Goal: Task Accomplishment & Management: Complete application form

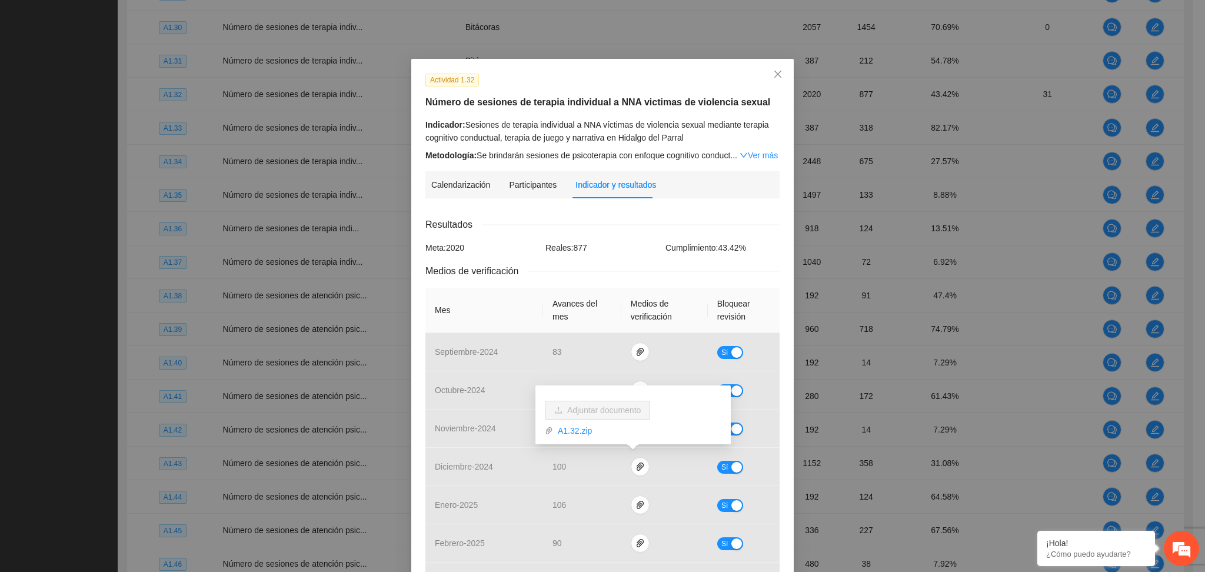
click at [605, 74] on div "Actividad 1.32" at bounding box center [602, 80] width 363 height 14
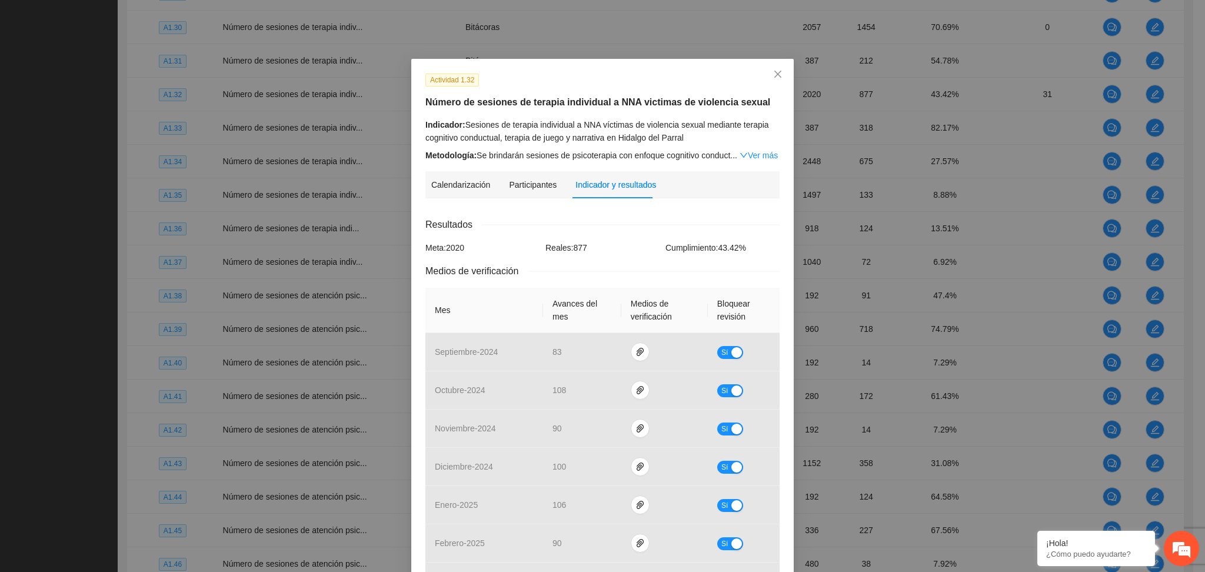
click at [699, 220] on div "Resultados" at bounding box center [602, 224] width 354 height 15
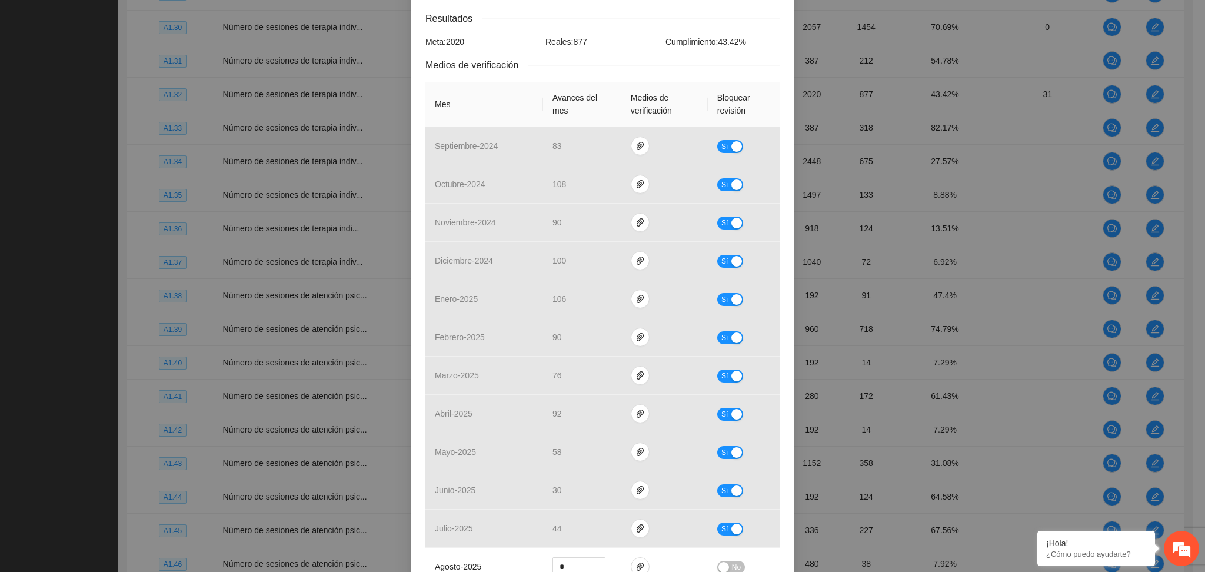
scroll to position [235, 0]
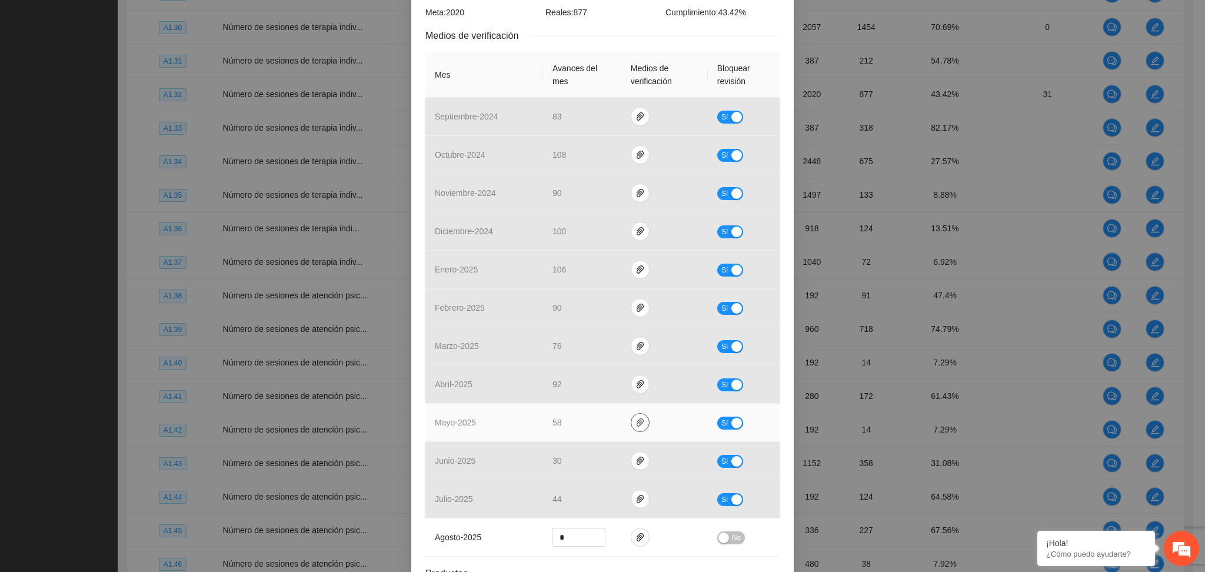
click at [635, 427] on icon "paper-clip" at bounding box center [639, 422] width 9 height 9
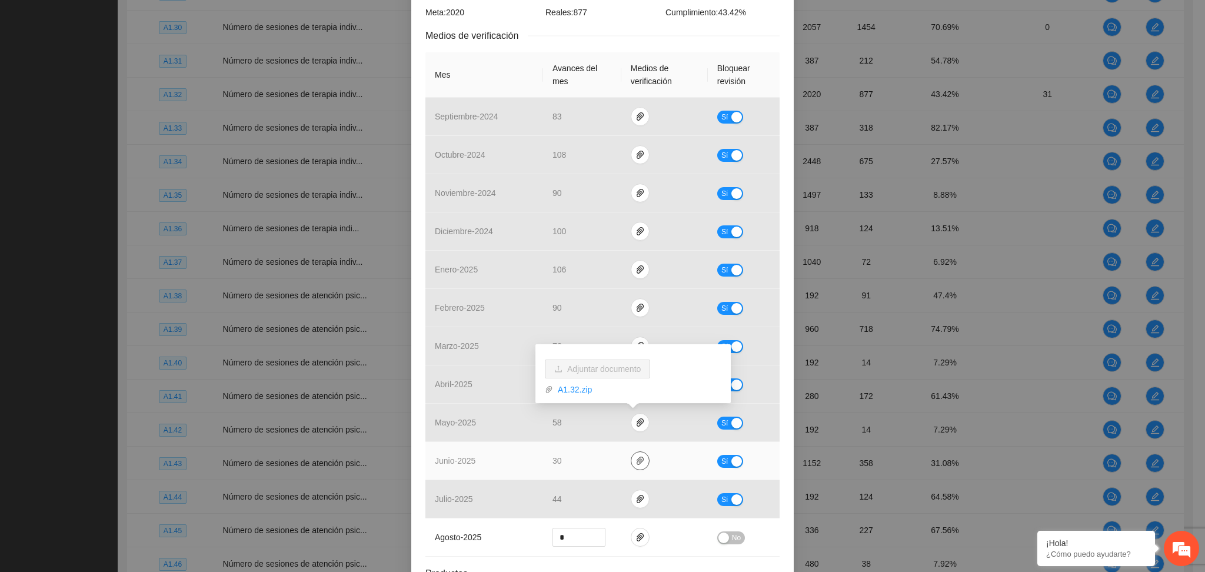
click at [635, 464] on icon "paper-clip" at bounding box center [639, 460] width 9 height 9
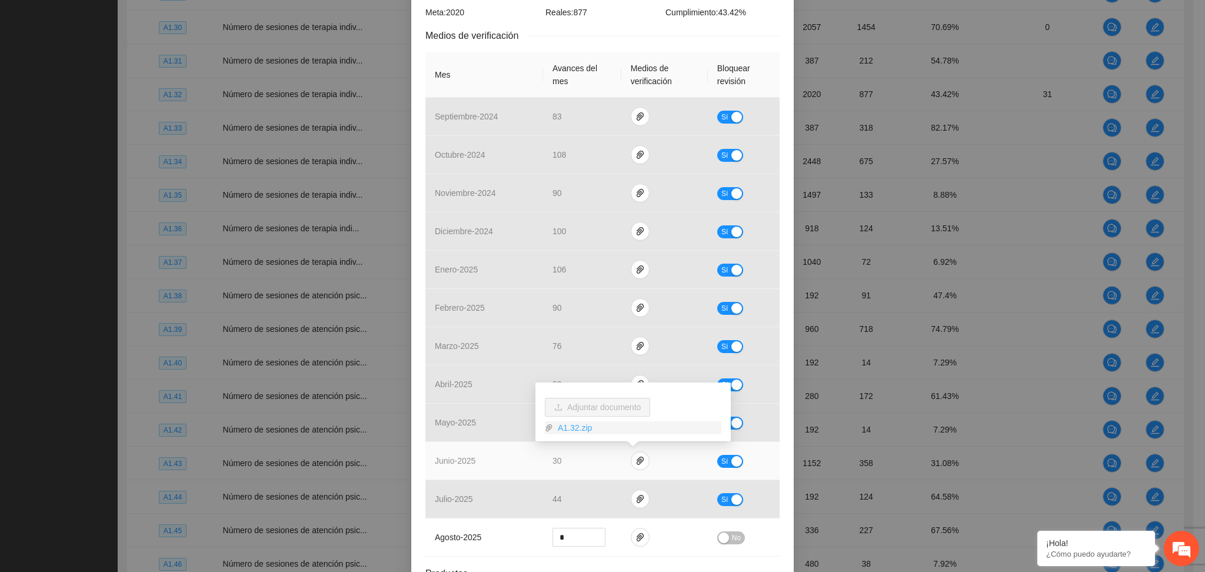
click at [566, 429] on link "A1.32.zip" at bounding box center [637, 427] width 168 height 13
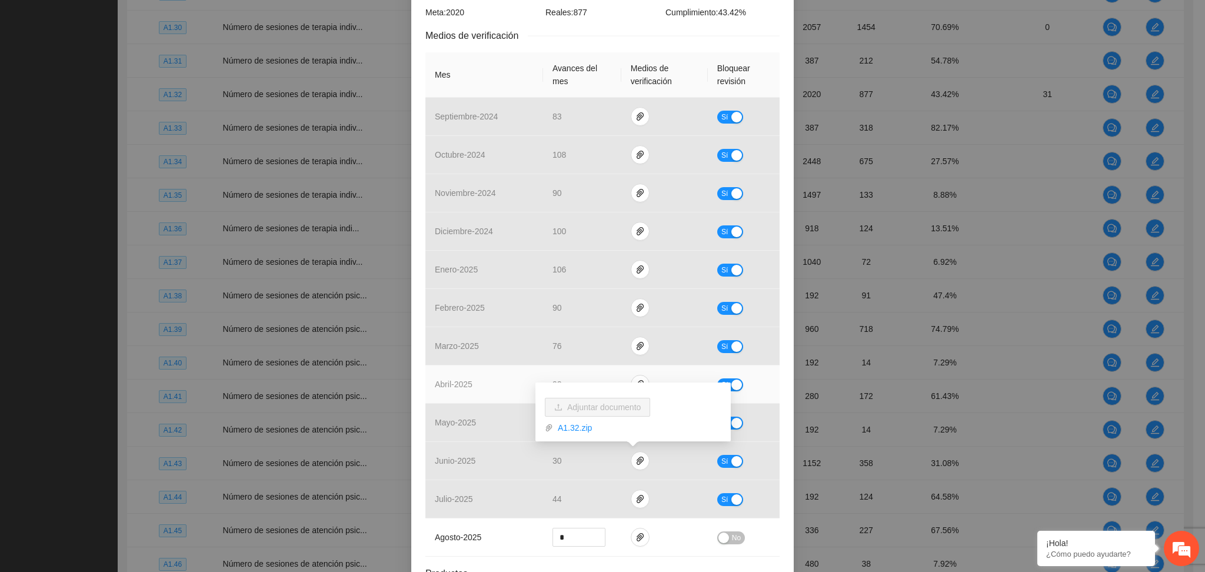
click at [772, 397] on td "Sí" at bounding box center [744, 384] width 72 height 38
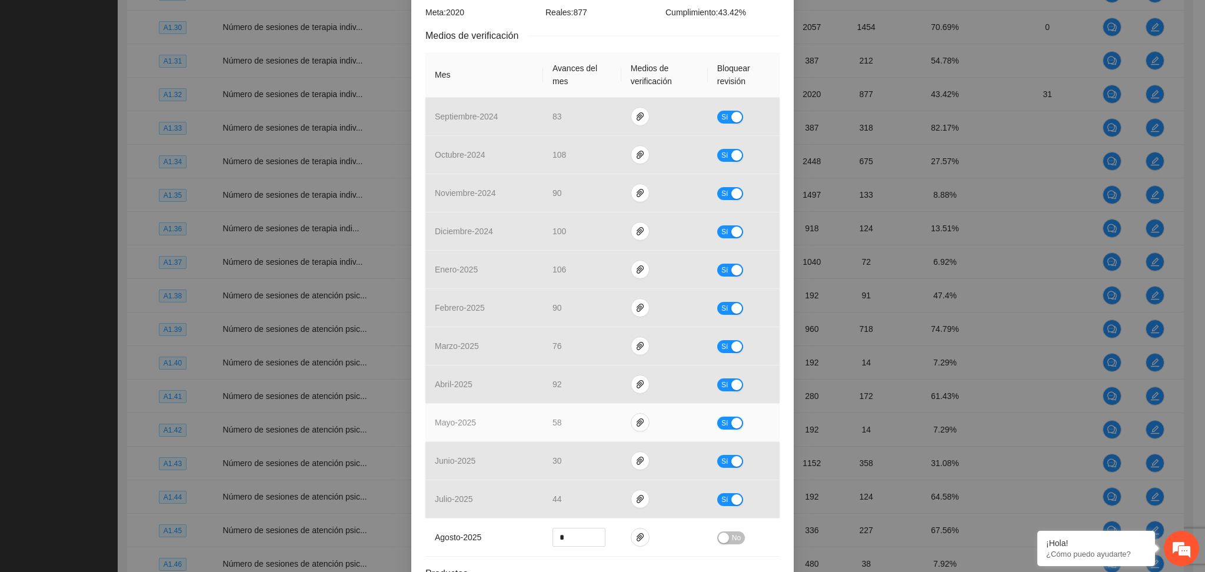
drag, startPoint x: 724, startPoint y: 424, endPoint x: 721, endPoint y: 435, distance: 11.6
click at [724, 424] on button "Sí" at bounding box center [730, 422] width 26 height 13
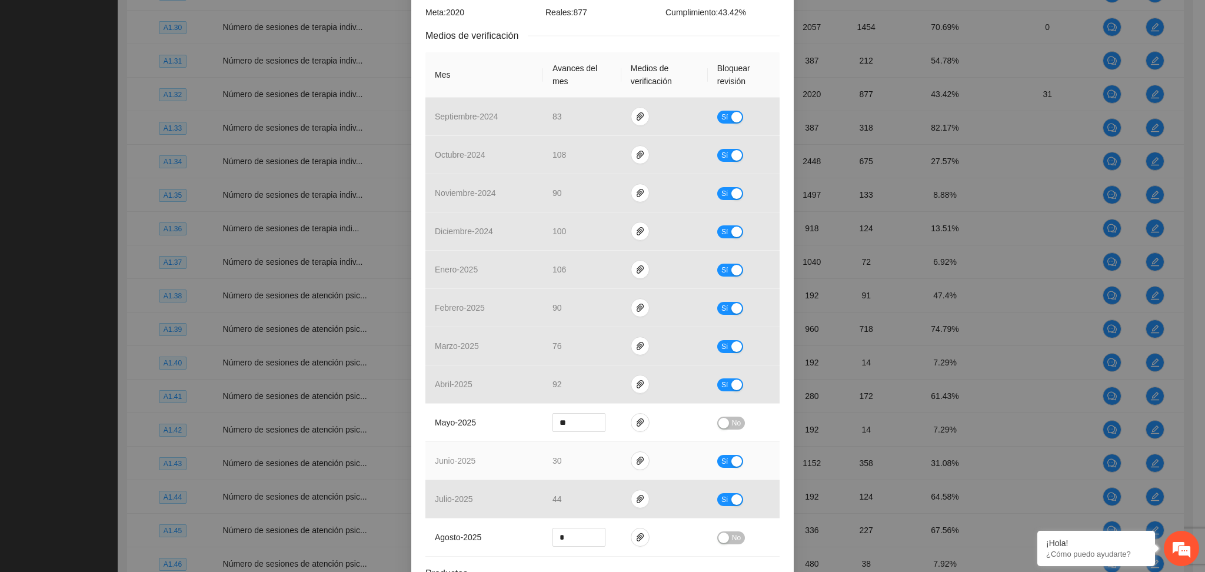
click at [722, 462] on button "Sí" at bounding box center [730, 461] width 26 height 13
drag, startPoint x: 570, startPoint y: 429, endPoint x: 484, endPoint y: 435, distance: 86.6
click at [484, 435] on tr "mayo - 2025 ** No" at bounding box center [602, 423] width 354 height 38
type input "**"
drag, startPoint x: 564, startPoint y: 462, endPoint x: 531, endPoint y: 464, distance: 32.4
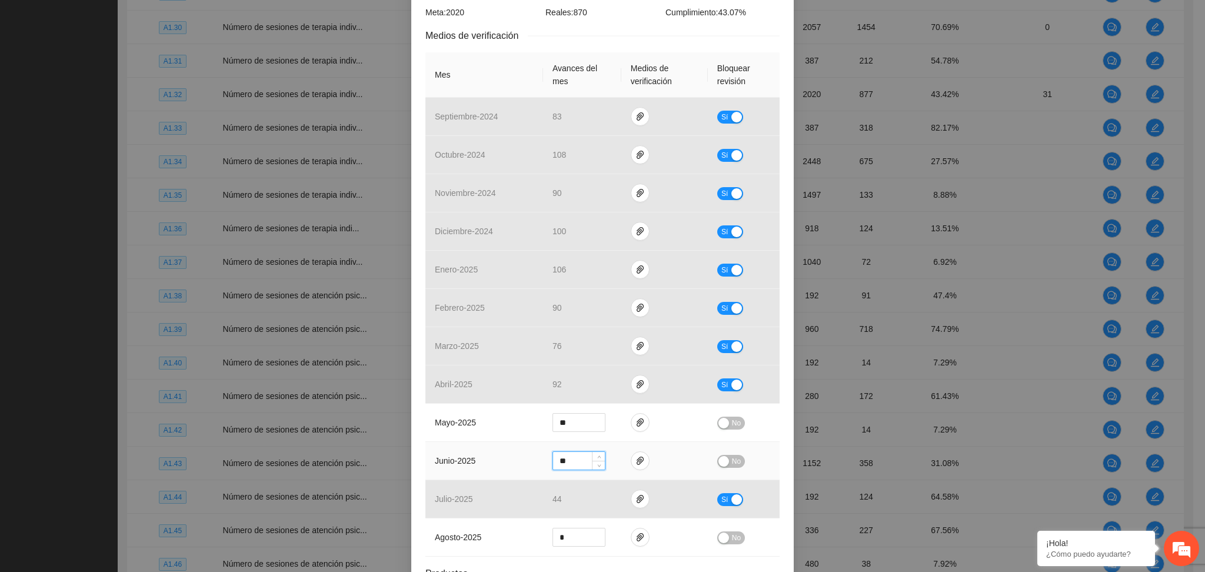
click at [532, 464] on tr "junio - 2025 ** No" at bounding box center [602, 461] width 354 height 38
type input "**"
click at [718, 425] on div "button" at bounding box center [723, 423] width 11 height 11
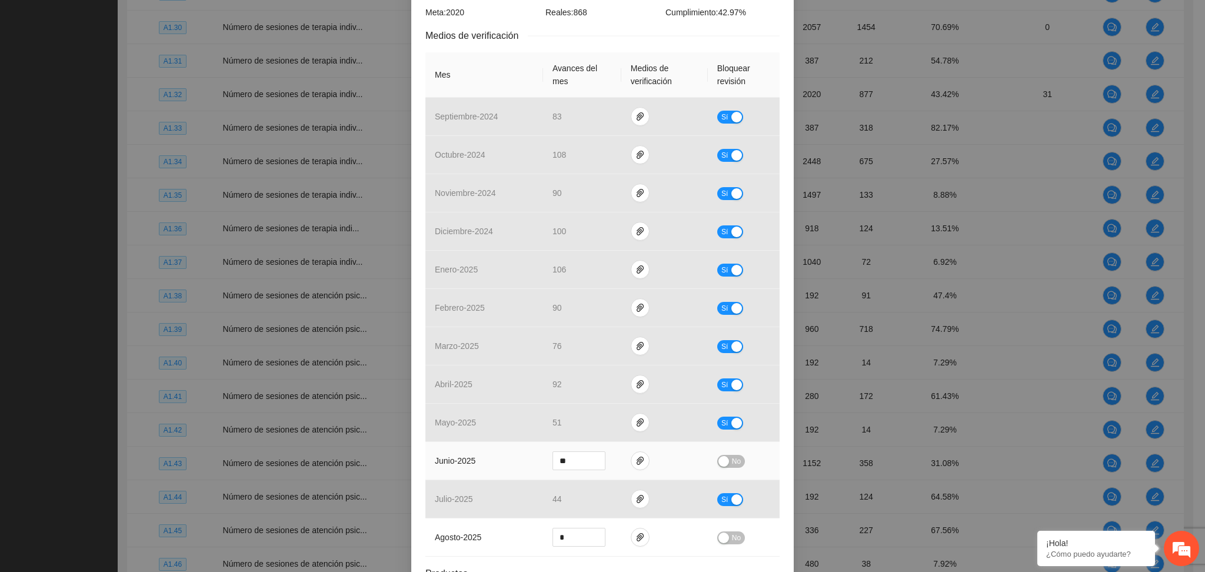
click at [732, 459] on span "No" at bounding box center [736, 461] width 9 height 13
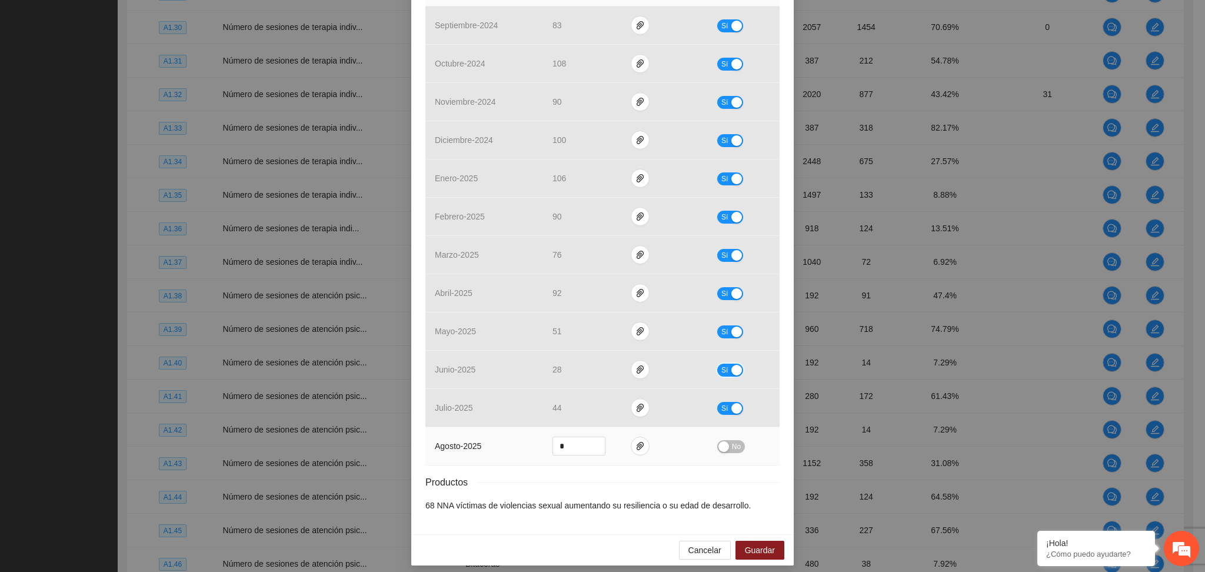
scroll to position [334, 0]
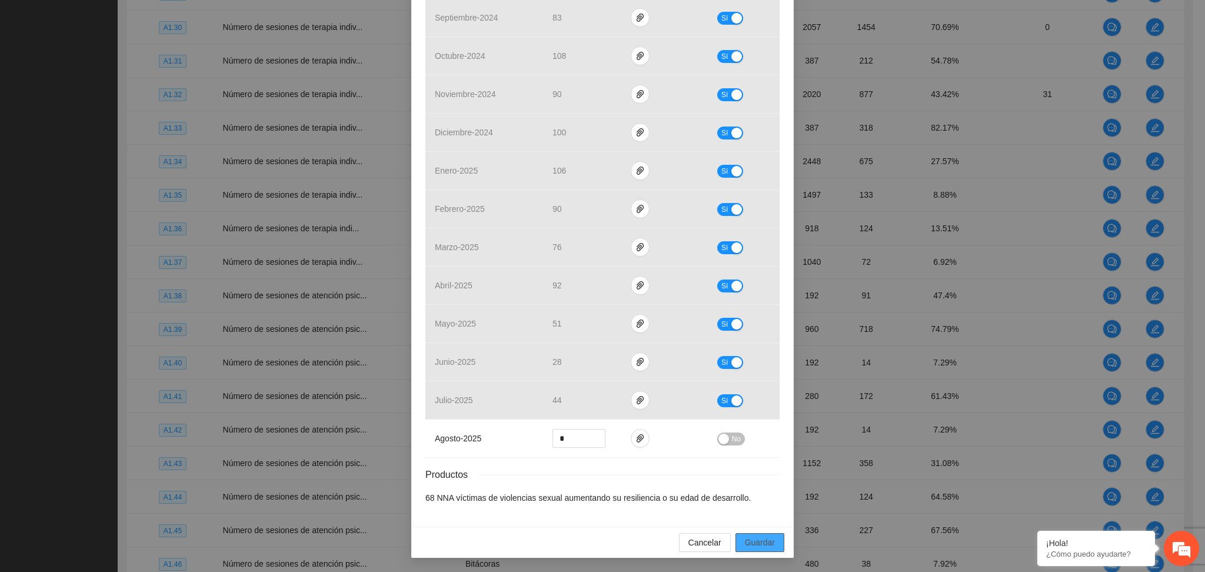
click at [753, 542] on span "Guardar" at bounding box center [760, 542] width 30 height 13
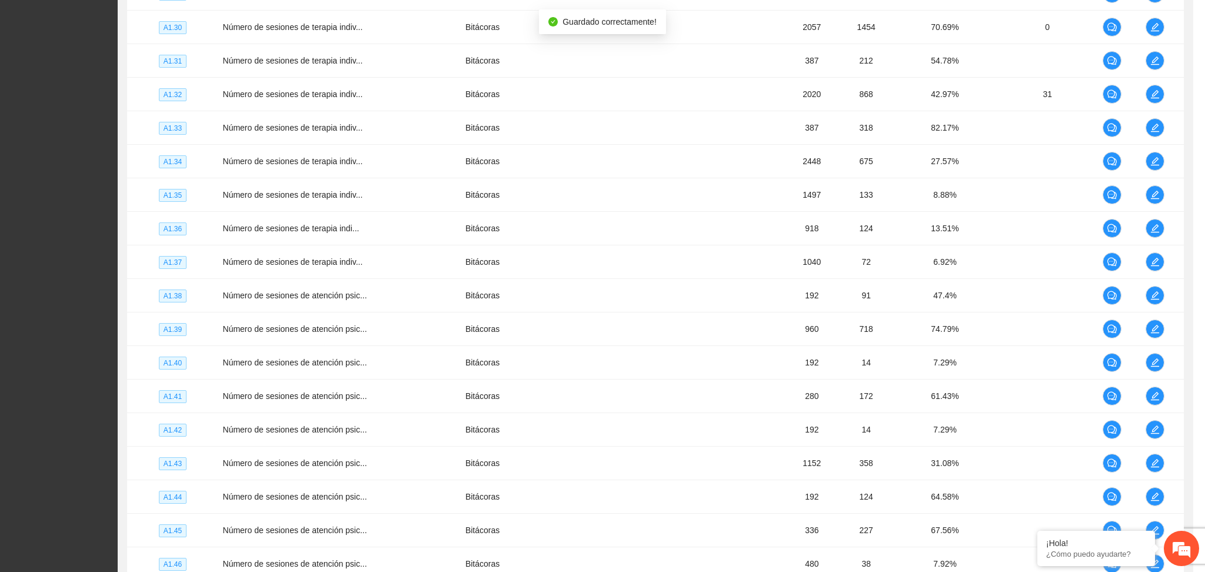
scroll to position [276, 0]
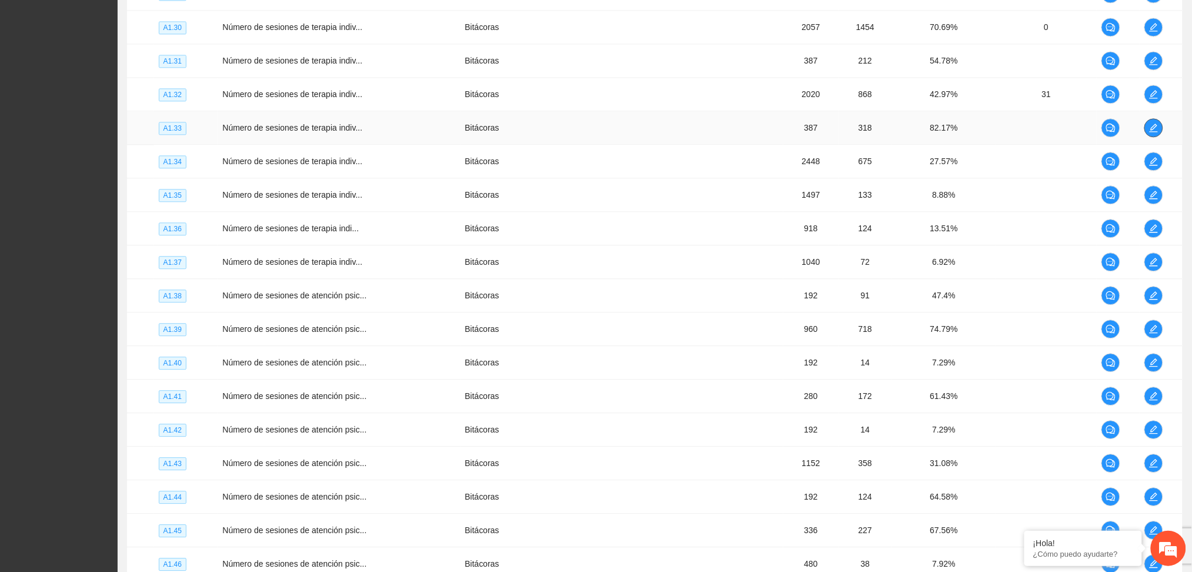
click at [1155, 129] on icon "edit" at bounding box center [1154, 128] width 8 height 8
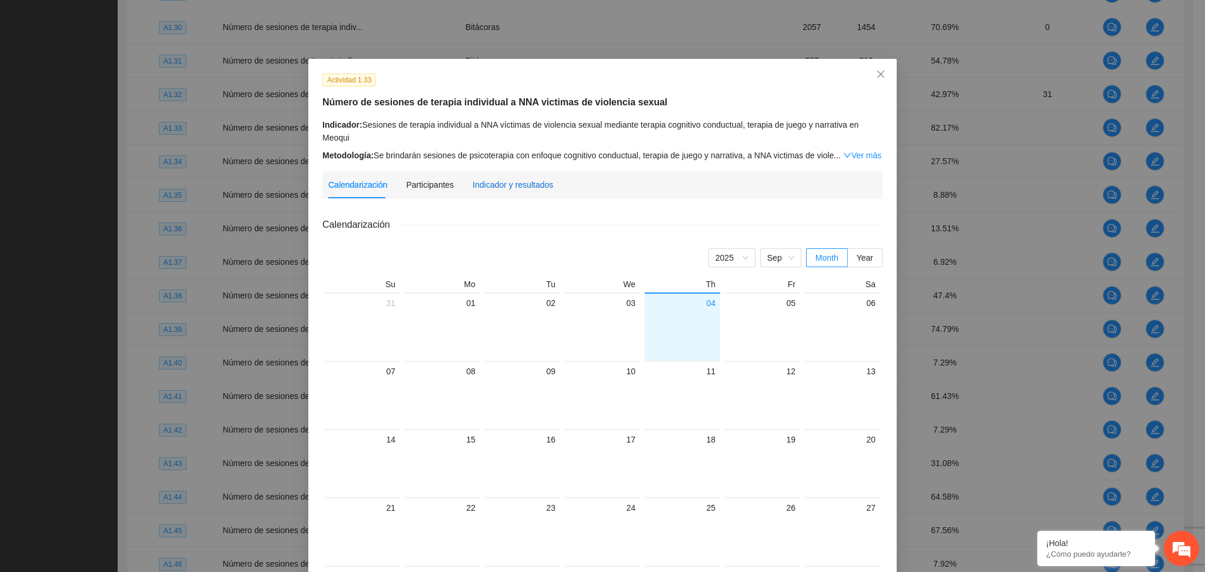
click at [516, 190] on div "Indicador y resultados" at bounding box center [512, 184] width 81 height 13
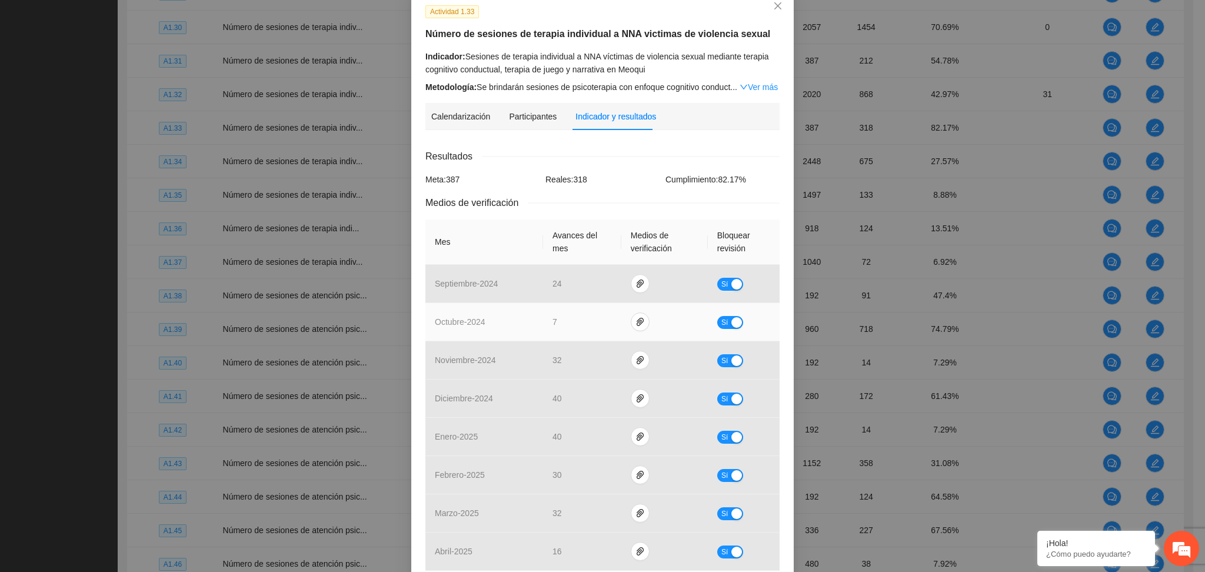
scroll to position [314, 0]
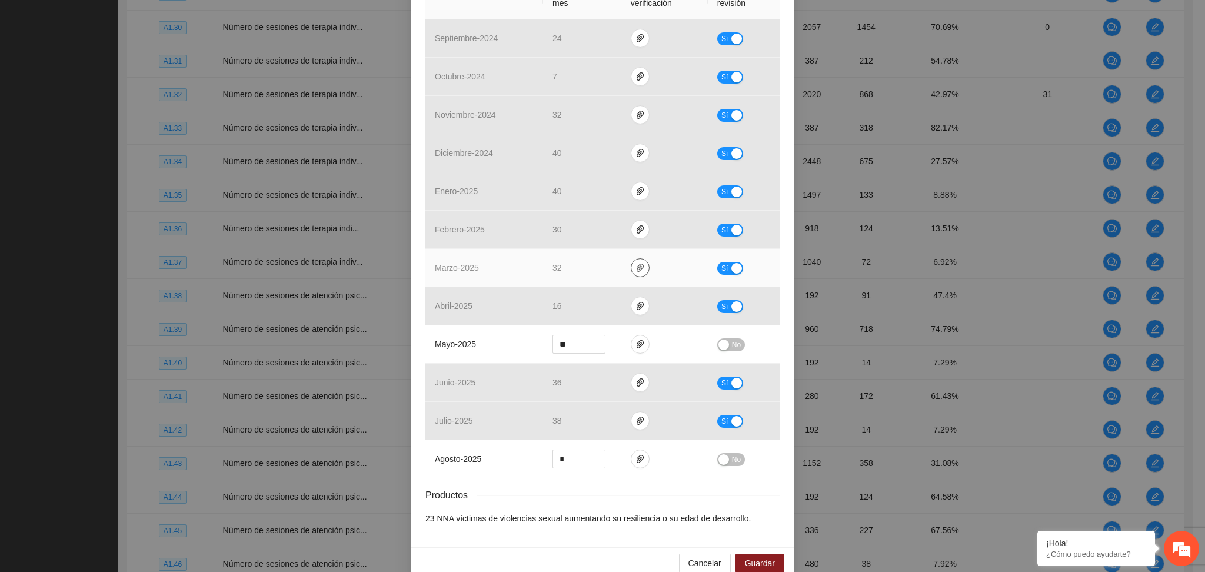
click at [635, 259] on button "button" at bounding box center [640, 267] width 19 height 19
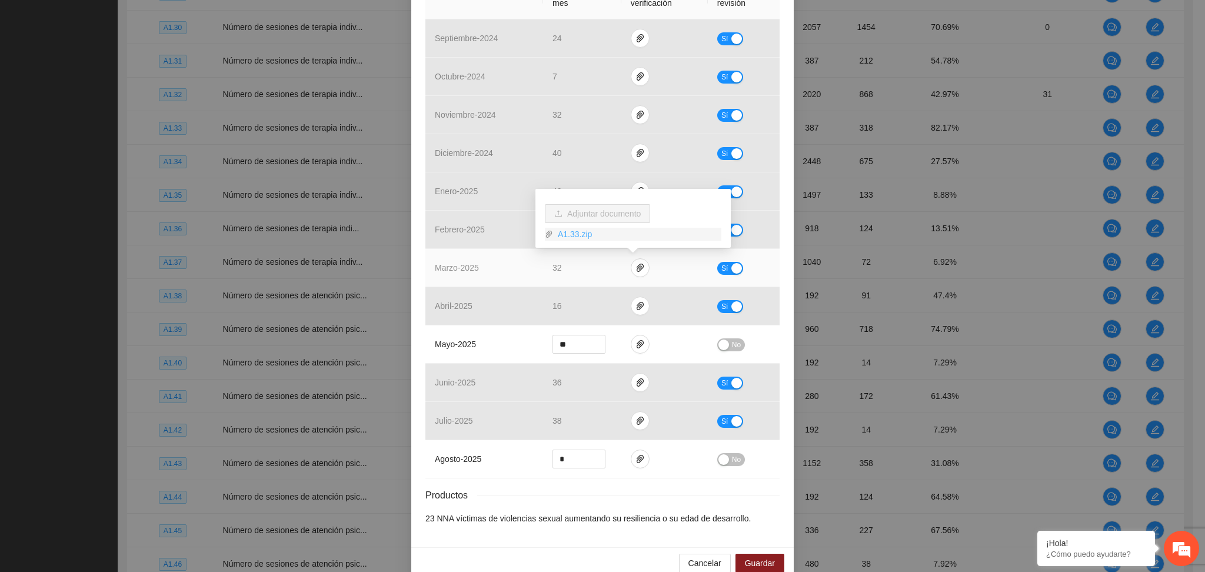
click at [572, 235] on link "A1.33.zip" at bounding box center [637, 234] width 168 height 13
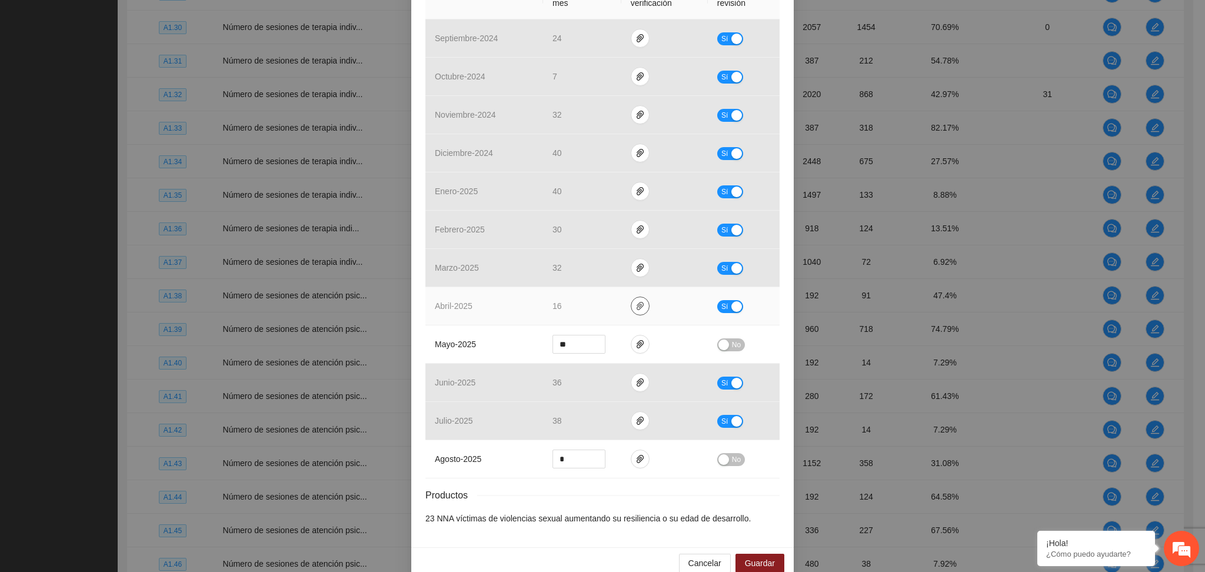
click at [638, 311] on span "paper-clip" at bounding box center [640, 305] width 18 height 9
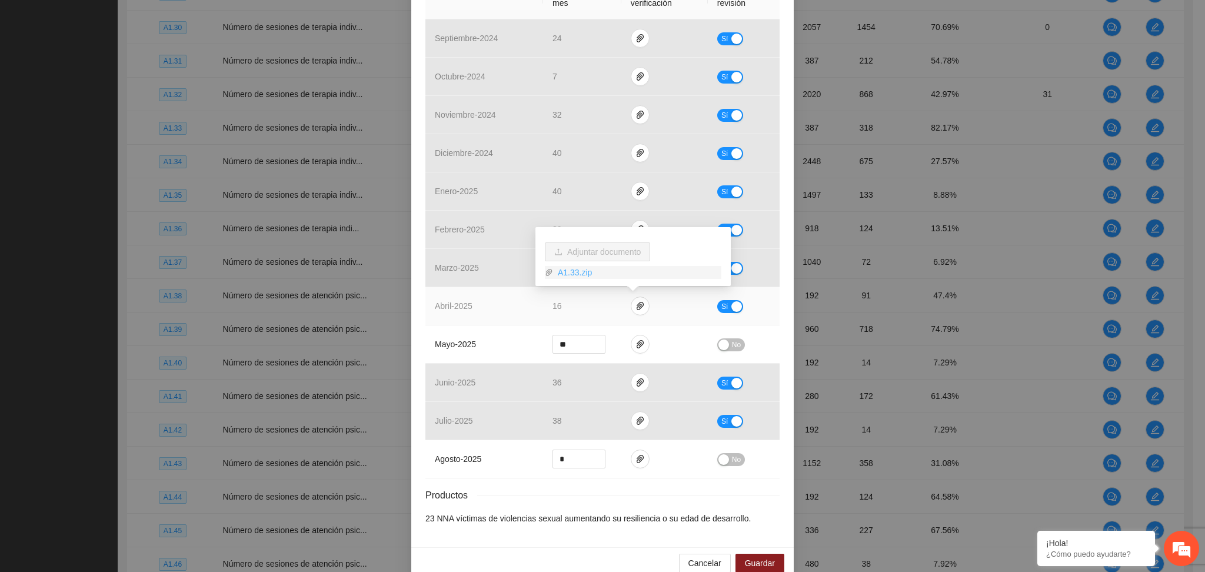
click at [579, 274] on link "A1.33.zip" at bounding box center [637, 272] width 168 height 13
click at [637, 306] on icon "paper-clip" at bounding box center [639, 305] width 9 height 9
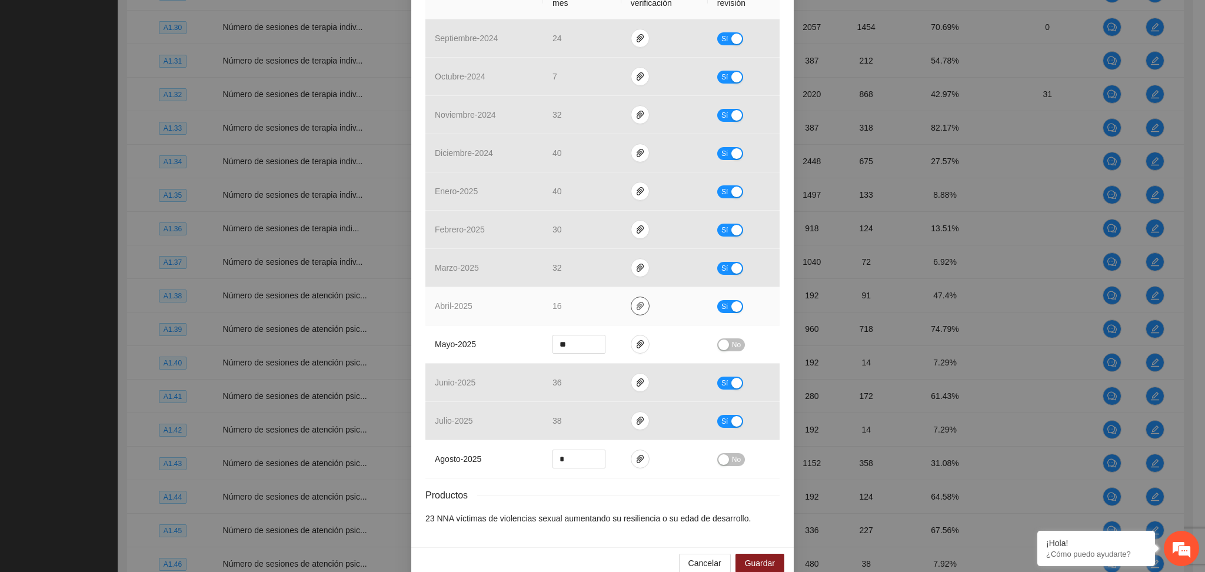
click at [635, 304] on icon "paper-clip" at bounding box center [639, 305] width 9 height 9
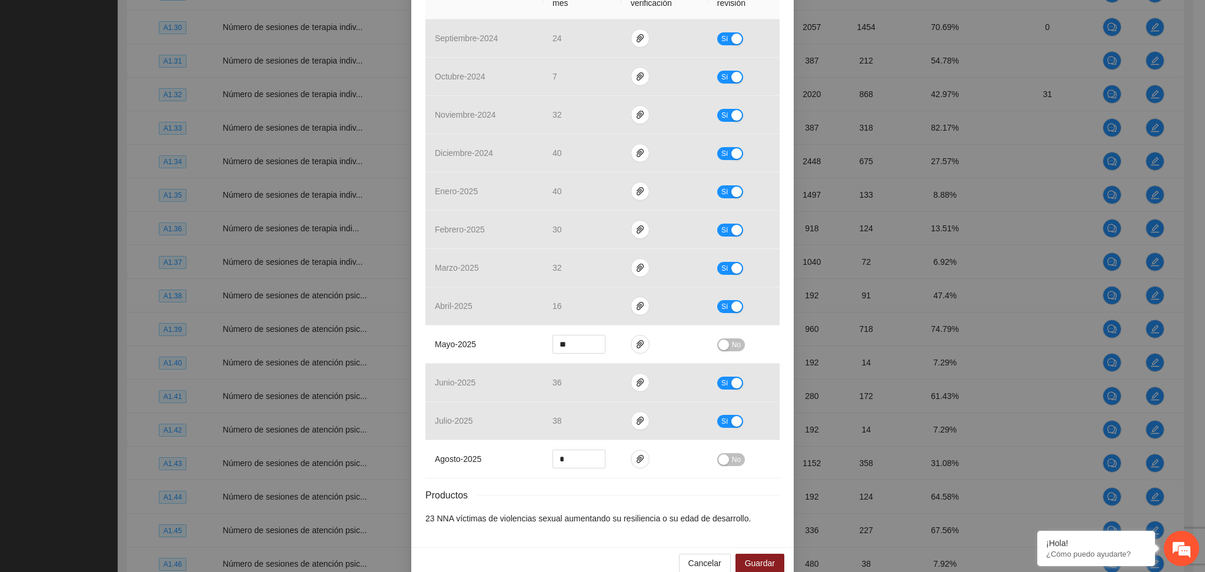
click at [683, 485] on div "Resultados Meta: 387 Reales: 318 Cumplimiento: 82.17 % Medios de verificación M…" at bounding box center [602, 214] width 354 height 621
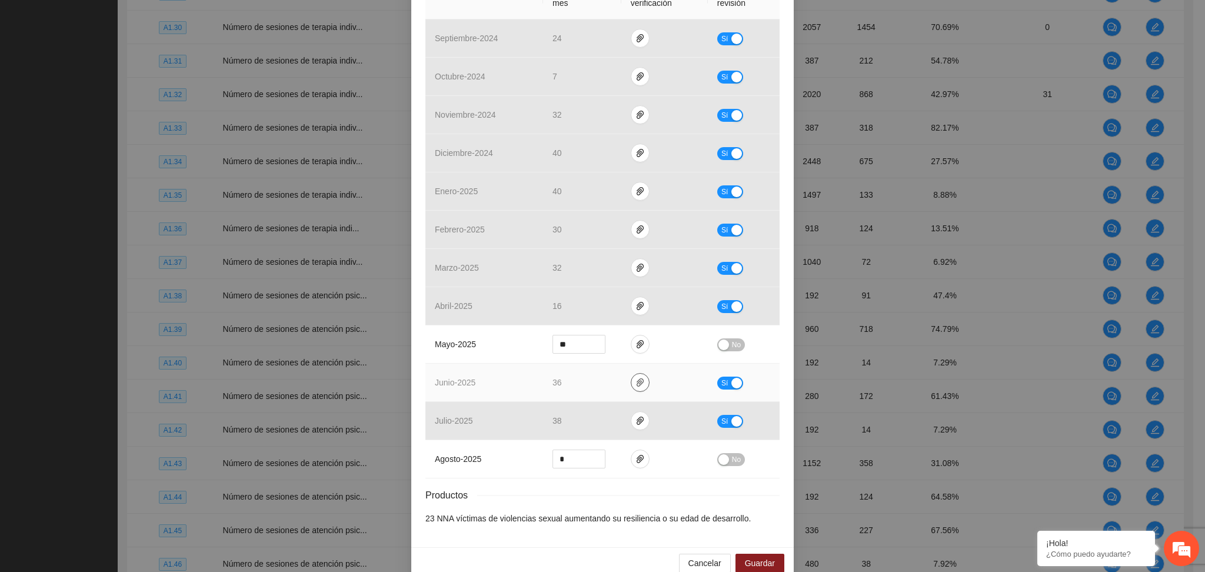
click at [636, 382] on icon "paper-clip" at bounding box center [639, 382] width 7 height 8
click at [575, 346] on link "A1.33.zip" at bounding box center [637, 348] width 168 height 13
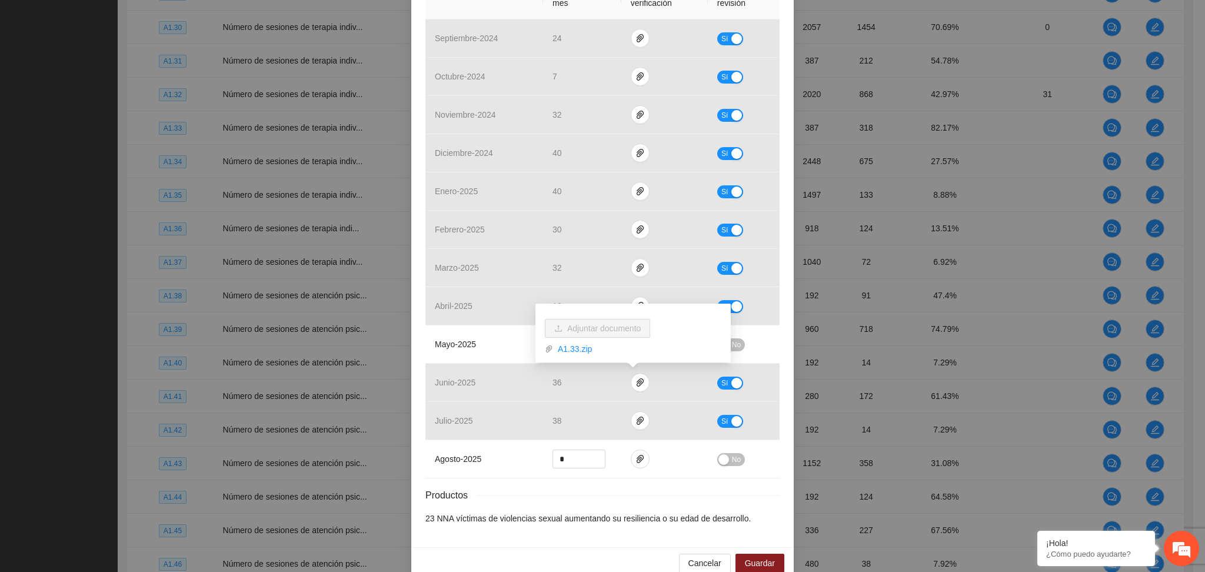
click at [708, 501] on div "Productos" at bounding box center [602, 495] width 354 height 15
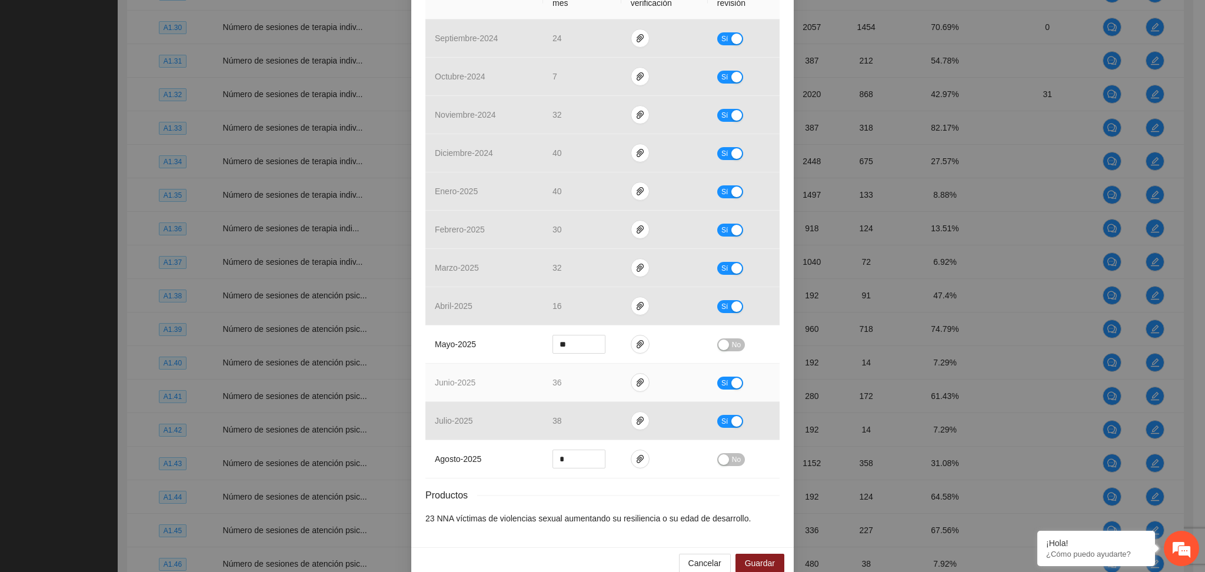
click at [731, 384] on div "button" at bounding box center [736, 383] width 11 height 11
drag, startPoint x: 575, startPoint y: 348, endPoint x: 511, endPoint y: 342, distance: 64.4
click at [511, 342] on tr "mayo - 2025 ** No" at bounding box center [602, 344] width 354 height 38
click at [559, 346] on input "**" at bounding box center [579, 344] width 52 height 18
type input "**"
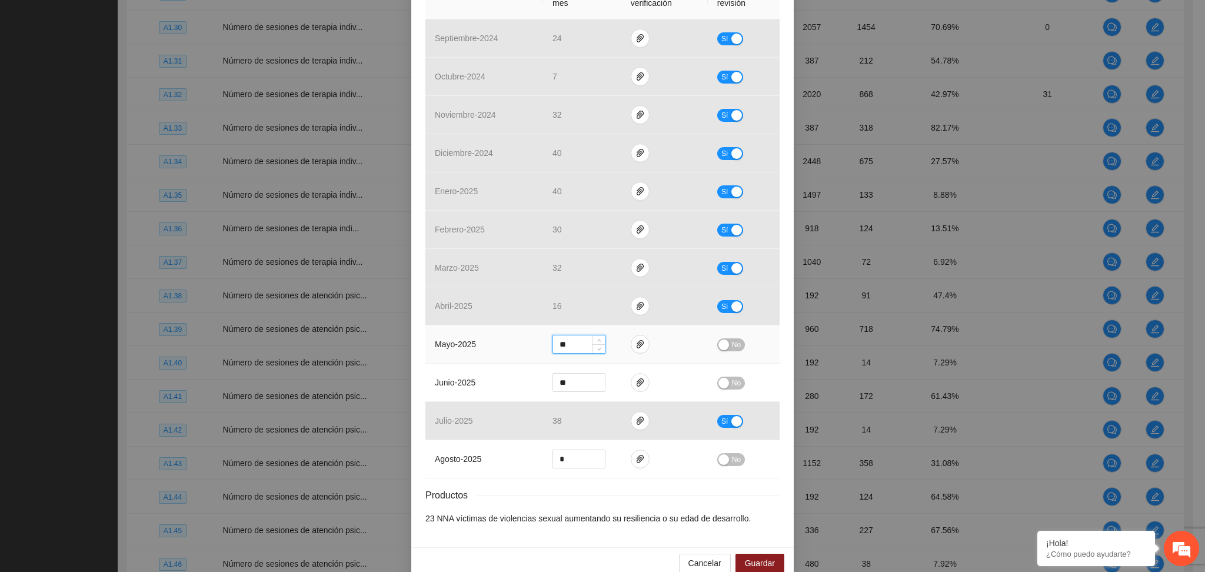
click at [719, 341] on div "button" at bounding box center [723, 344] width 11 height 11
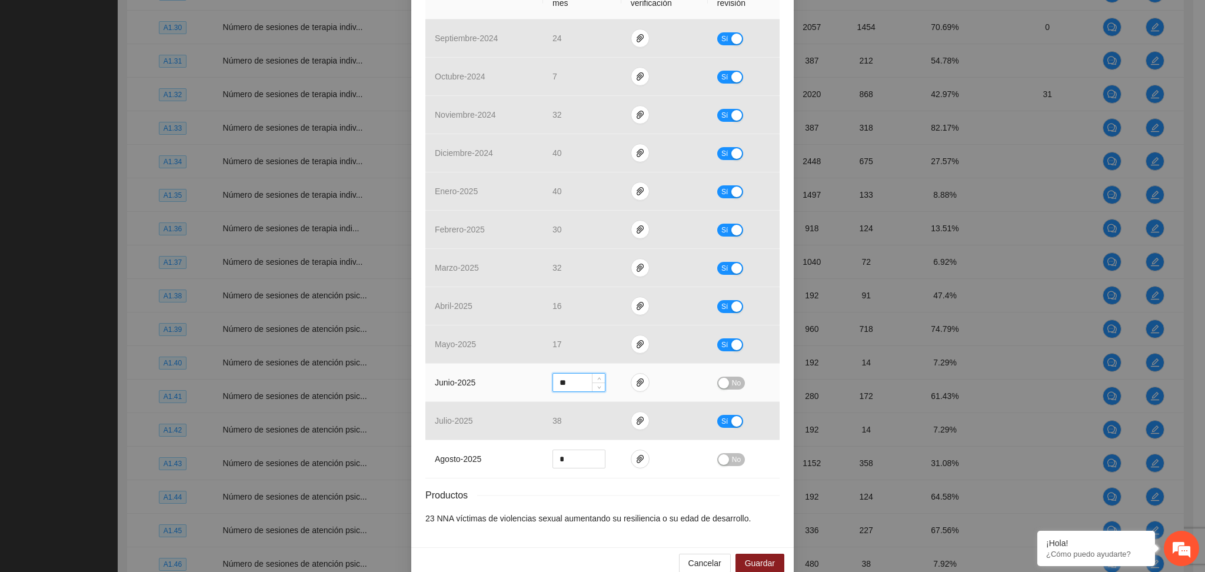
drag, startPoint x: 565, startPoint y: 381, endPoint x: 506, endPoint y: 394, distance: 60.2
click at [507, 394] on tr "junio - 2025 ** No" at bounding box center [602, 383] width 354 height 38
type input "**"
click at [719, 378] on div "button" at bounding box center [723, 383] width 11 height 11
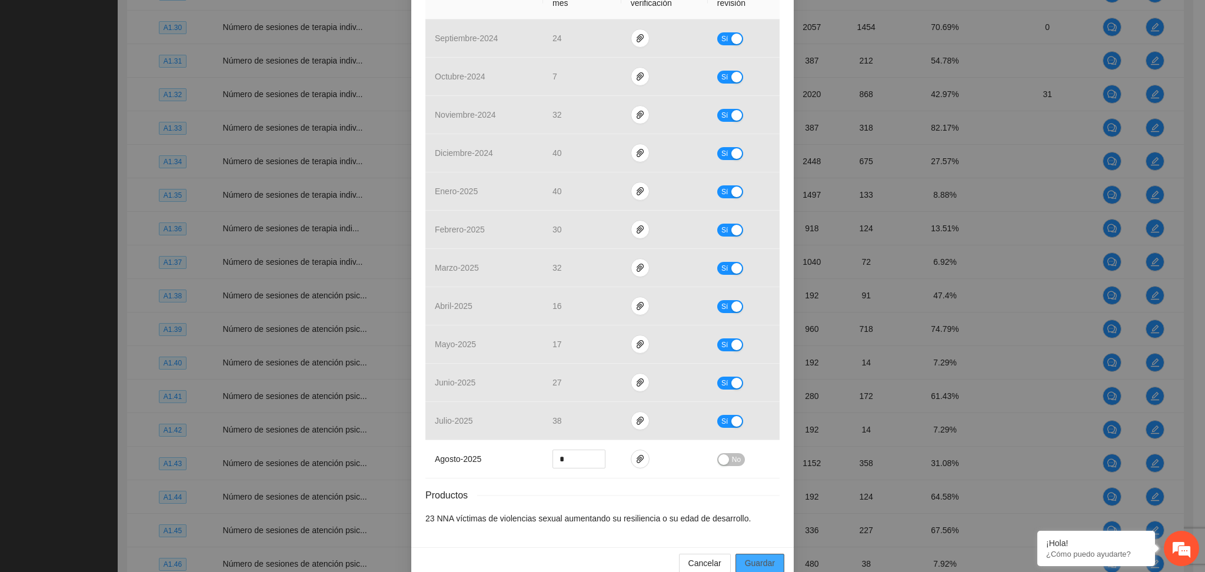
click at [755, 558] on span "Guardar" at bounding box center [760, 562] width 30 height 13
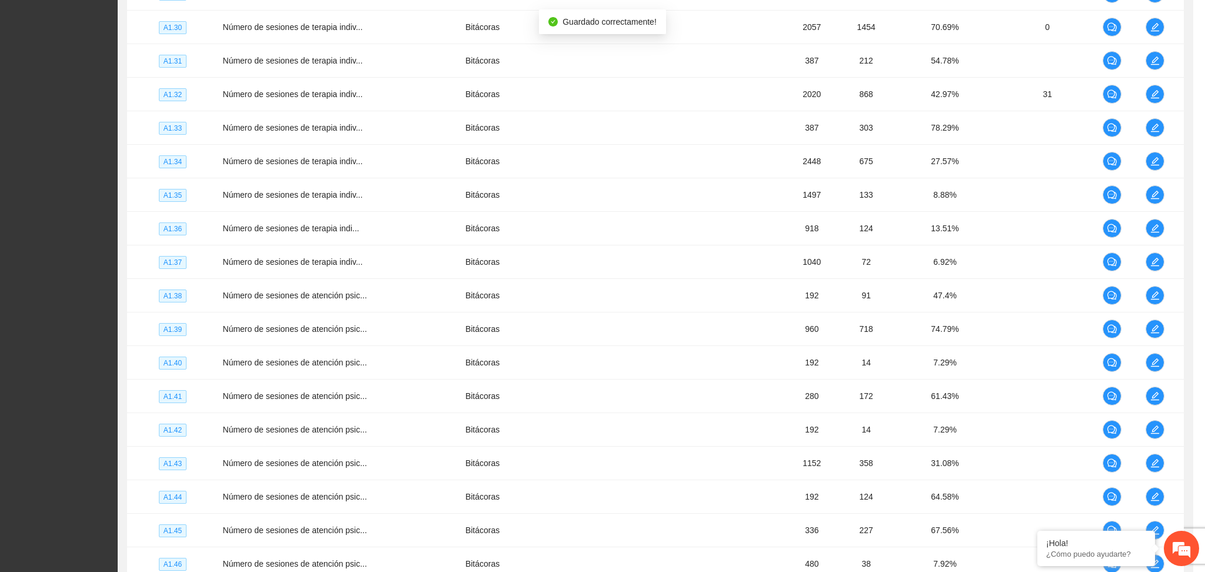
scroll to position [276, 0]
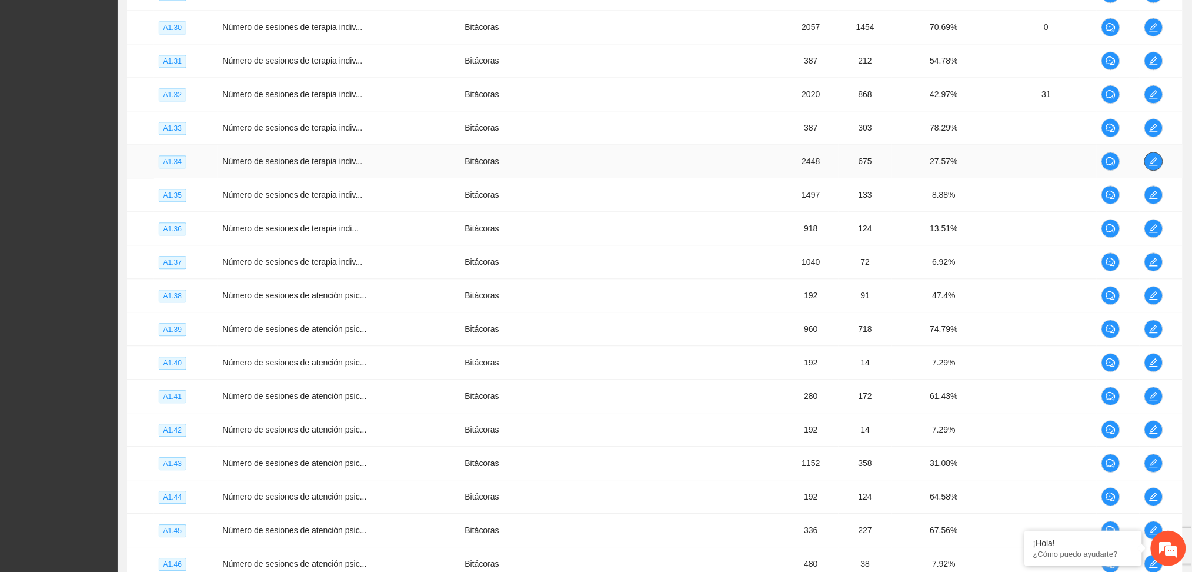
click at [1159, 159] on icon "edit" at bounding box center [1153, 160] width 9 height 9
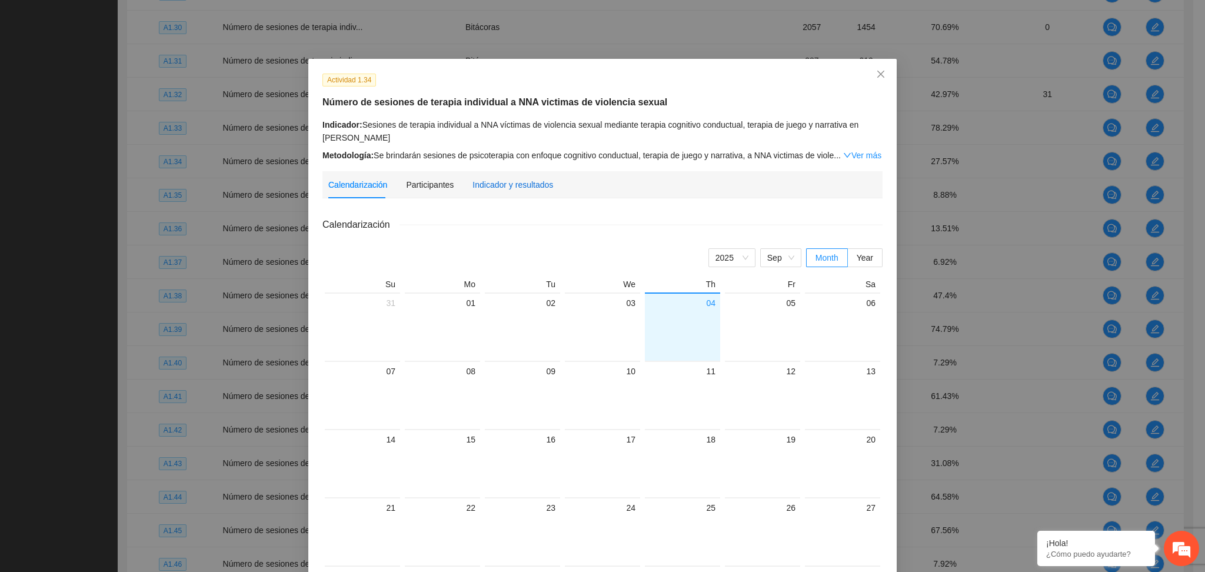
click at [495, 182] on div "Indicador y resultados" at bounding box center [512, 184] width 81 height 13
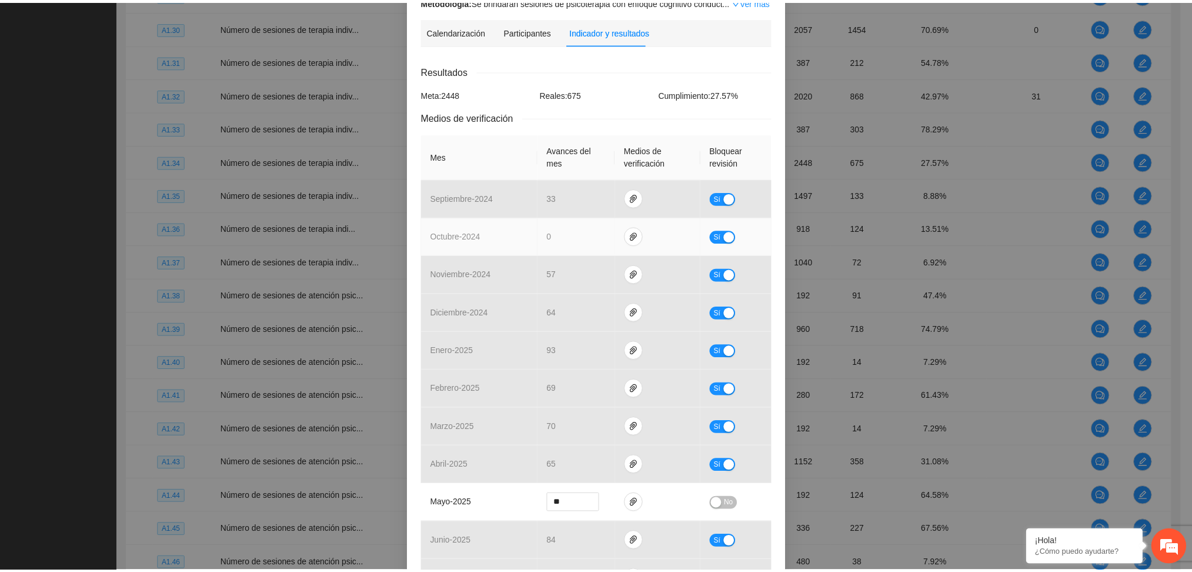
scroll to position [0, 0]
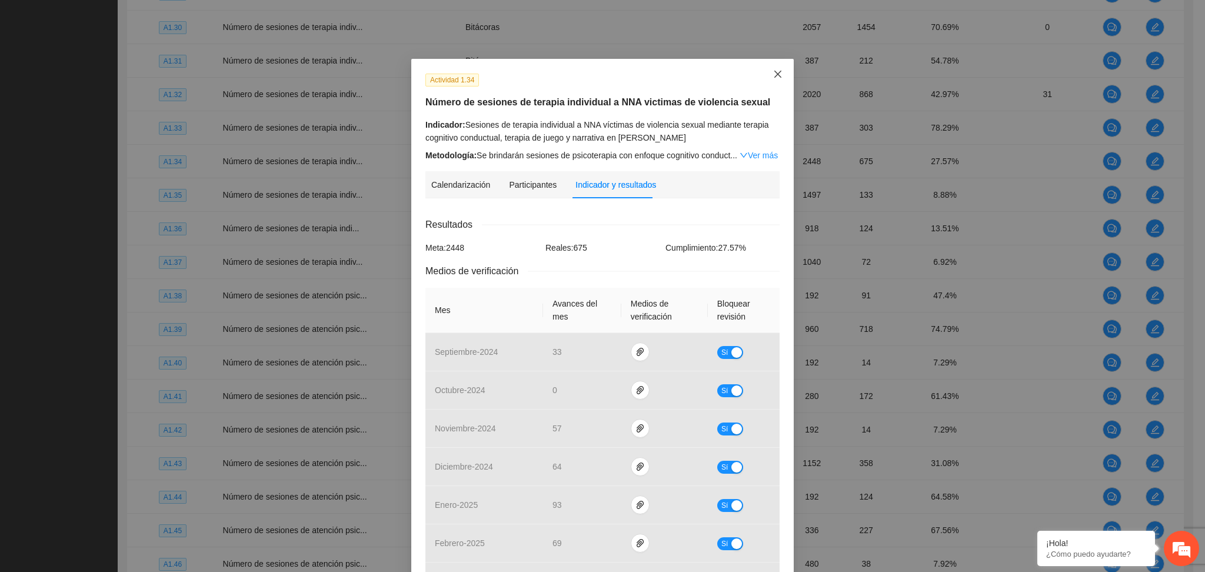
click at [764, 62] on span "Close" at bounding box center [778, 75] width 32 height 32
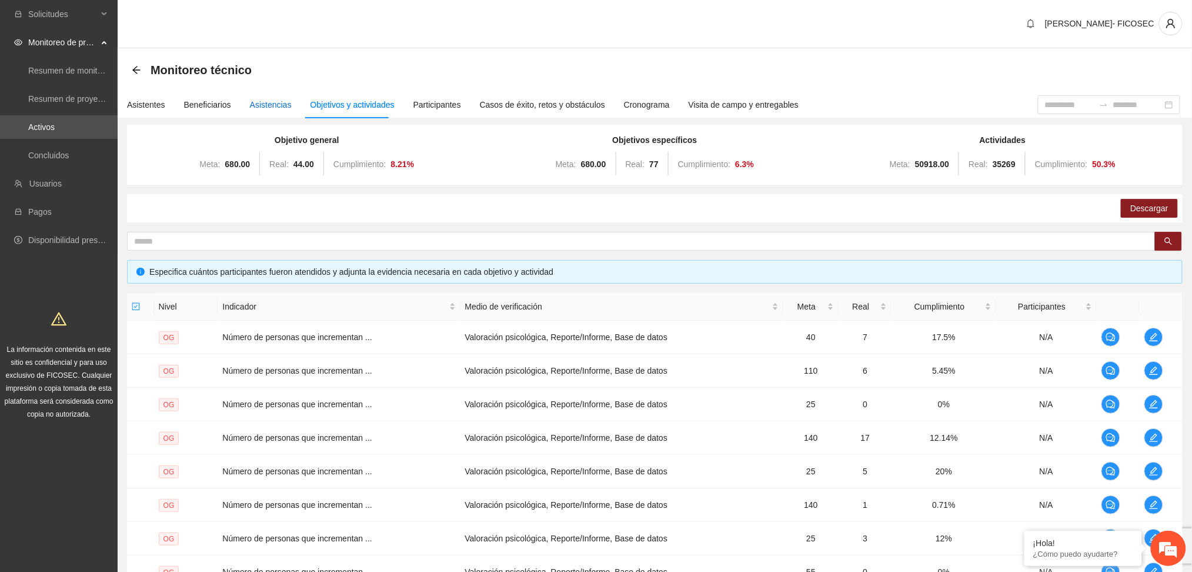
click at [253, 109] on div "Asistencias" at bounding box center [271, 104] width 42 height 13
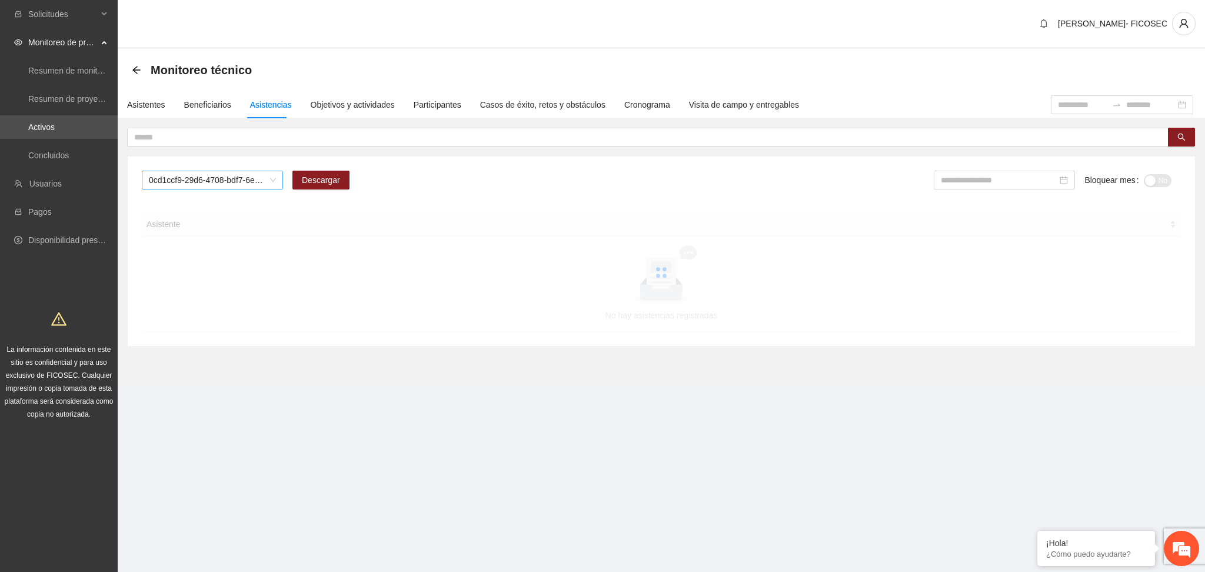
click at [217, 175] on span "0cd1ccf9-29d6-4708-bdf7-6e91457c8cf1" at bounding box center [212, 180] width 127 height 18
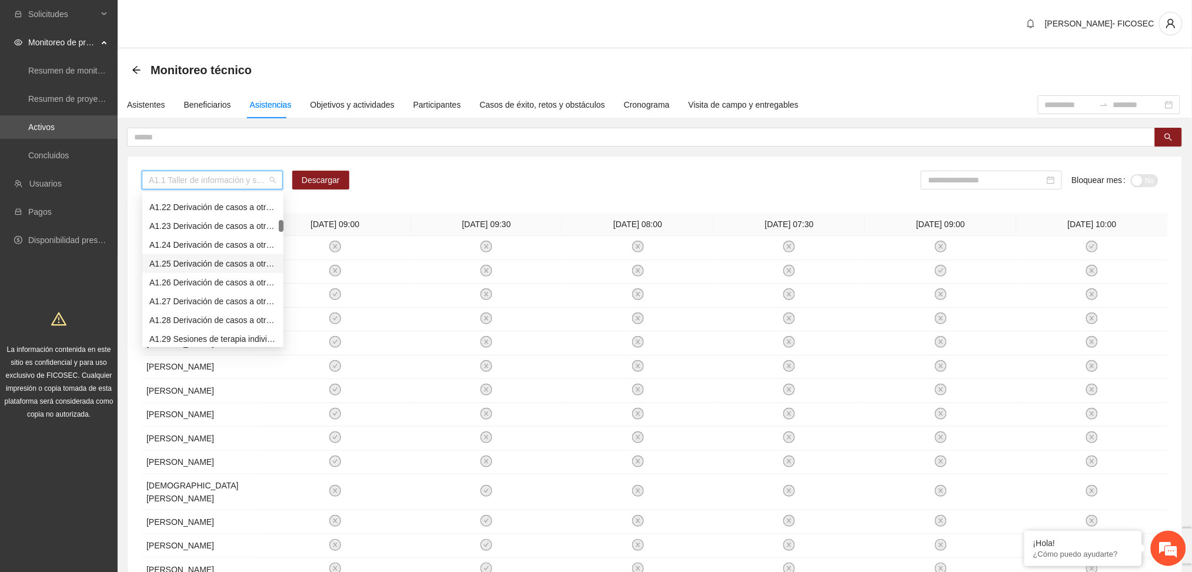
scroll to position [627, 0]
click at [198, 201] on div "A1.34 Sesiones de terapia individual a NNA víctimas de violencia sexual mediant…" at bounding box center [212, 197] width 127 height 13
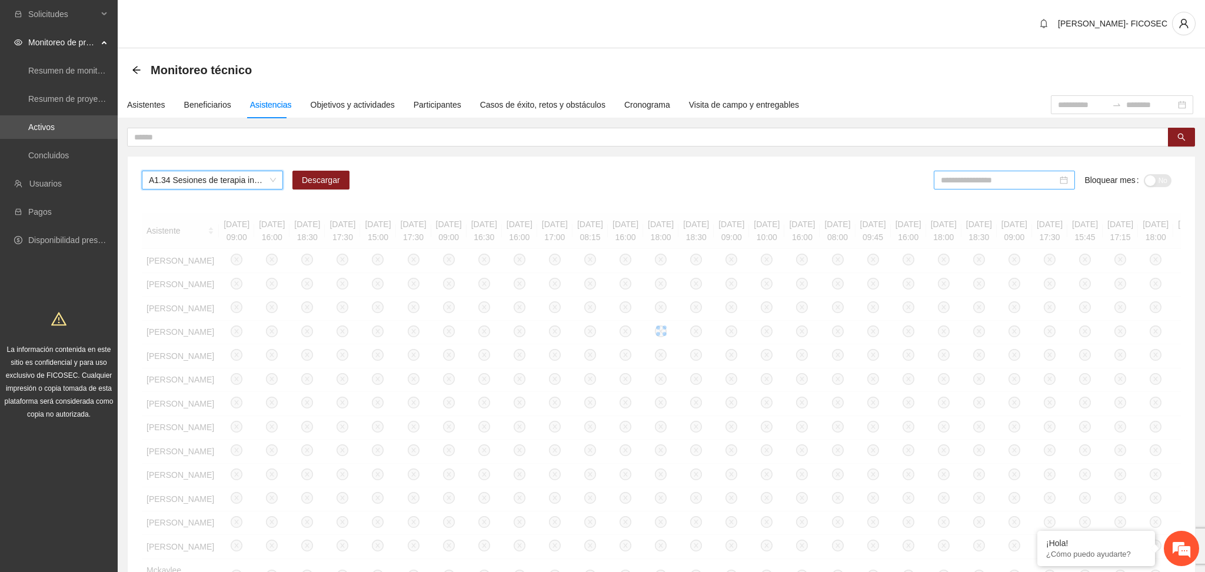
click at [981, 175] on input at bounding box center [999, 180] width 116 height 13
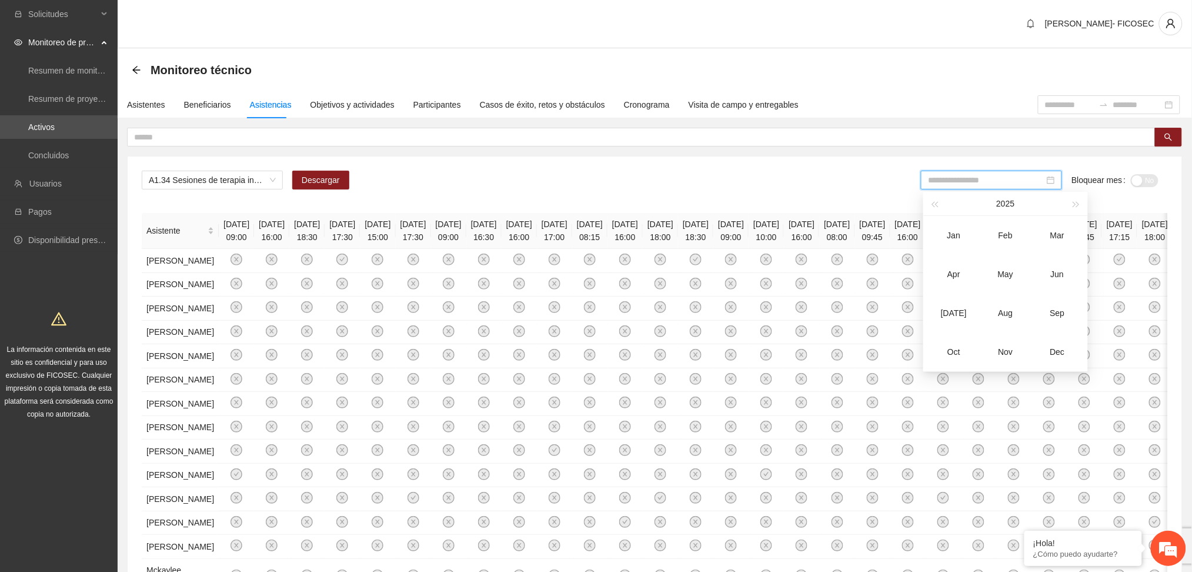
click at [982, 175] on input at bounding box center [986, 180] width 116 height 13
click at [1011, 275] on div "May" at bounding box center [1005, 274] width 35 height 14
type input "*******"
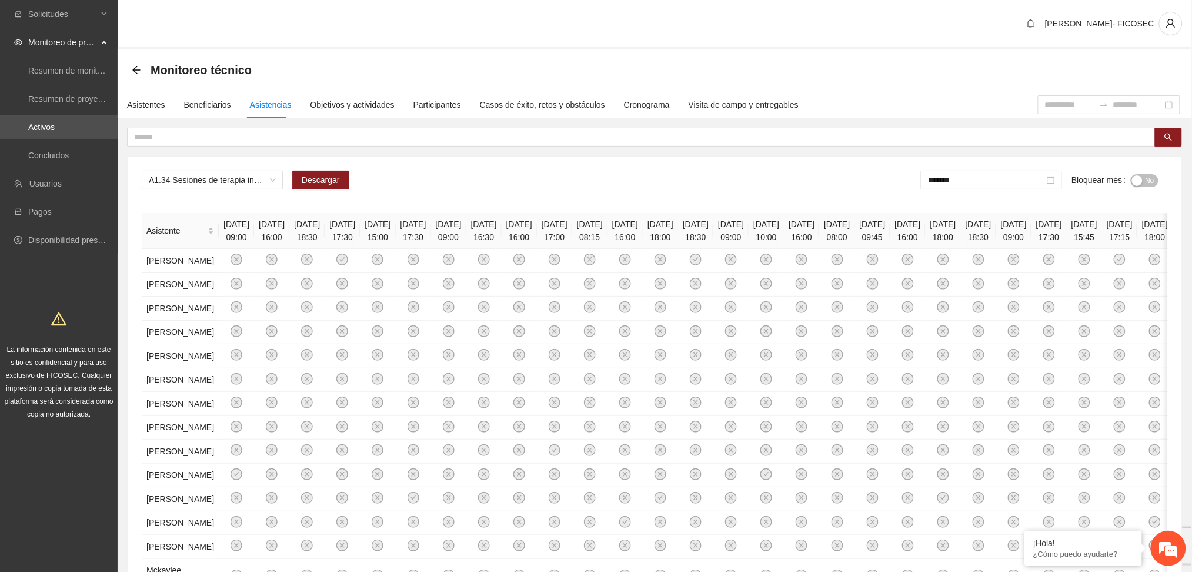
click at [764, 171] on div "A1.34 Sesiones de terapia individual a NNA víctimas de violencia sexual mediant…" at bounding box center [655, 185] width 1026 height 28
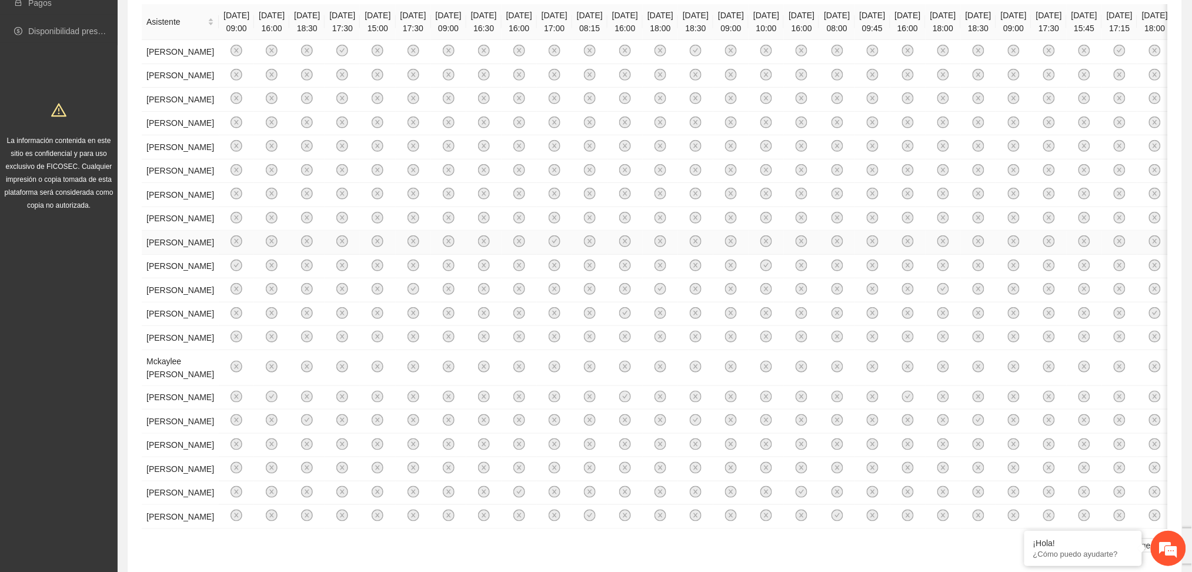
scroll to position [156, 0]
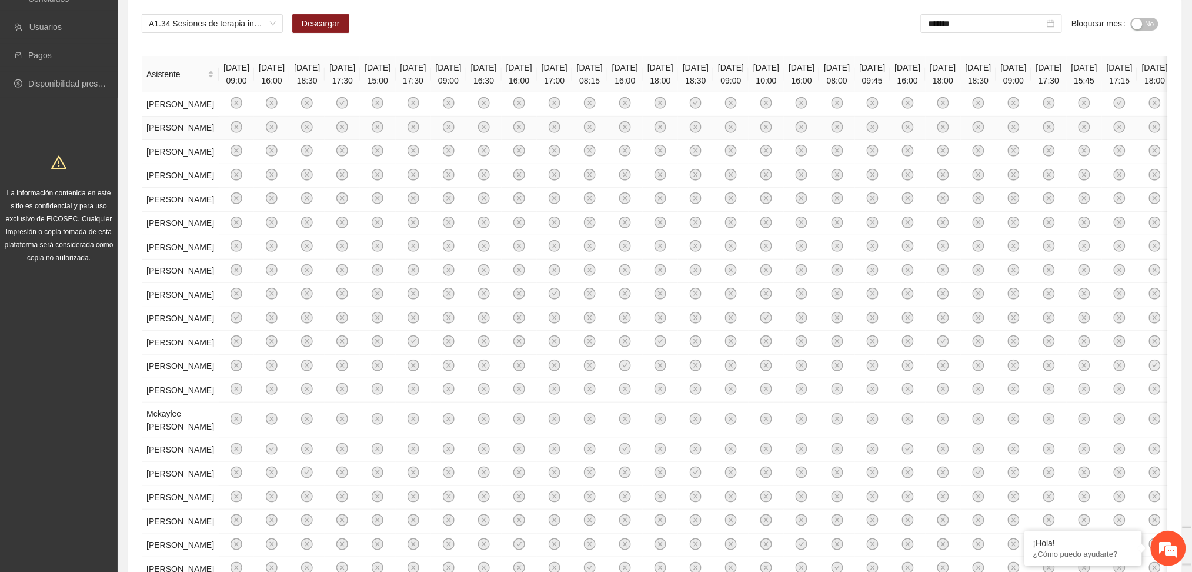
click at [560, 132] on icon "close-circle" at bounding box center [555, 127] width 10 height 10
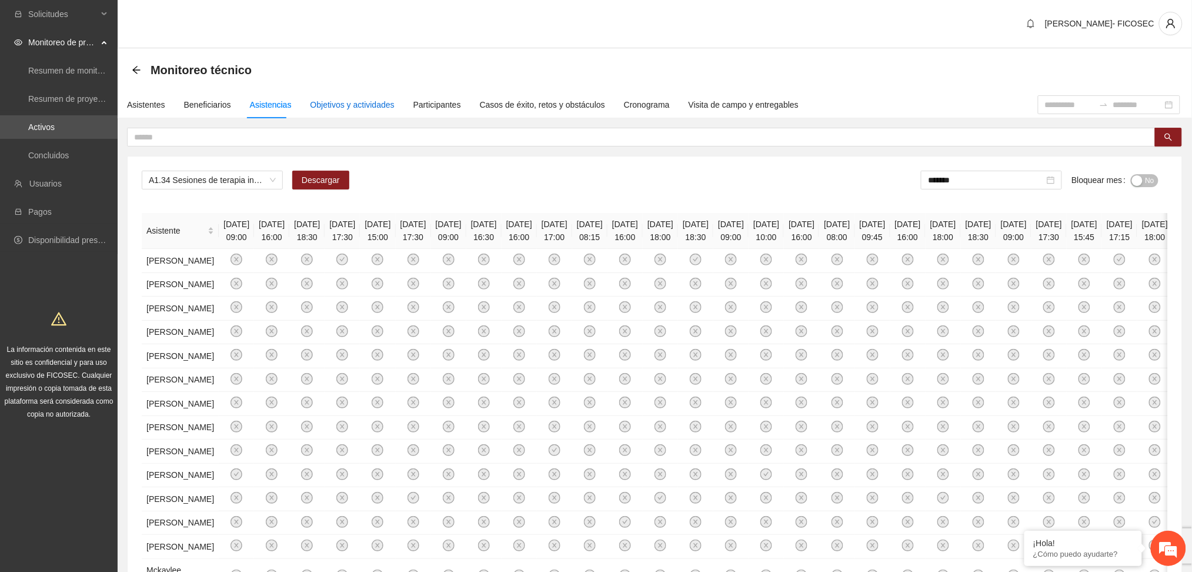
click at [370, 99] on div "Objetivos y actividades" at bounding box center [353, 104] width 84 height 13
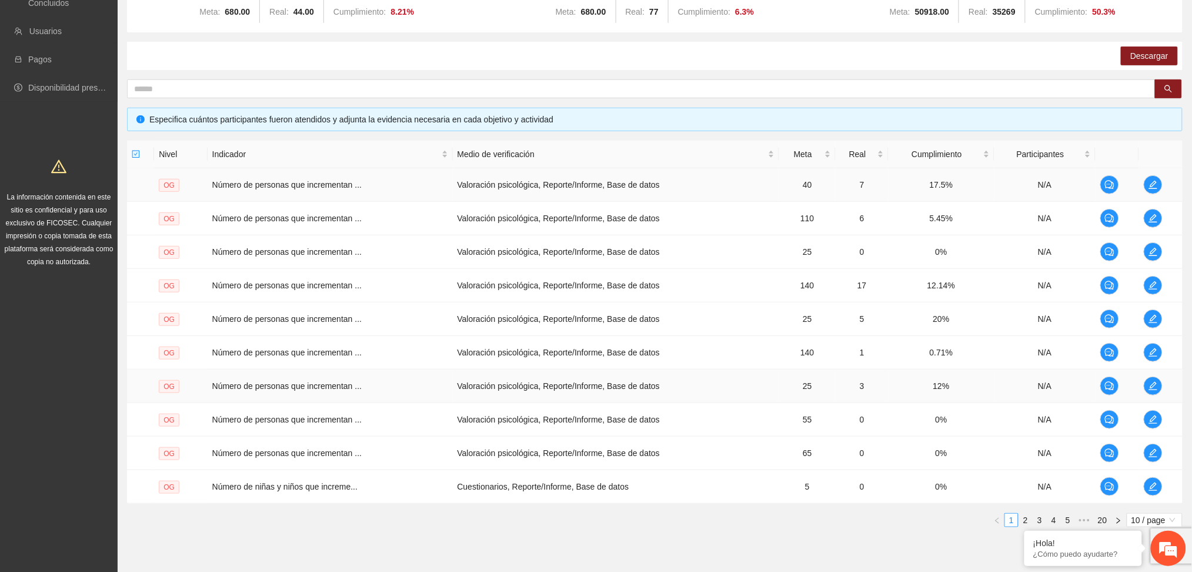
scroll to position [196, 0]
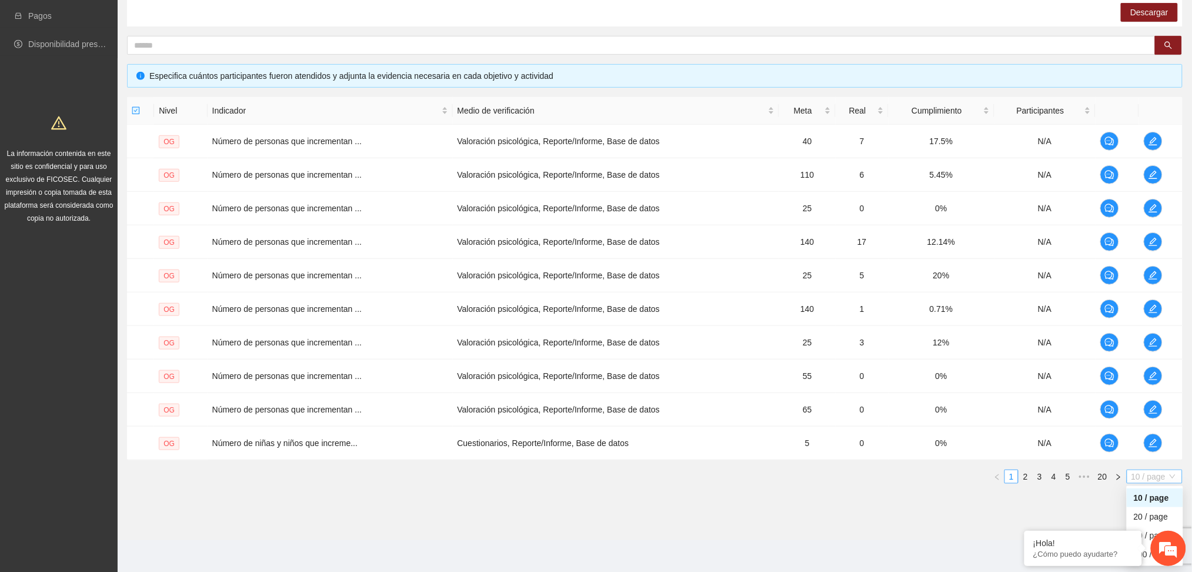
click at [1148, 474] on span "10 / page" at bounding box center [1155, 476] width 46 height 13
click at [1149, 560] on div "100 / page" at bounding box center [1155, 554] width 56 height 19
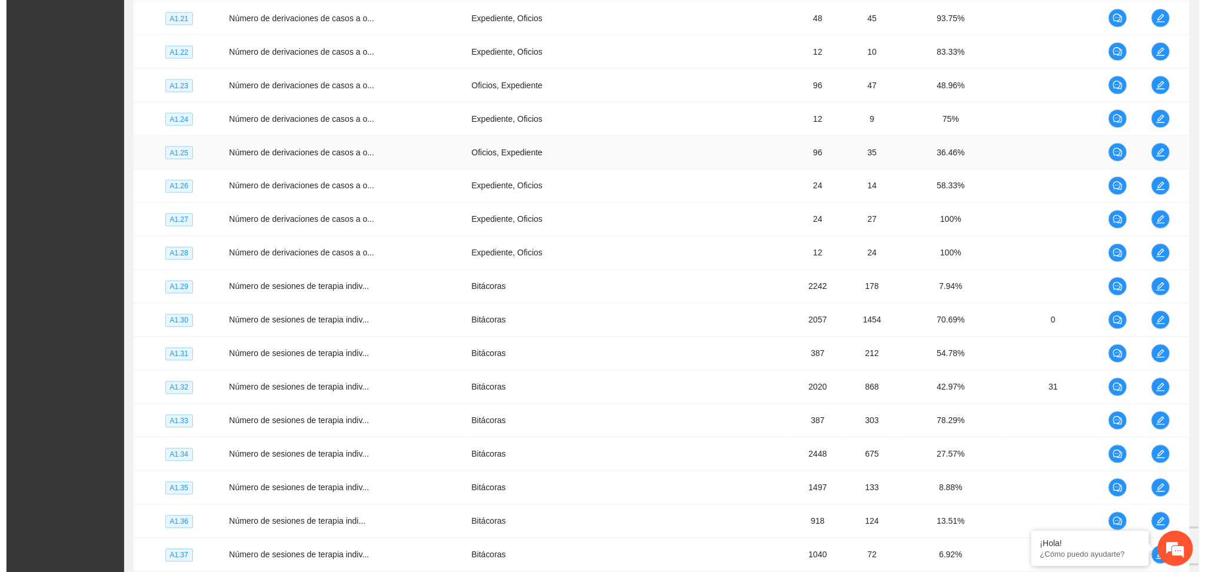
scroll to position [2628, 0]
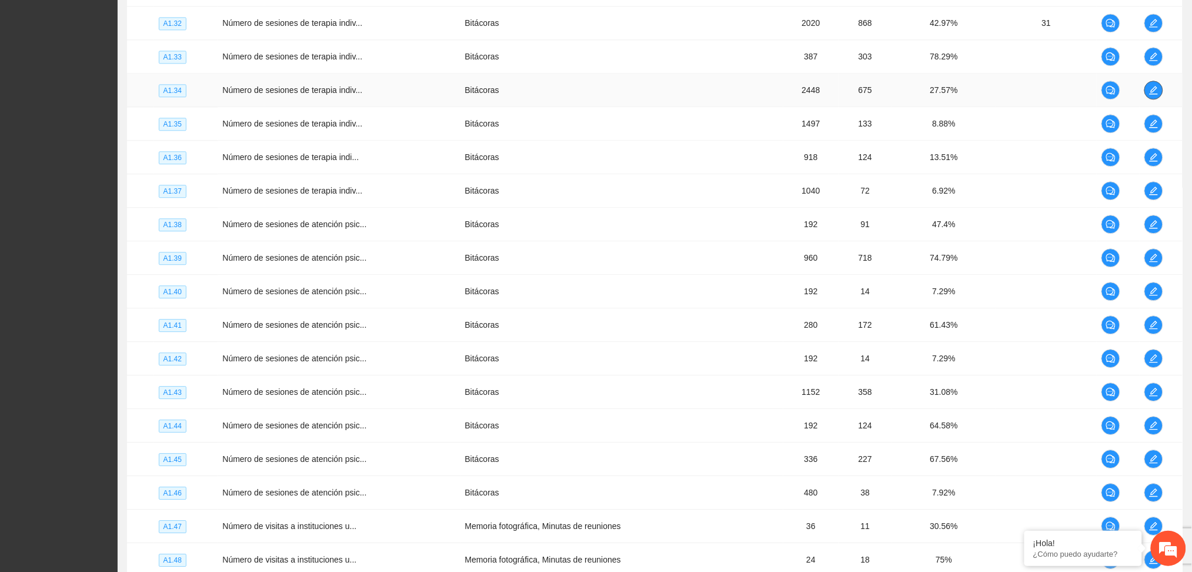
click at [1151, 97] on button "button" at bounding box center [1154, 90] width 19 height 19
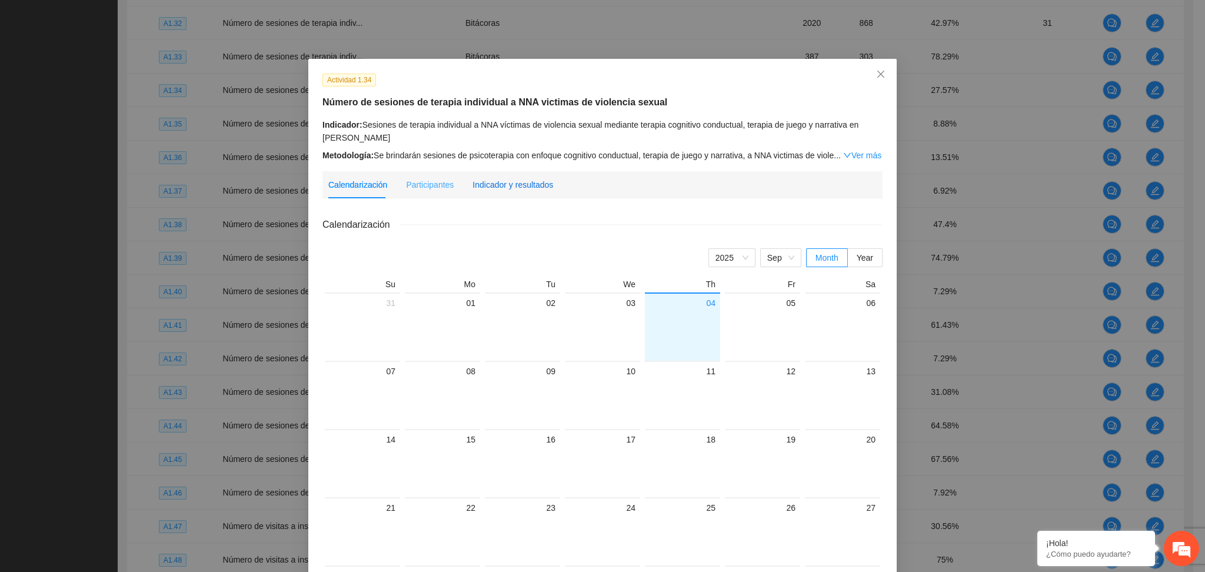
click at [510, 187] on div "Indicador y resultados" at bounding box center [512, 184] width 81 height 13
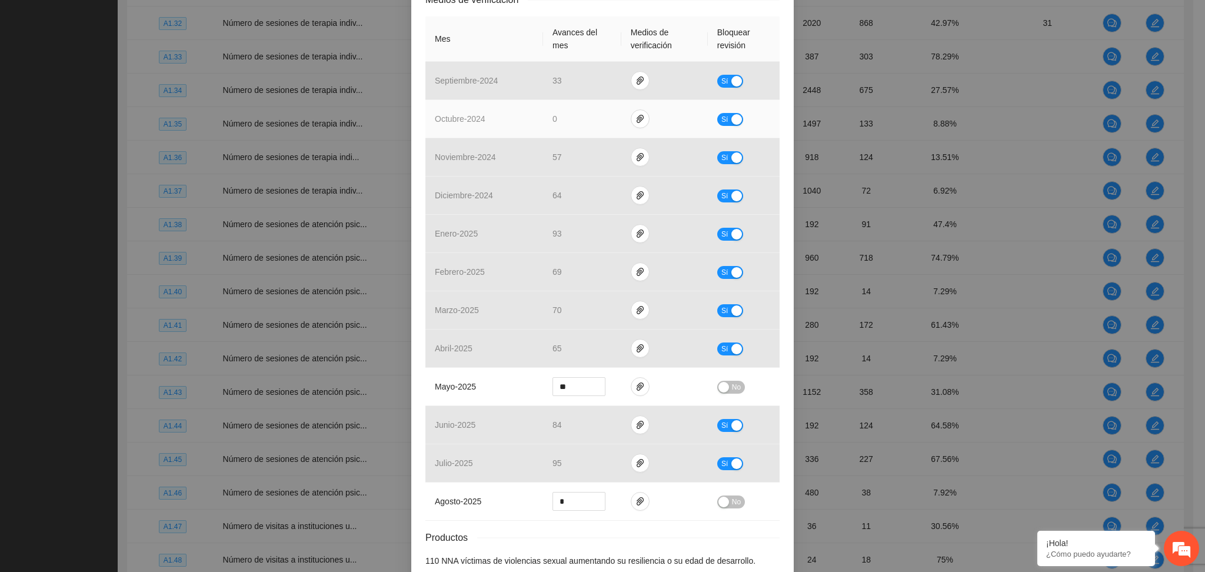
scroll to position [334, 0]
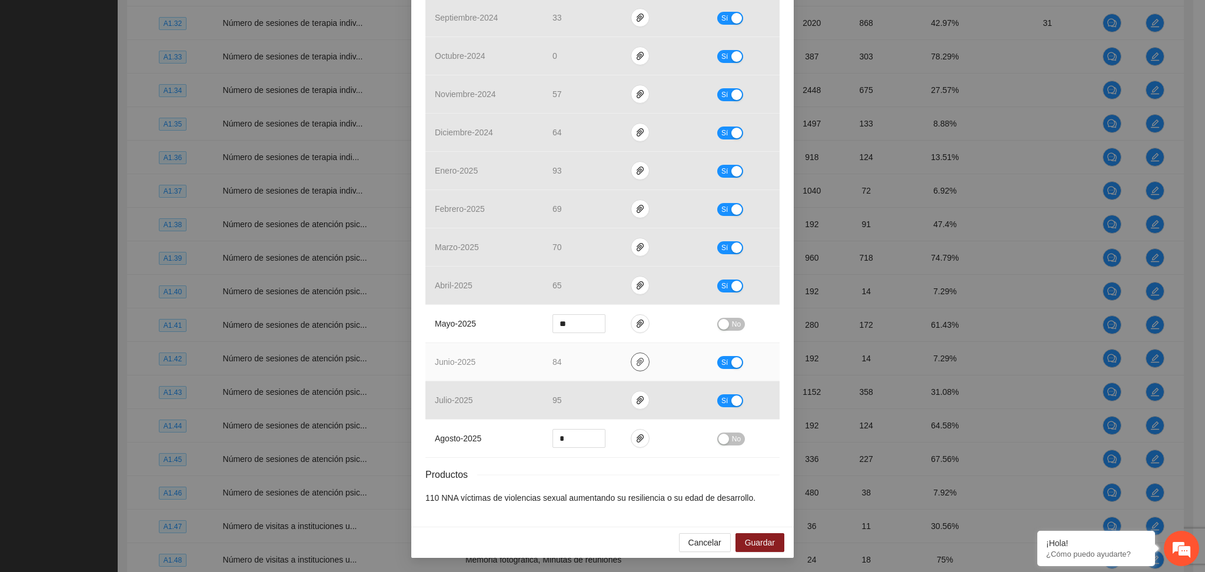
click at [635, 360] on icon "paper-clip" at bounding box center [639, 361] width 9 height 9
click at [571, 324] on link "A1.34.zip" at bounding box center [637, 328] width 168 height 13
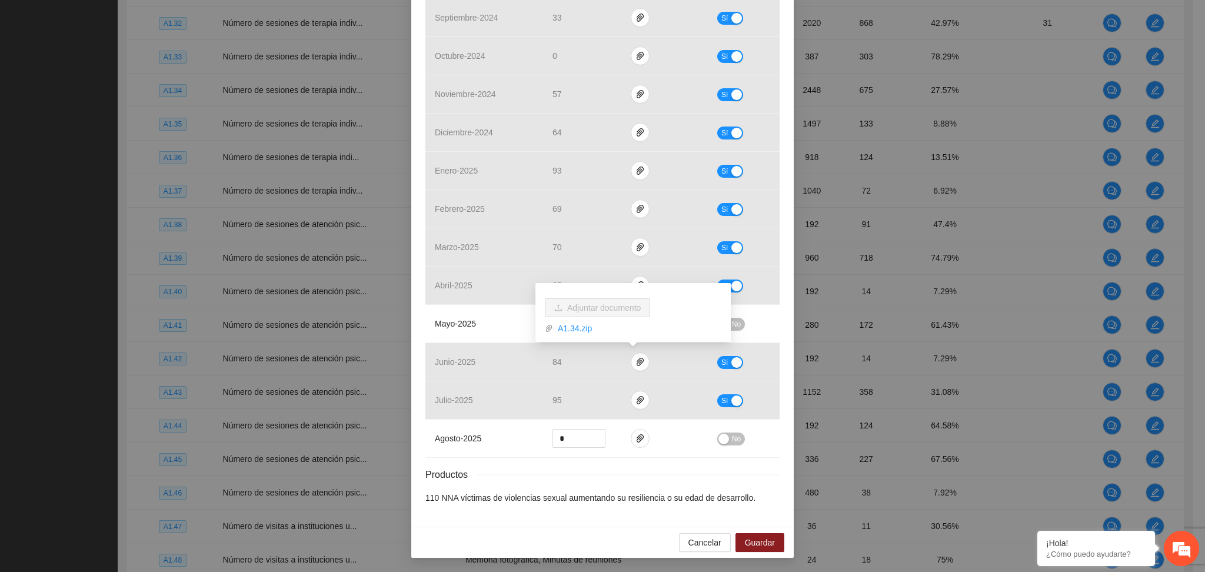
click at [777, 331] on div "Actividad 1.34 Número de sesiones de terapia individual a NNA victimas de viole…" at bounding box center [602, 126] width 382 height 802
drag, startPoint x: 576, startPoint y: 321, endPoint x: 489, endPoint y: 320, distance: 87.1
click at [489, 320] on tr "mayo - 2025 ** No" at bounding box center [602, 324] width 354 height 38
type input "**"
click at [718, 324] on div "button" at bounding box center [723, 324] width 11 height 11
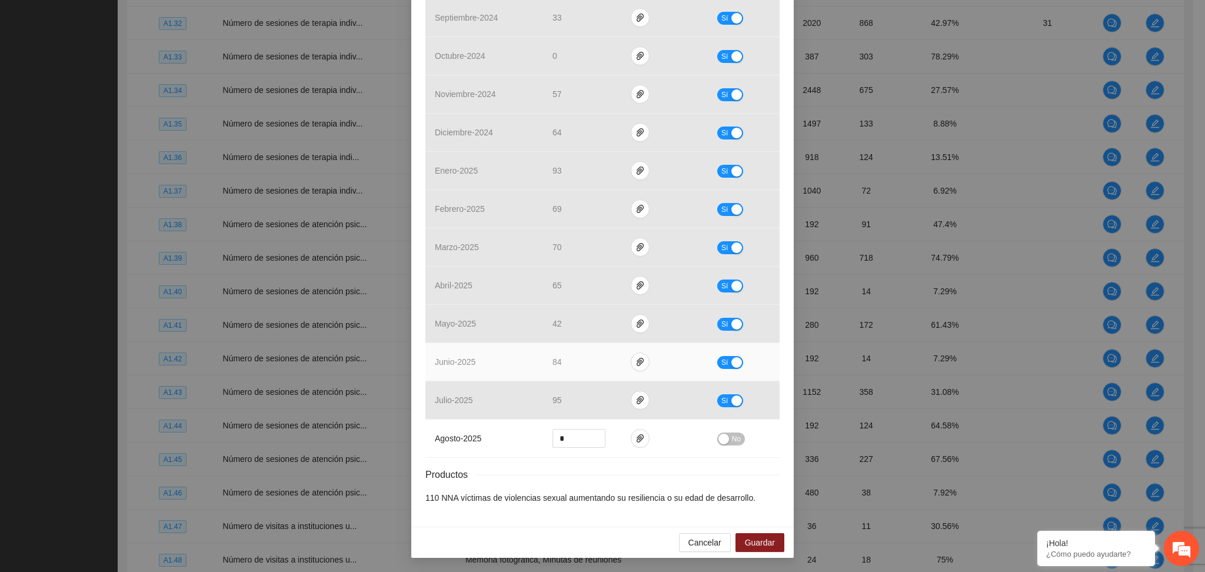
drag, startPoint x: 715, startPoint y: 362, endPoint x: 664, endPoint y: 361, distance: 51.8
click at [717, 361] on button "Sí" at bounding box center [730, 362] width 26 height 13
drag, startPoint x: 584, startPoint y: 364, endPoint x: 531, endPoint y: 366, distance: 53.0
click at [532, 367] on tr "junio - 2025 ** No" at bounding box center [602, 362] width 354 height 38
drag, startPoint x: 561, startPoint y: 365, endPoint x: 545, endPoint y: 363, distance: 16.6
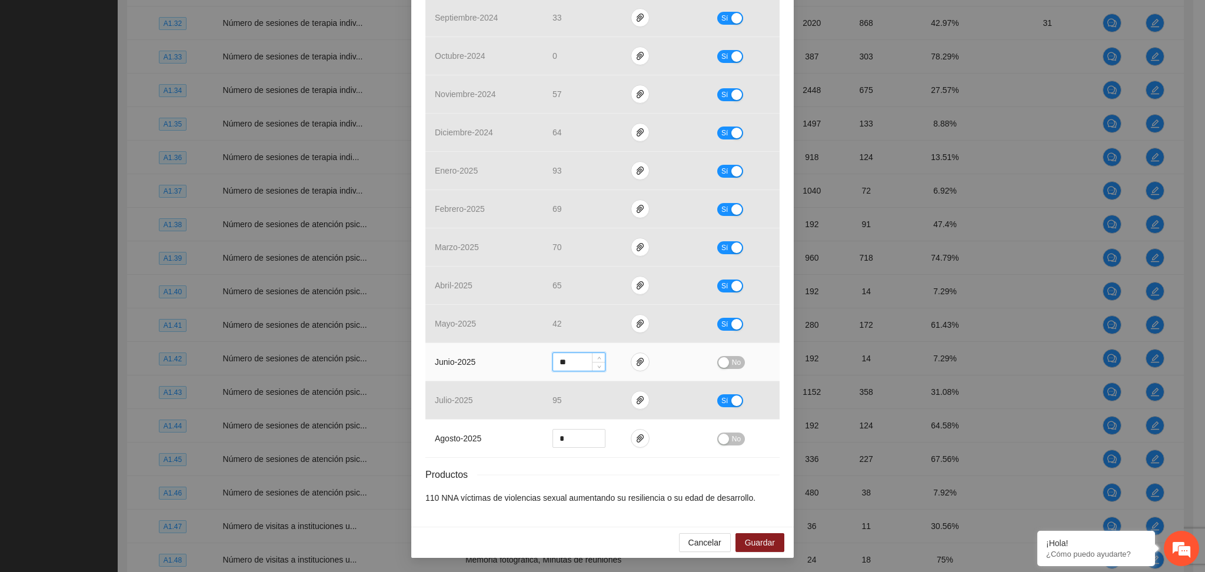
click at [545, 363] on td "**" at bounding box center [582, 362] width 78 height 38
type input "**"
click at [732, 361] on span "No" at bounding box center [736, 362] width 9 height 13
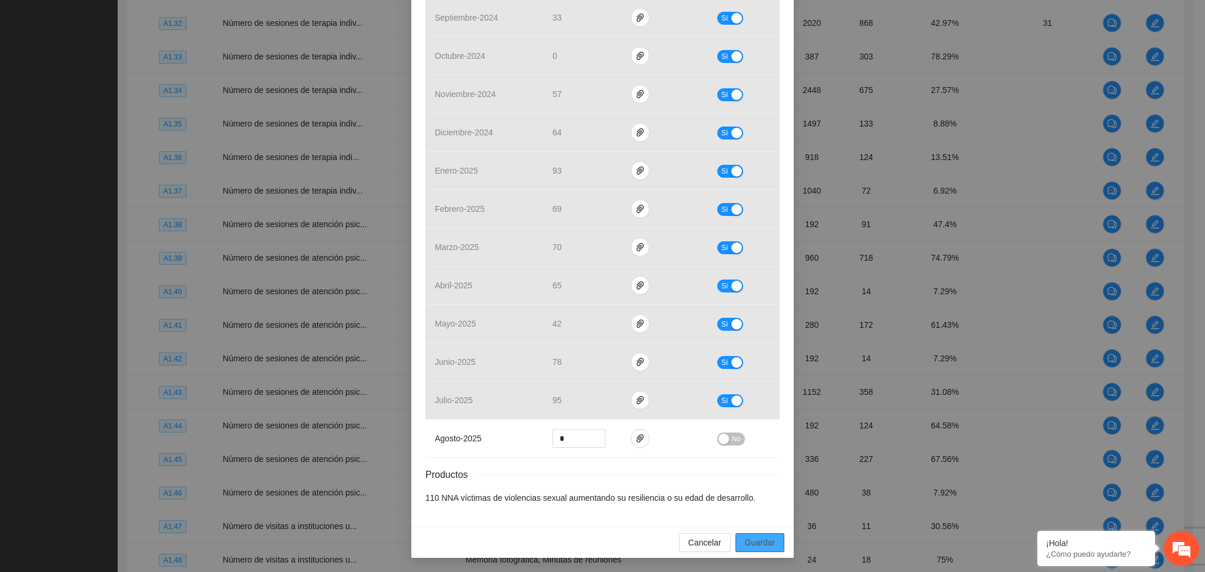
click at [753, 548] on span "Guardar" at bounding box center [760, 542] width 30 height 13
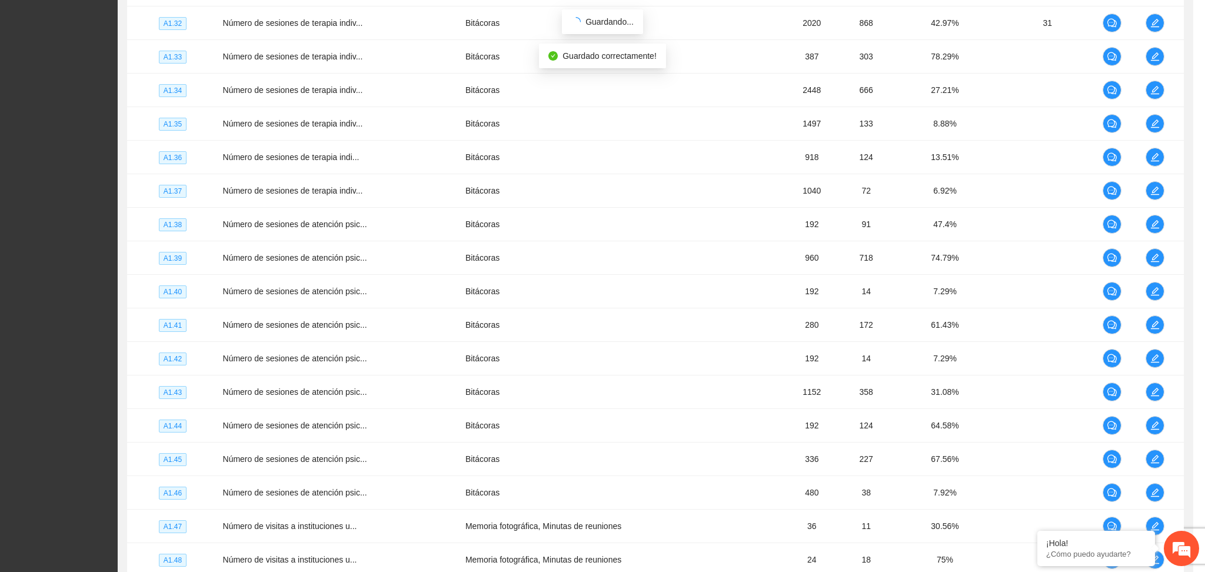
scroll to position [276, 0]
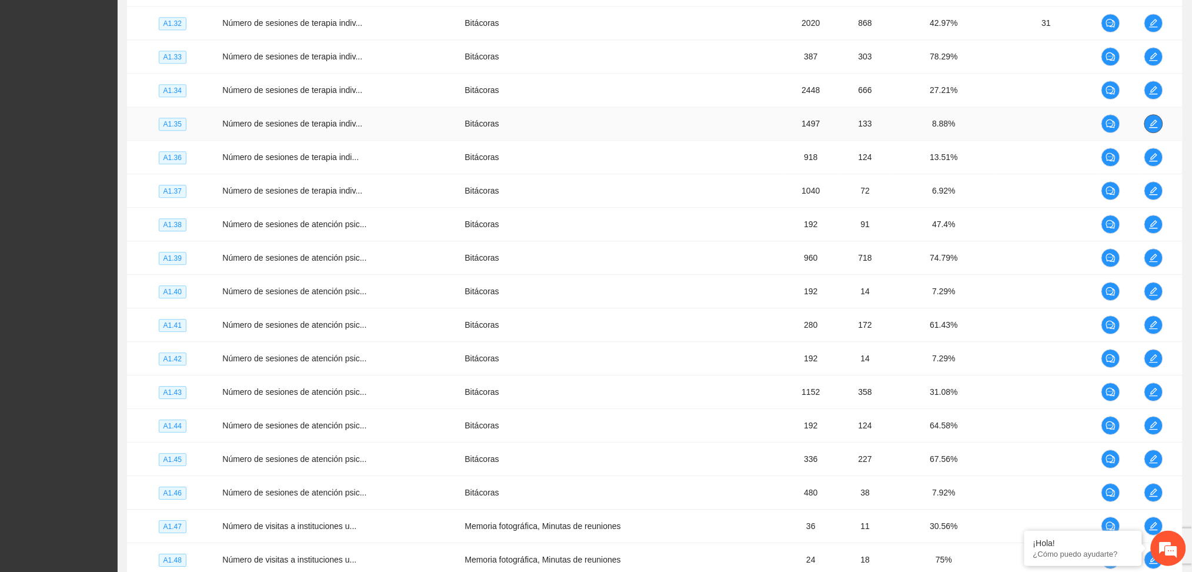
click at [1150, 126] on icon "edit" at bounding box center [1153, 123] width 9 height 9
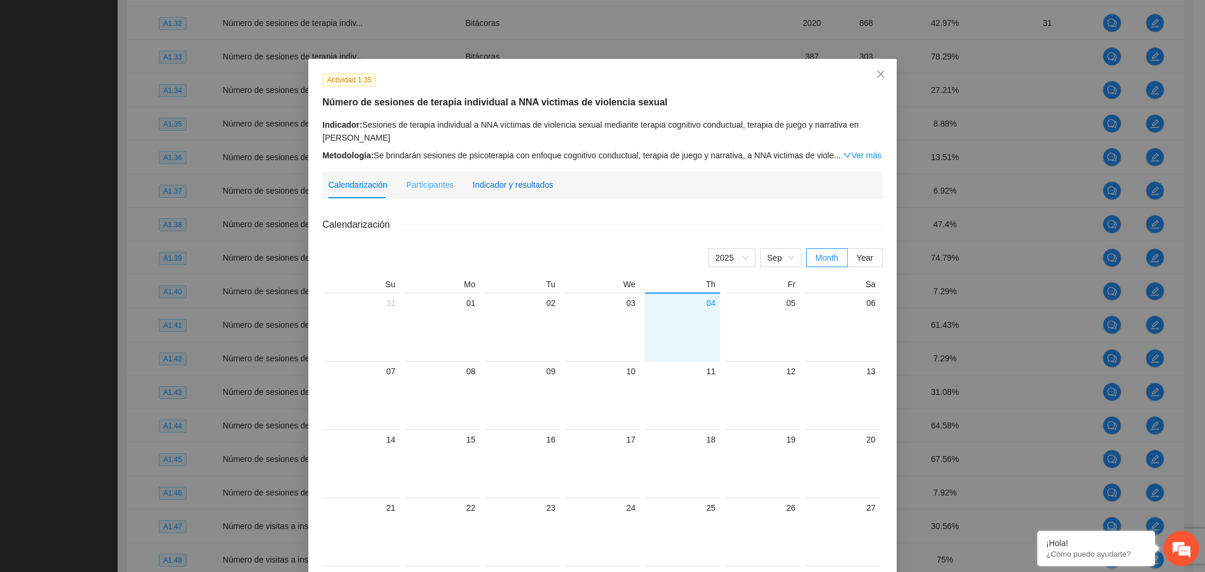
click at [525, 181] on div "Indicador y resultados" at bounding box center [512, 184] width 81 height 13
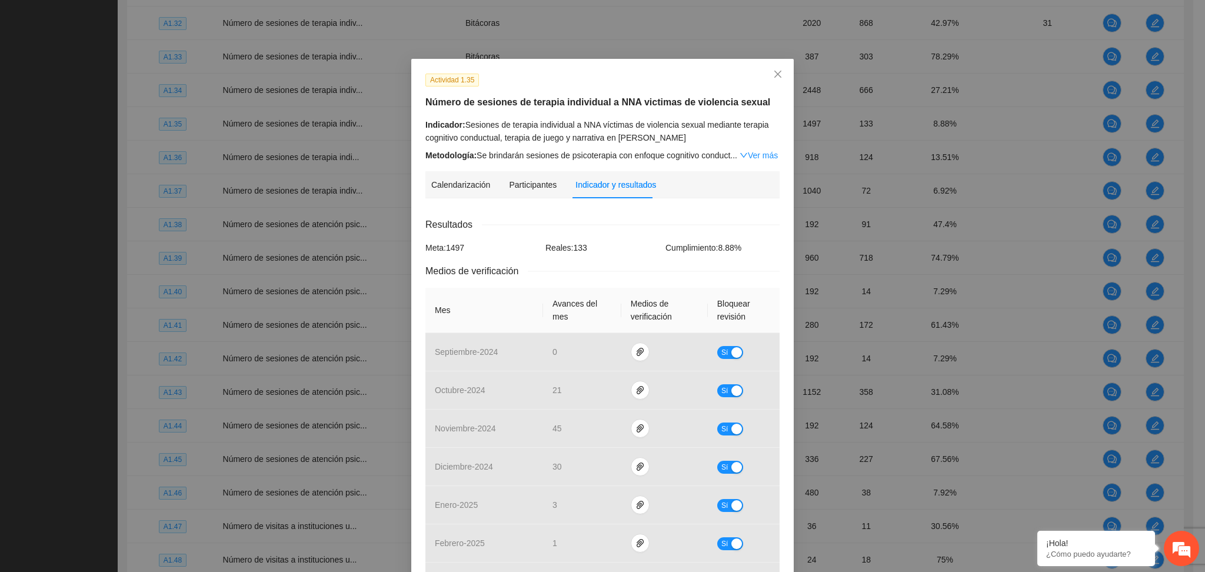
click at [608, 213] on div "Calendarización [DATE] Month Year Su Mo Tu We Th Fr Sa 31 01 02 03 04 05 06 07 …" at bounding box center [602, 527] width 354 height 639
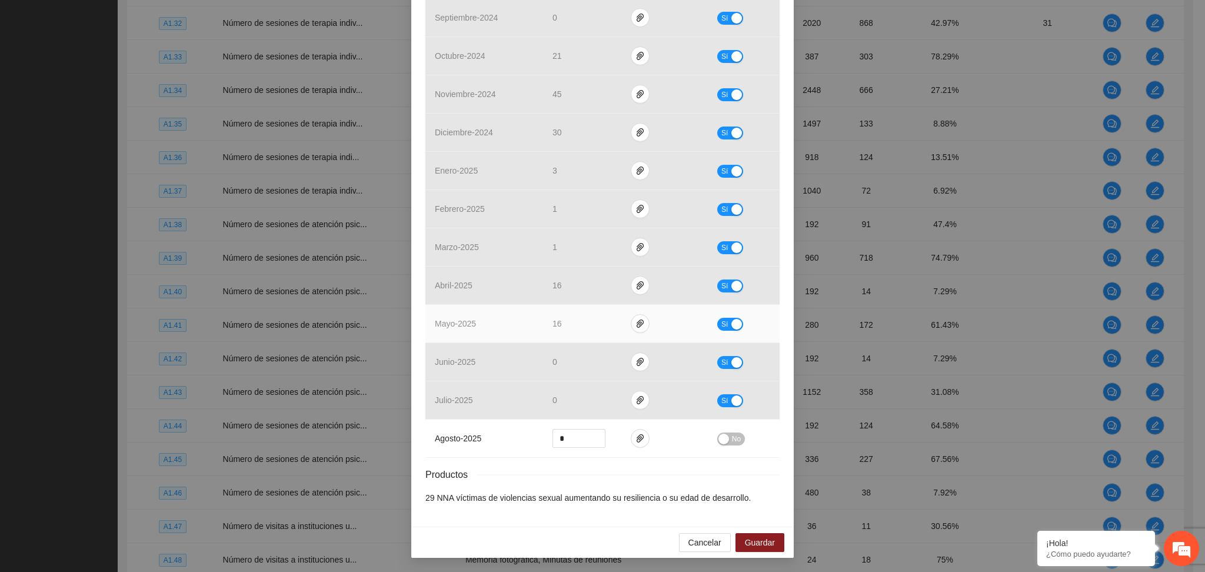
scroll to position [256, 0]
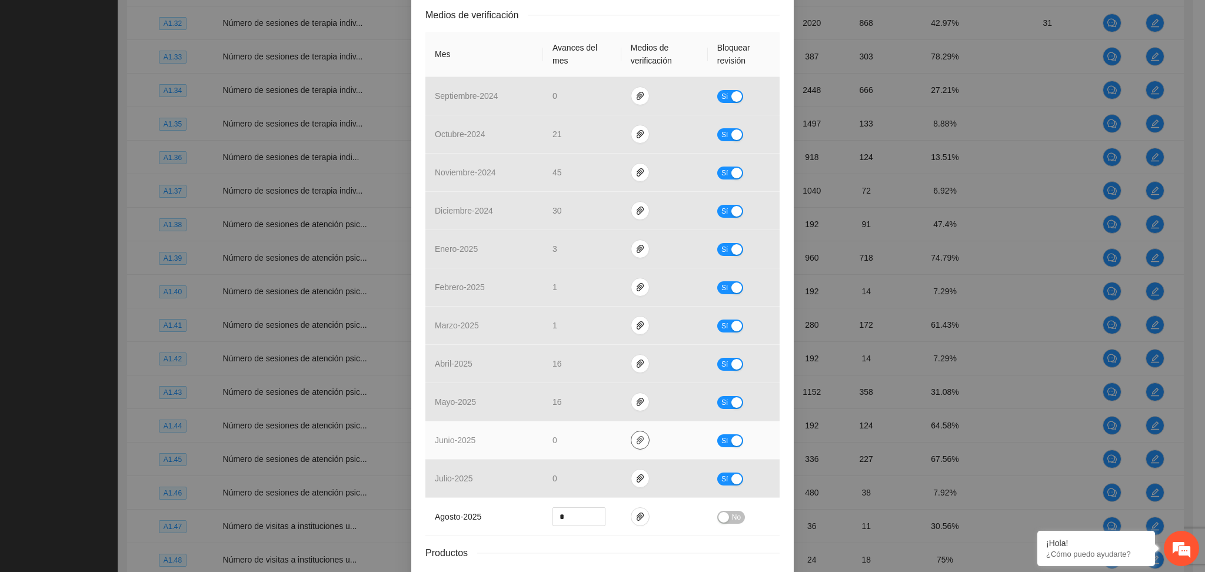
click at [636, 444] on icon "paper-clip" at bounding box center [639, 439] width 9 height 9
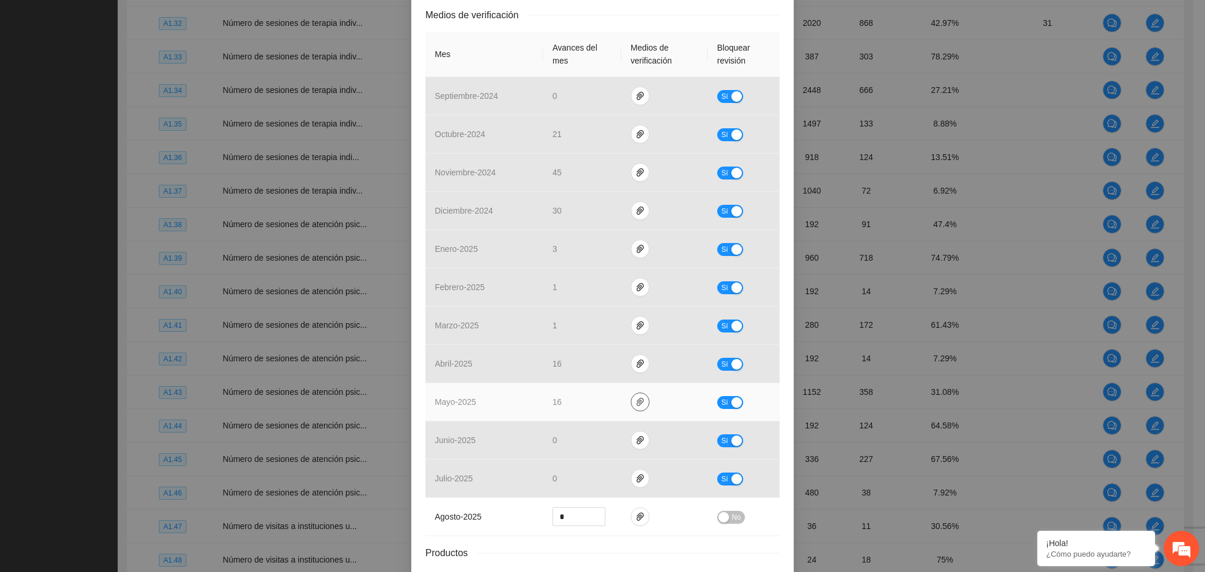
click at [631, 407] on button "button" at bounding box center [640, 401] width 19 height 19
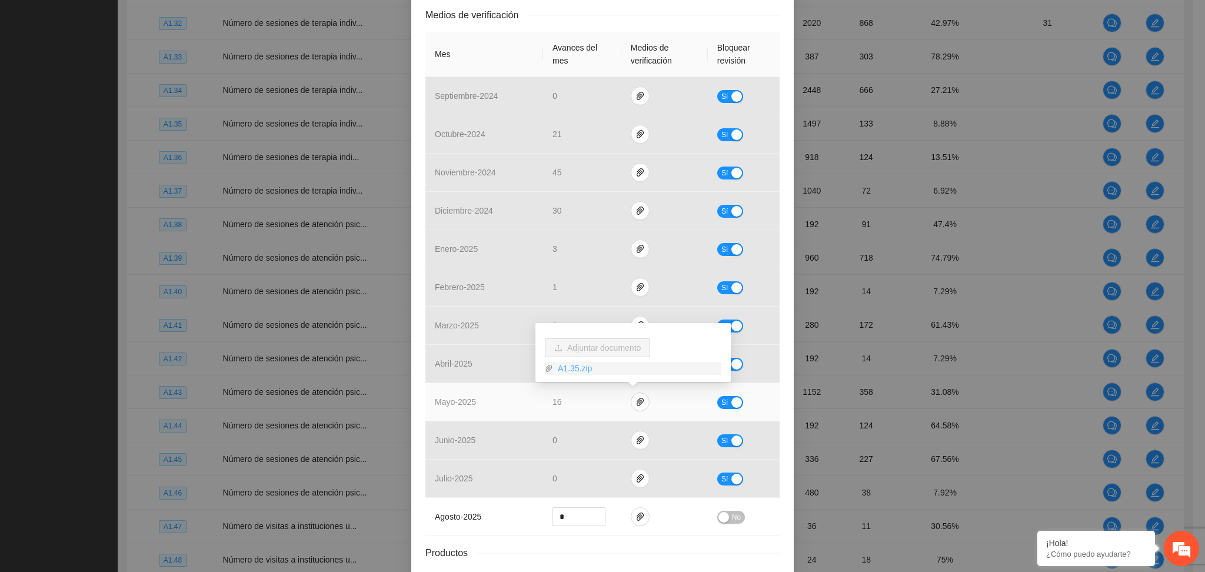
click at [578, 364] on link "A1.35.zip" at bounding box center [637, 368] width 168 height 13
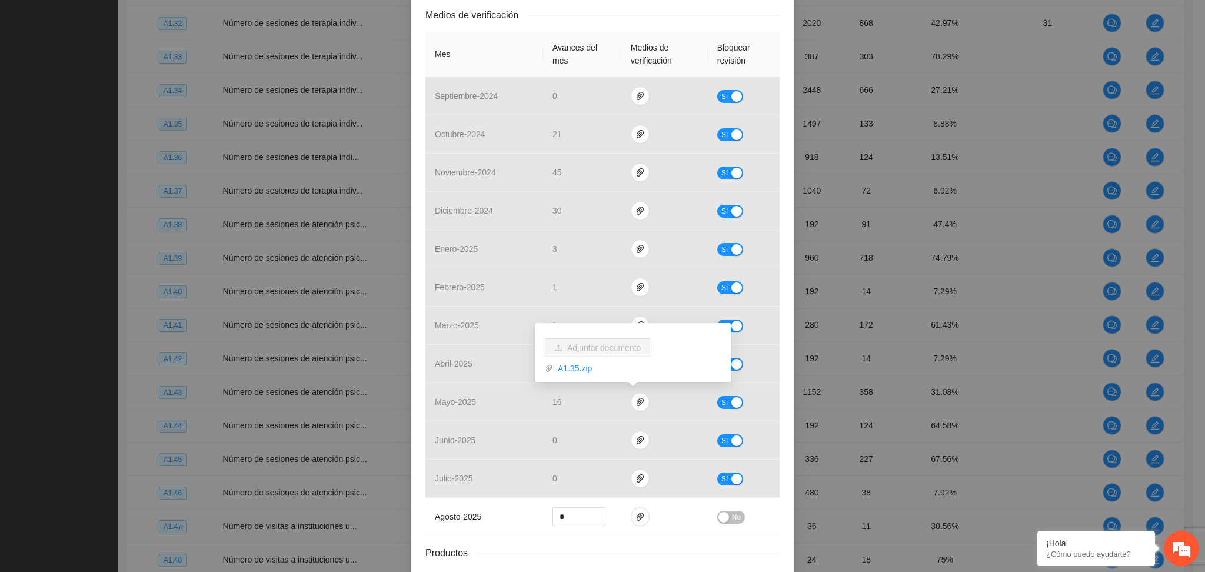
click at [733, 545] on div "Resultados Meta: 1497 Reales: 133 Cumplimiento: 8.88 % Medios de verificación M…" at bounding box center [602, 271] width 354 height 621
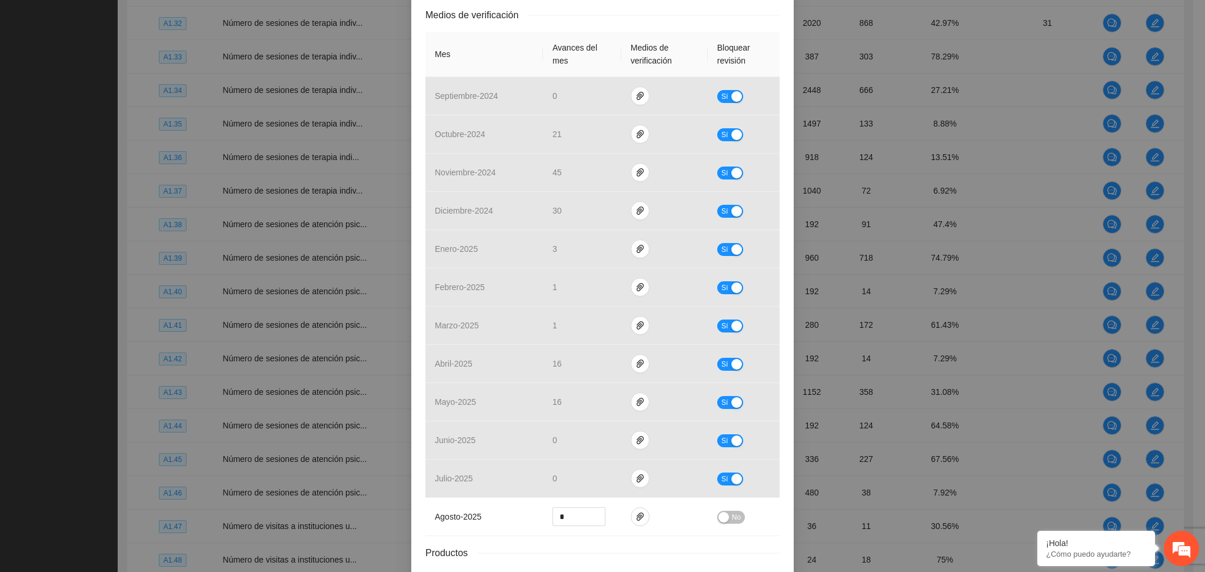
scroll to position [334, 0]
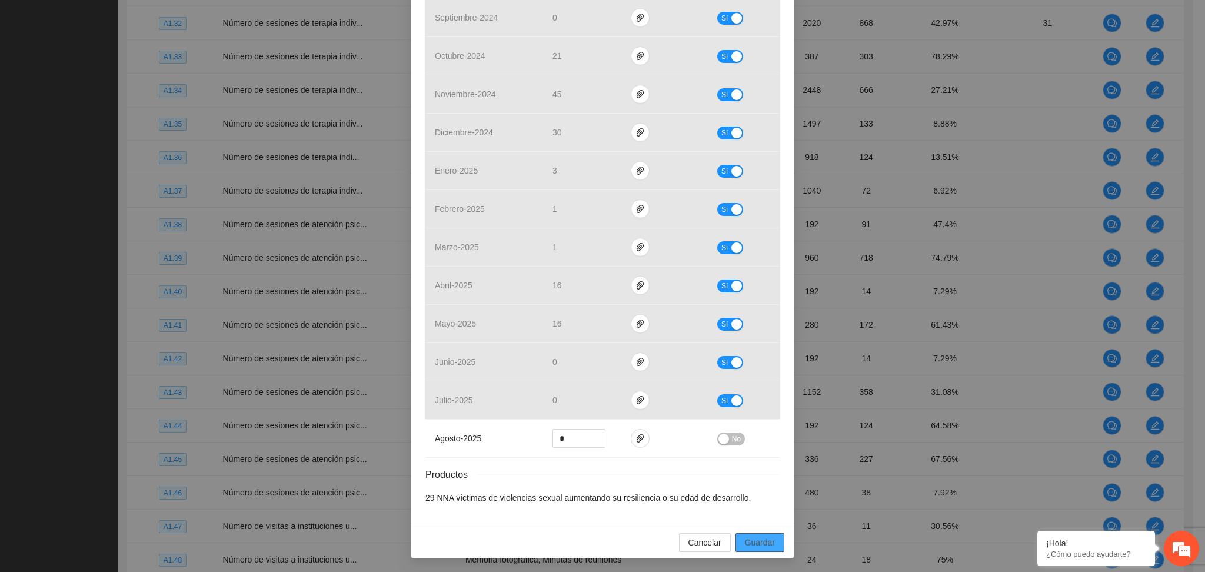
click at [758, 545] on span "Guardar" at bounding box center [760, 542] width 30 height 13
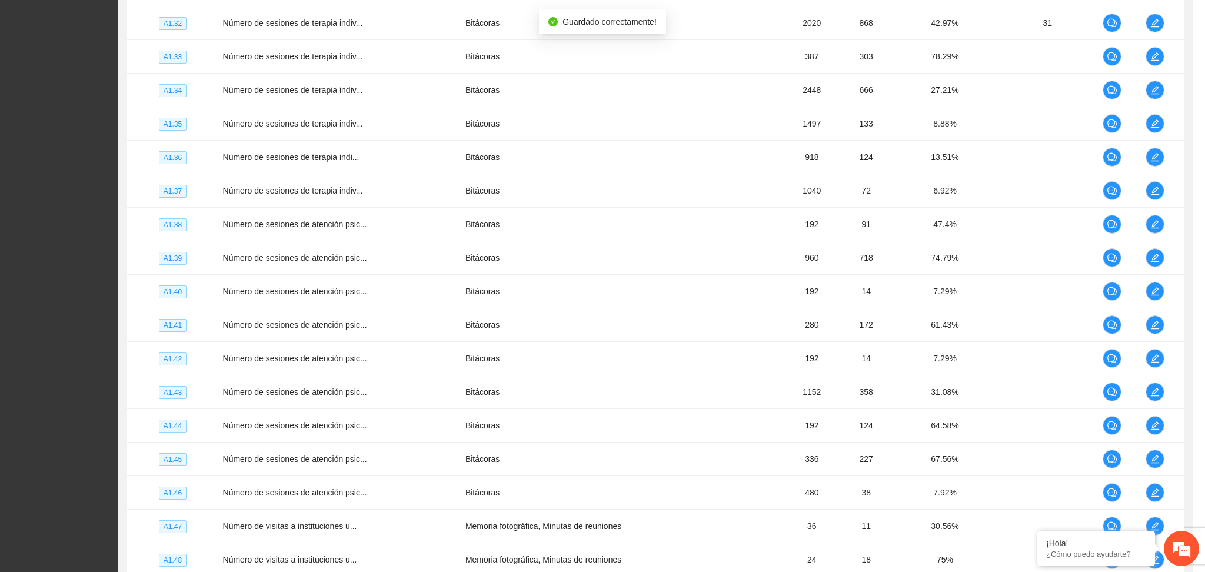
scroll to position [276, 0]
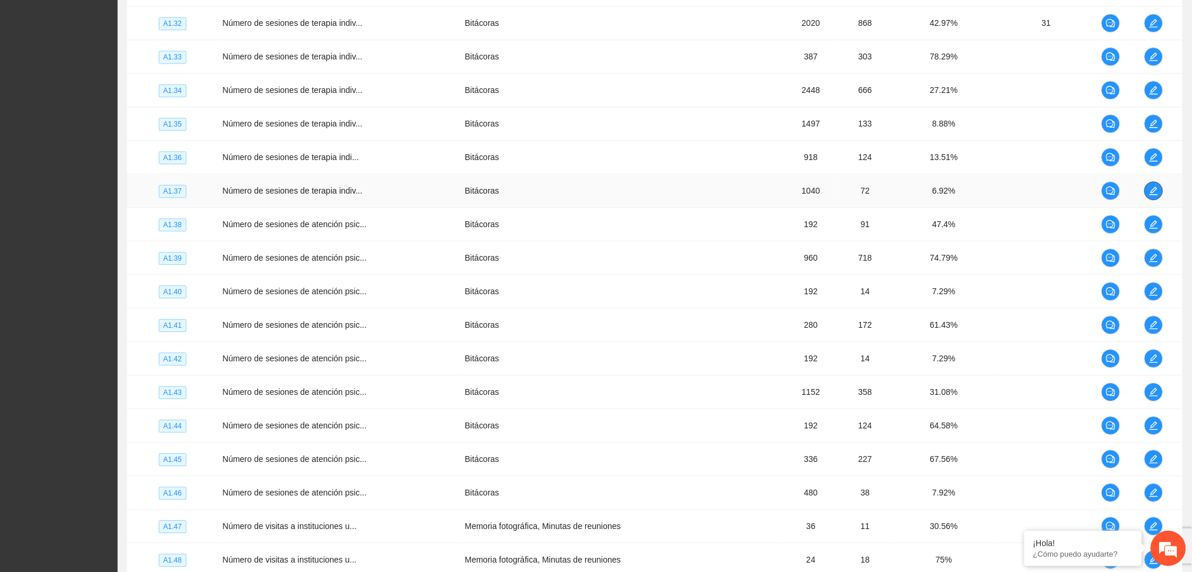
click at [1156, 189] on icon "edit" at bounding box center [1154, 190] width 8 height 8
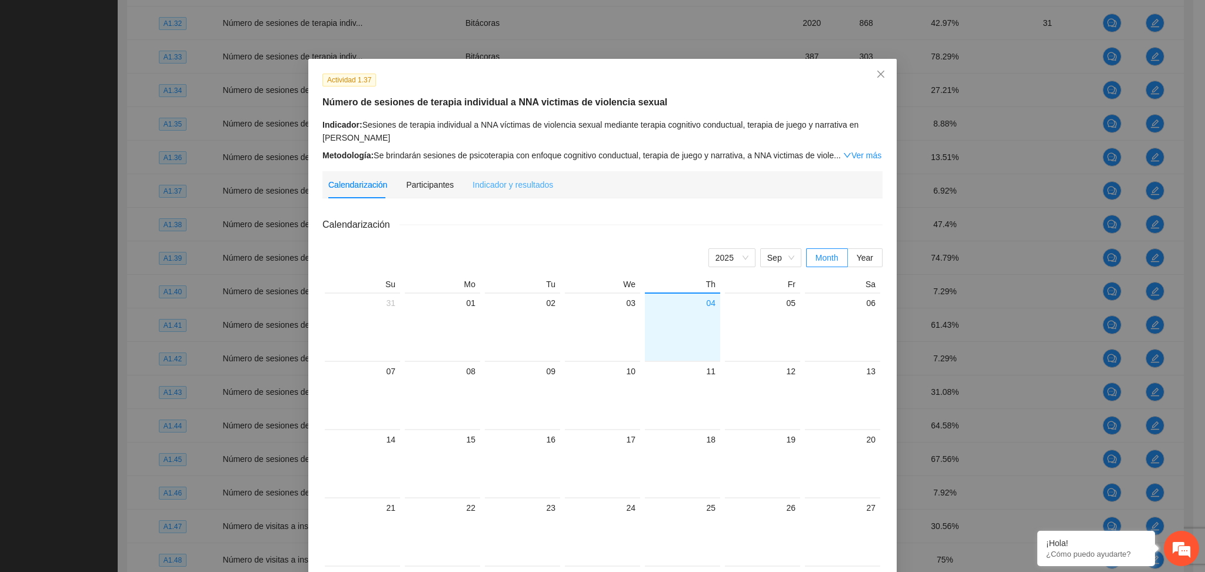
click at [510, 175] on div "Actividad 1.37 Número de sesiones de terapia individual a NNA victimas de viole…" at bounding box center [602, 390] width 588 height 662
click at [509, 181] on div "Indicador y resultados" at bounding box center [512, 184] width 81 height 13
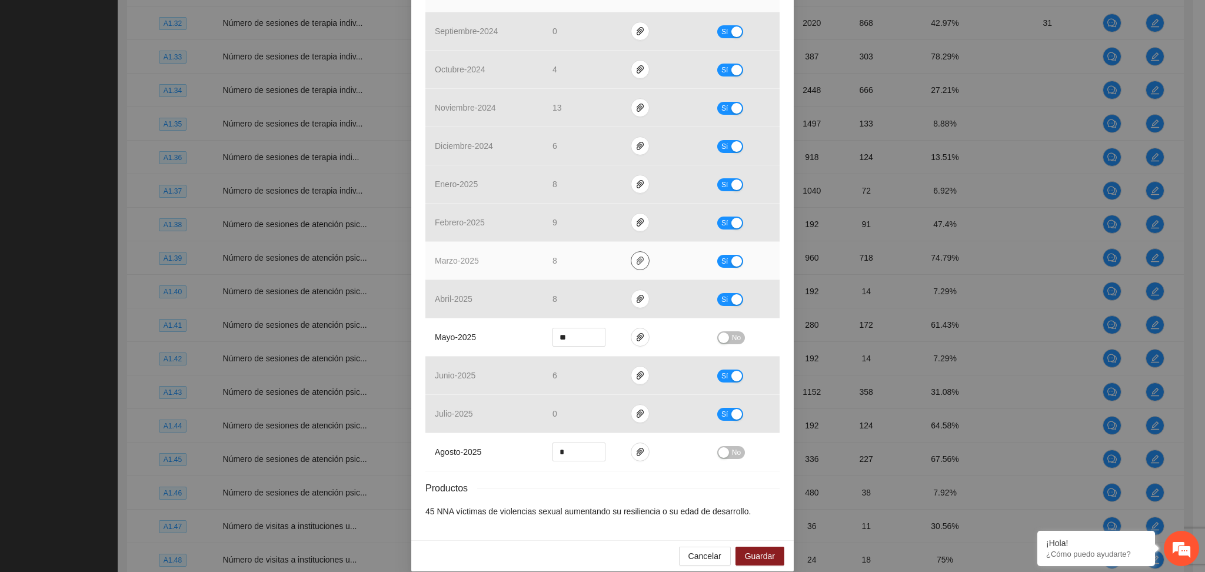
scroll to position [334, 0]
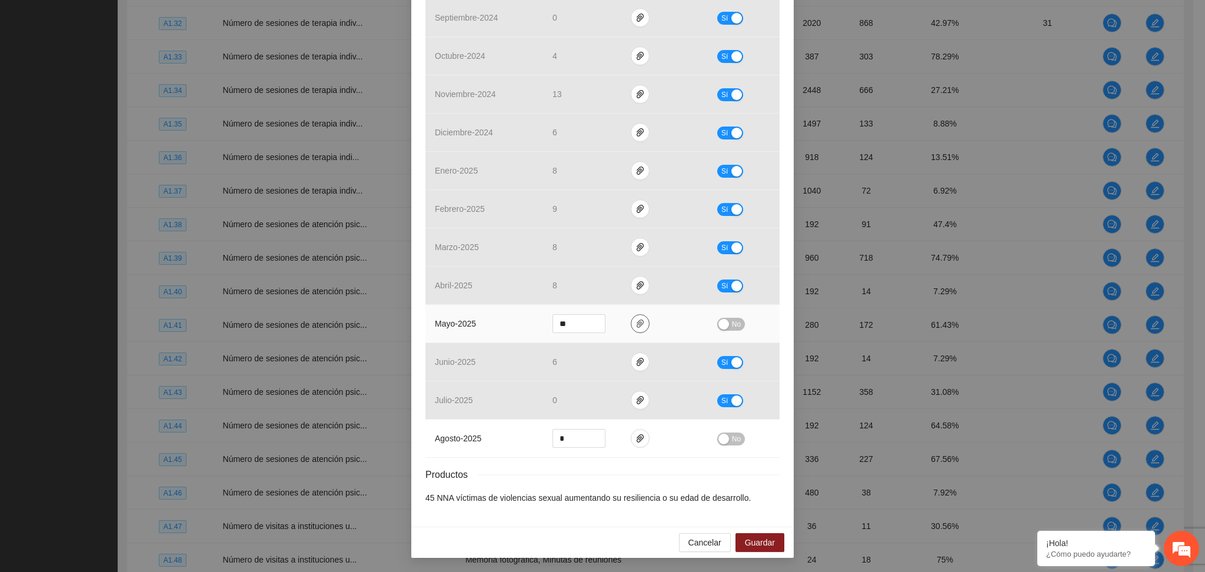
click at [636, 321] on icon "paper-clip" at bounding box center [639, 323] width 7 height 8
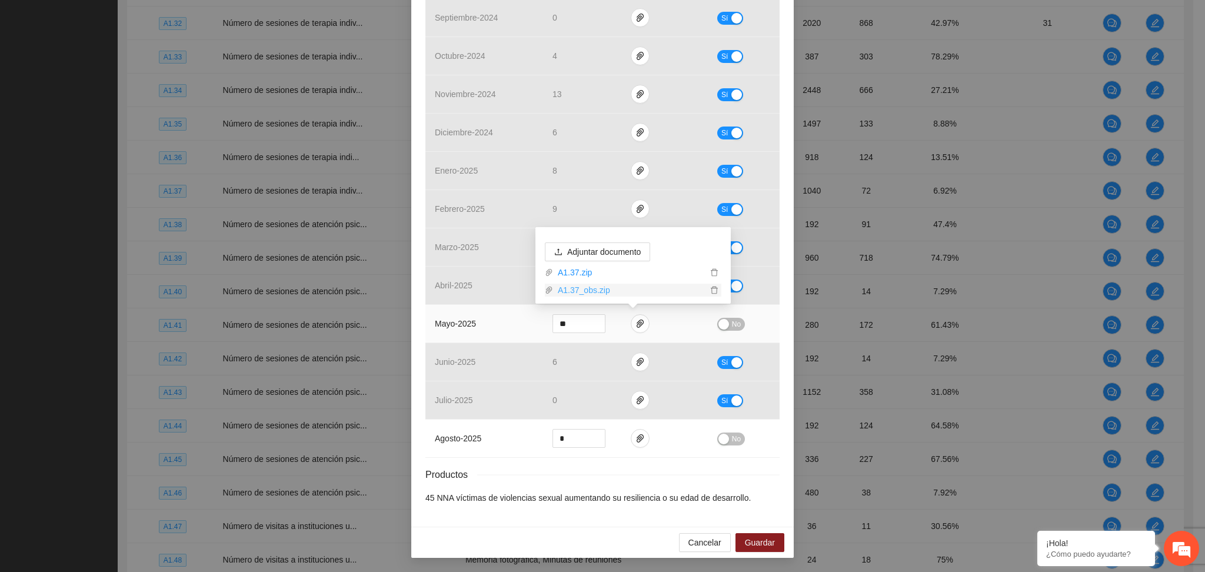
click at [570, 289] on link "A1.37_obs.zip" at bounding box center [630, 290] width 154 height 13
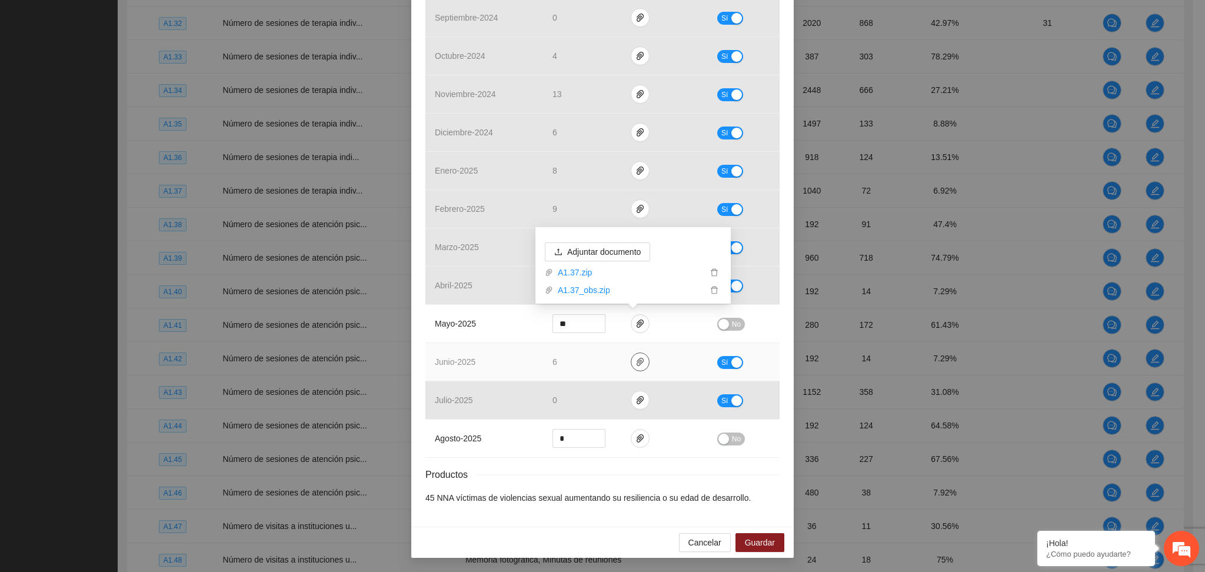
click at [638, 361] on span "paper-clip" at bounding box center [640, 361] width 18 height 9
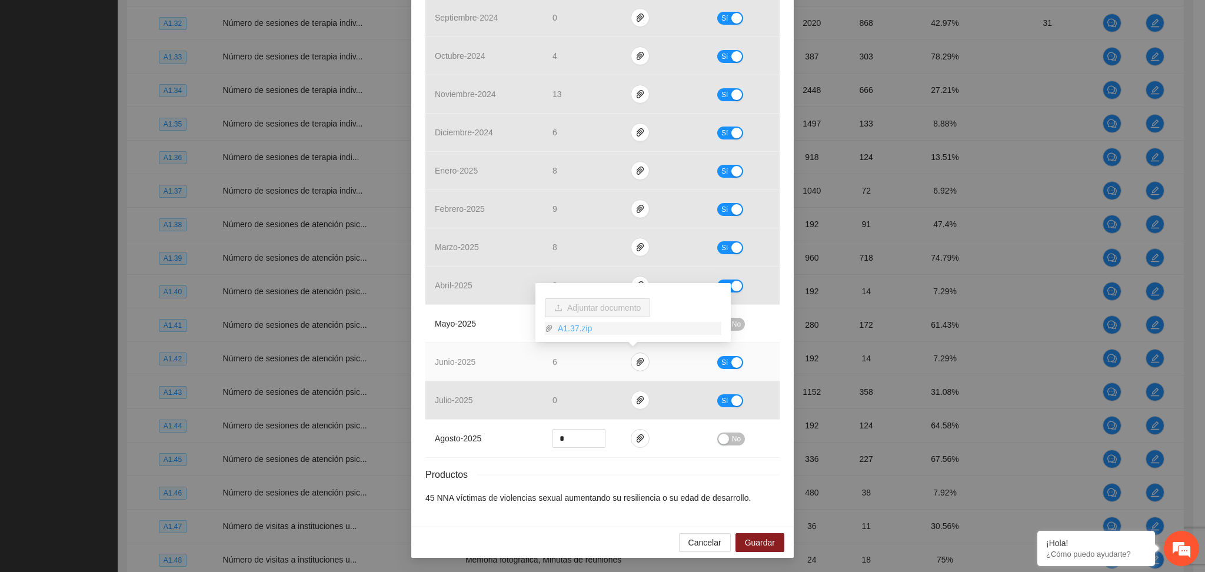
click at [573, 332] on link "A1.37.zip" at bounding box center [637, 328] width 168 height 13
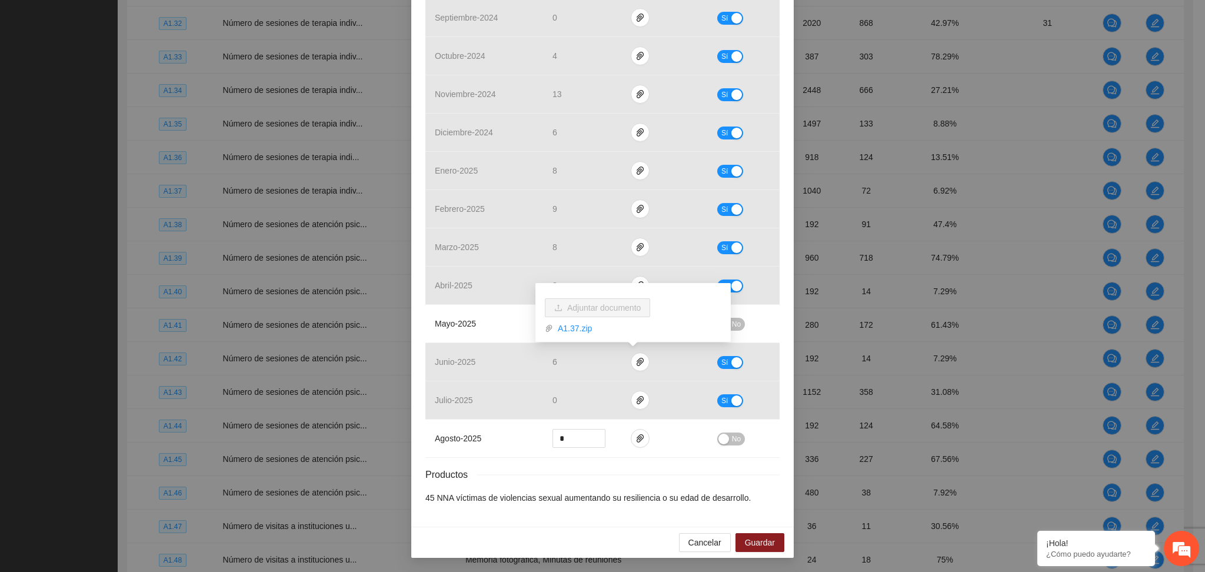
click at [678, 472] on div "Productos" at bounding box center [602, 474] width 354 height 15
click at [731, 316] on td "No" at bounding box center [744, 324] width 72 height 38
drag, startPoint x: 572, startPoint y: 321, endPoint x: 522, endPoint y: 328, distance: 50.6
click at [529, 325] on tr "mayo - 2025 ** No" at bounding box center [602, 324] width 354 height 38
type input "*"
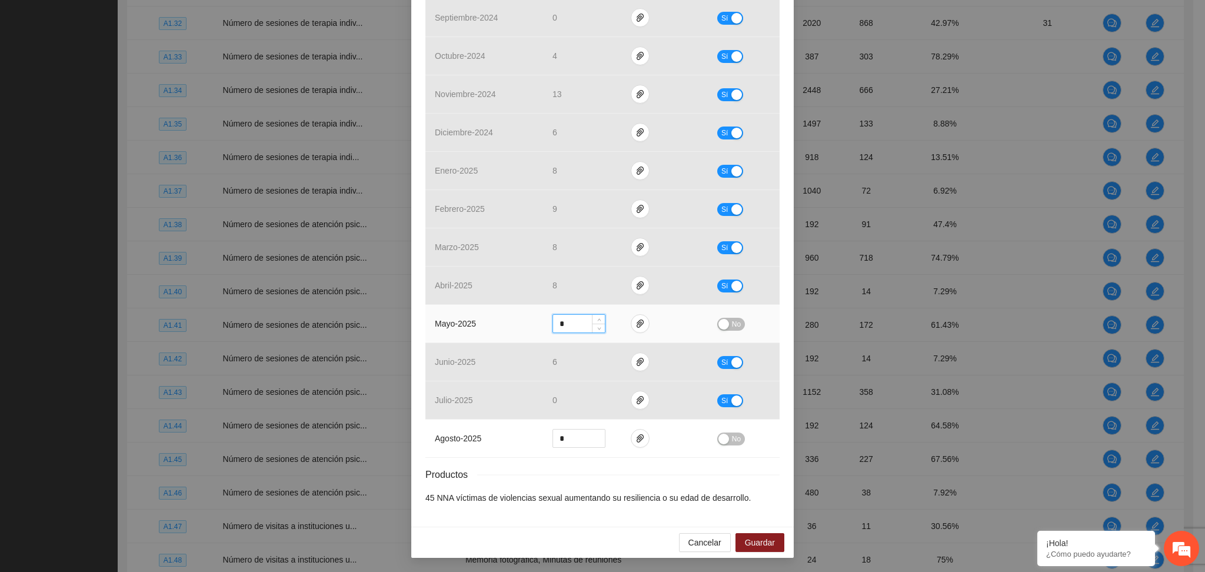
click at [721, 323] on div "button" at bounding box center [723, 324] width 11 height 11
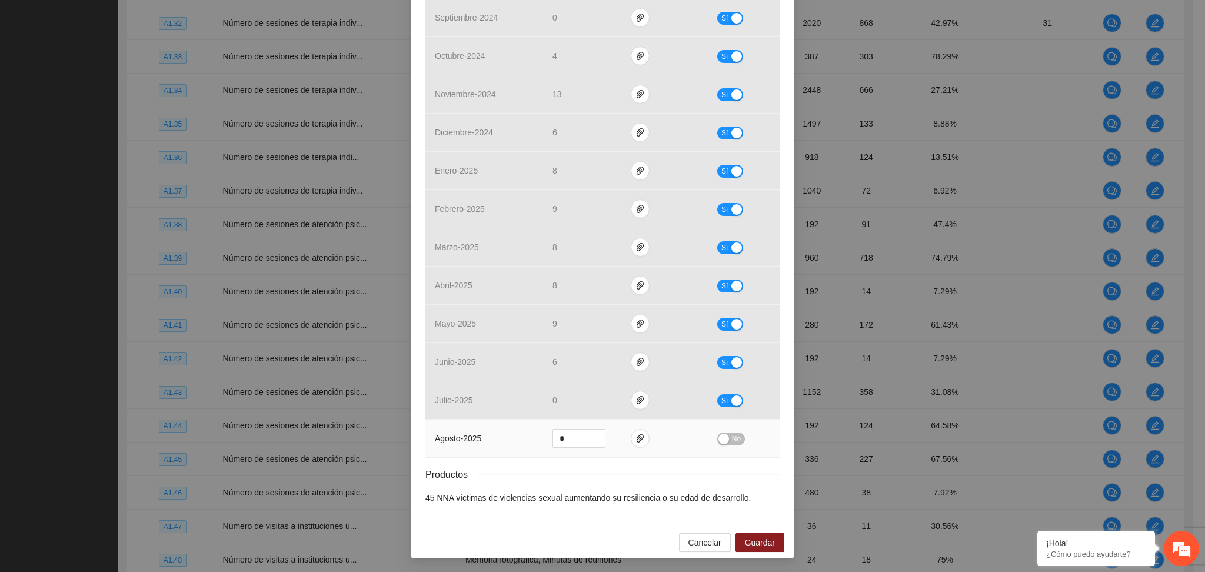
click at [732, 440] on span "No" at bounding box center [736, 438] width 9 height 13
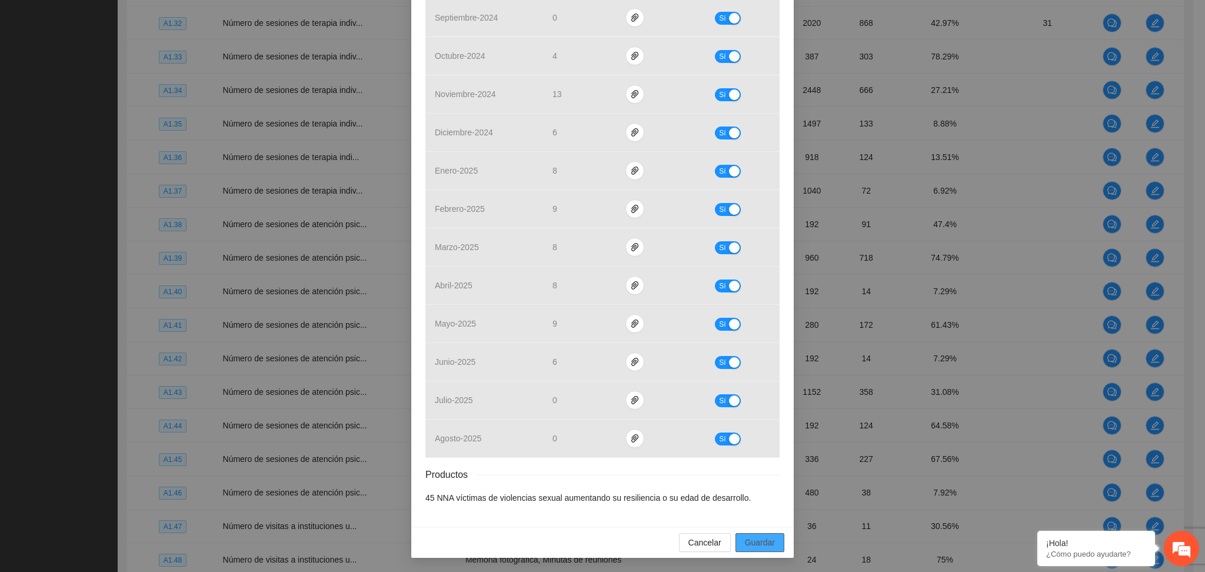
click at [754, 535] on button "Guardar" at bounding box center [759, 542] width 49 height 19
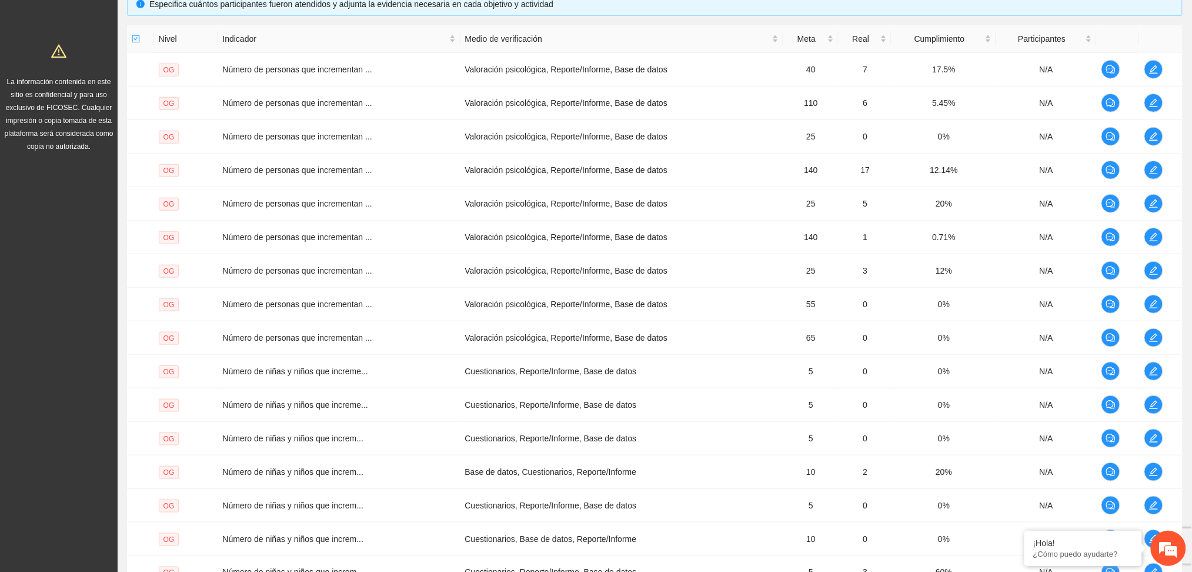
scroll to position [0, 0]
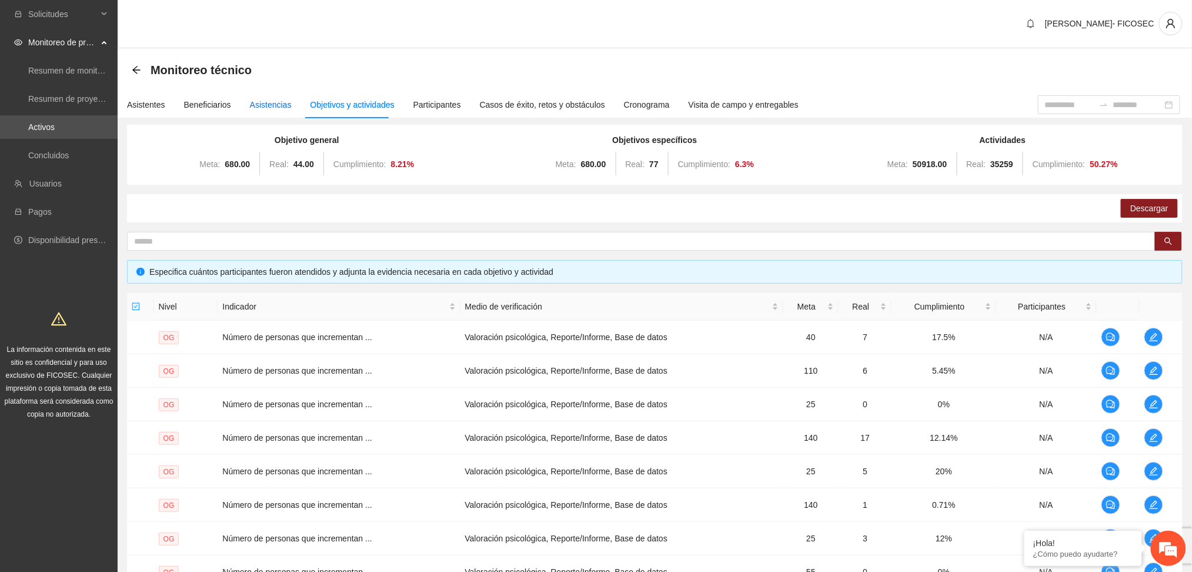
click at [274, 107] on div "Asistencias" at bounding box center [271, 104] width 42 height 13
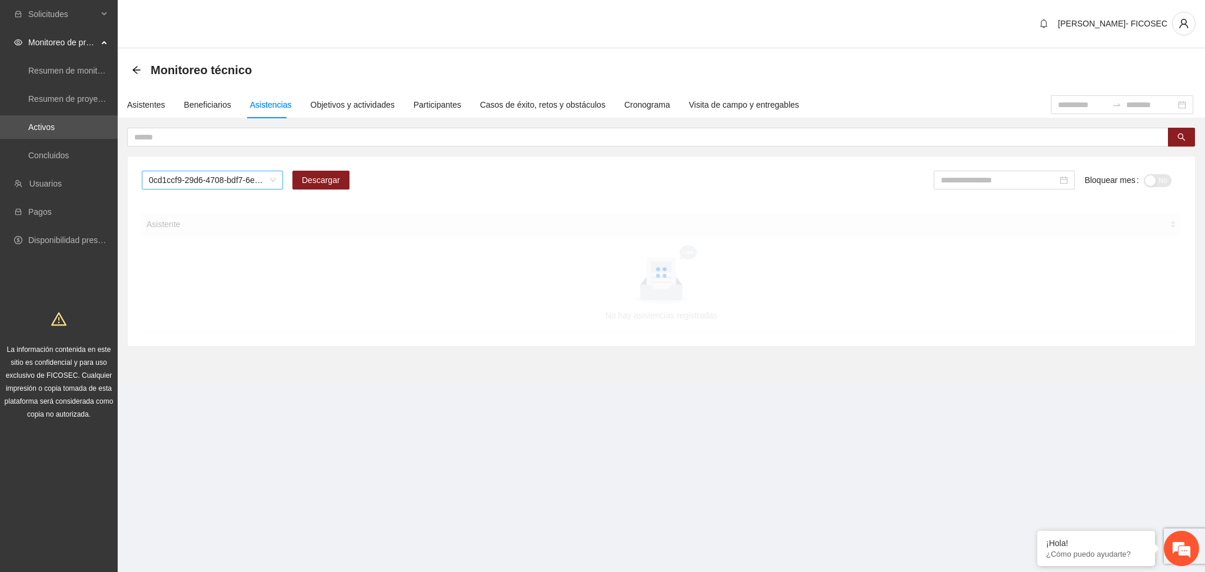
click at [247, 181] on span "0cd1ccf9-29d6-4708-bdf7-6e91457c8cf1" at bounding box center [212, 180] width 127 height 18
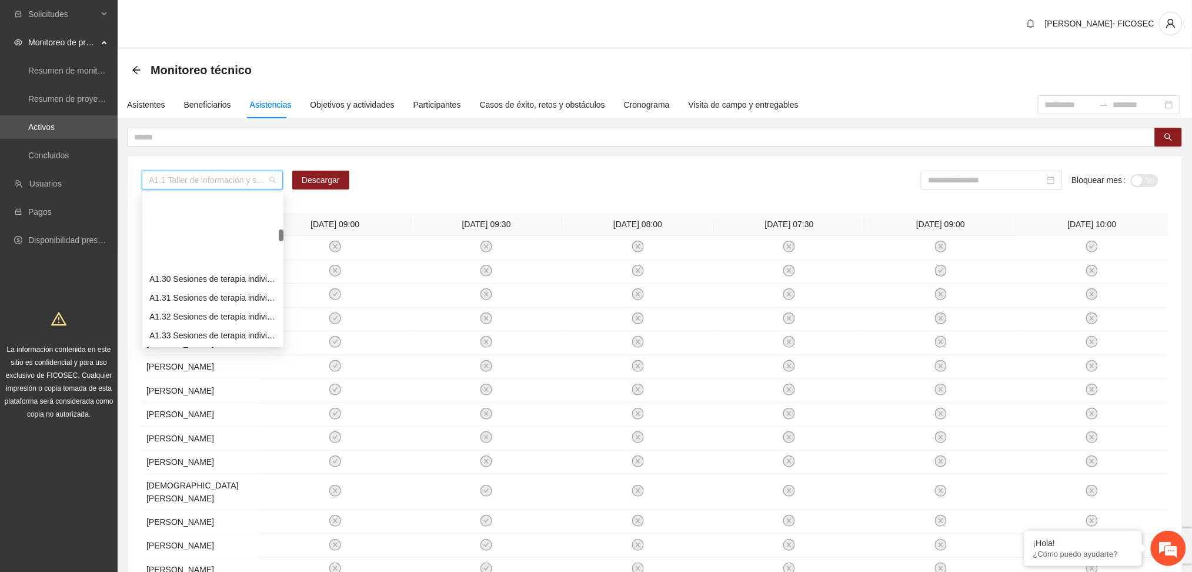
scroll to position [627, 0]
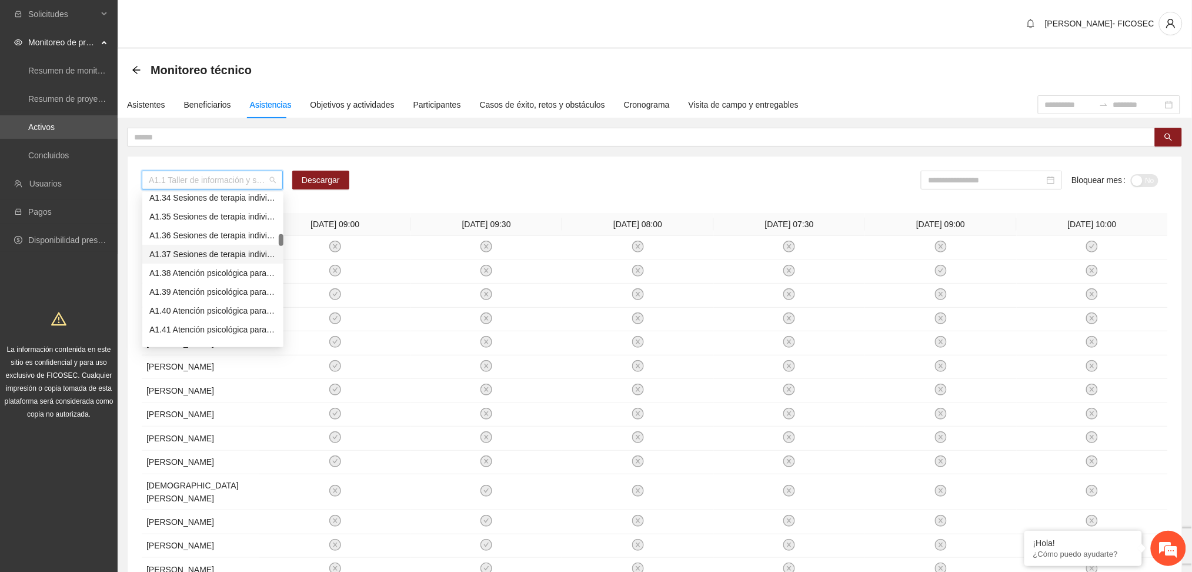
click at [206, 255] on div "A1.37 Sesiones de terapia individual a NNA víctimas de violencia sexual mediant…" at bounding box center [212, 254] width 127 height 13
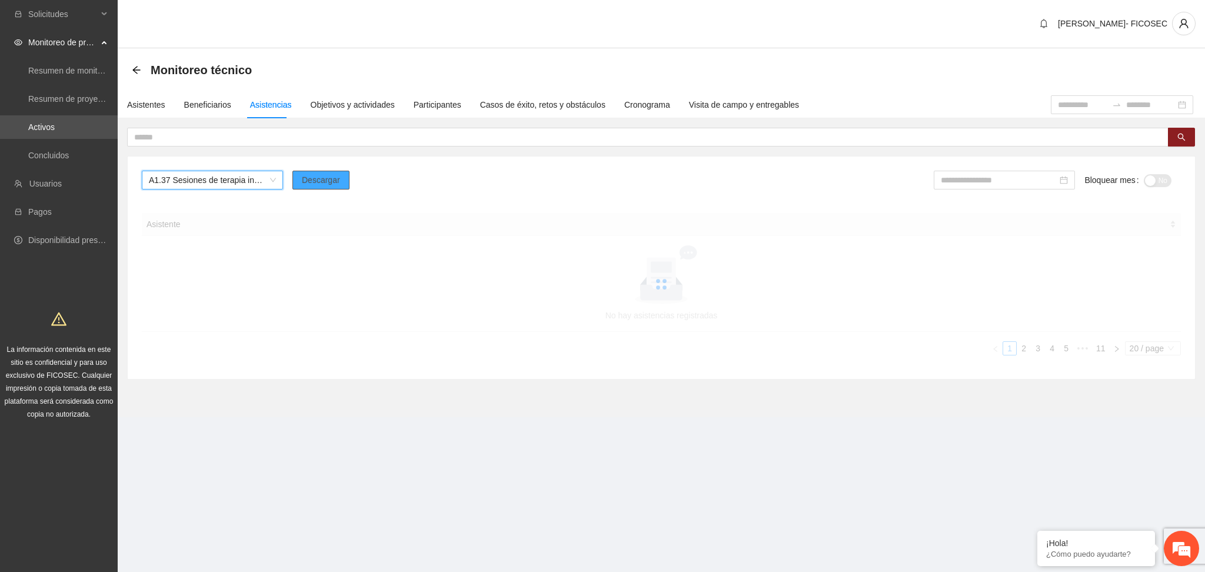
click at [325, 174] on span "Descargar" at bounding box center [321, 180] width 38 height 13
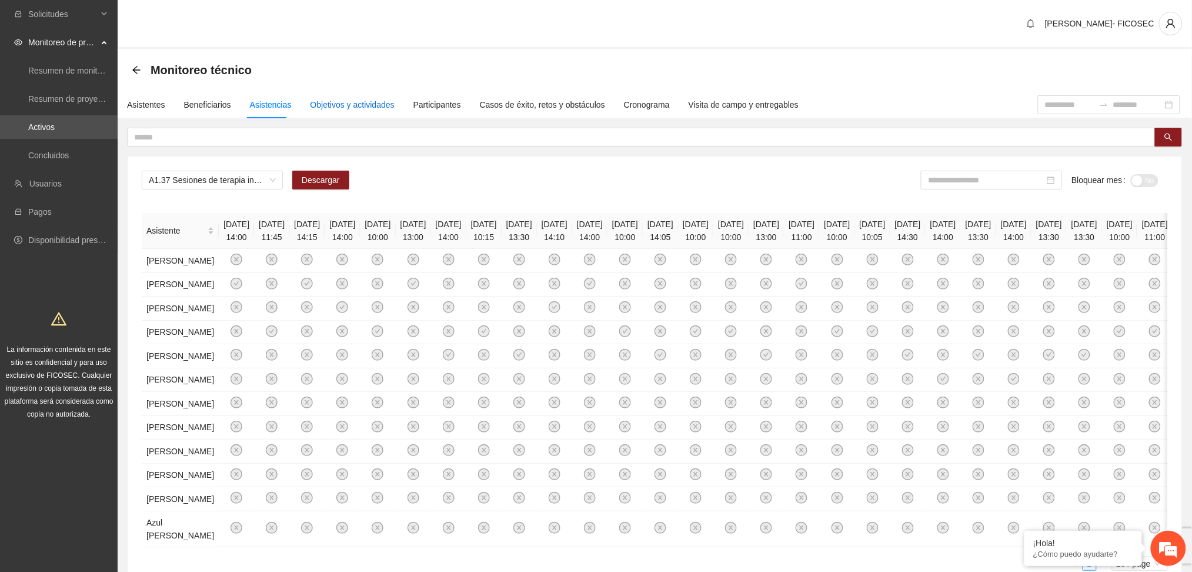
click at [349, 109] on div "Objetivos y actividades" at bounding box center [353, 104] width 84 height 13
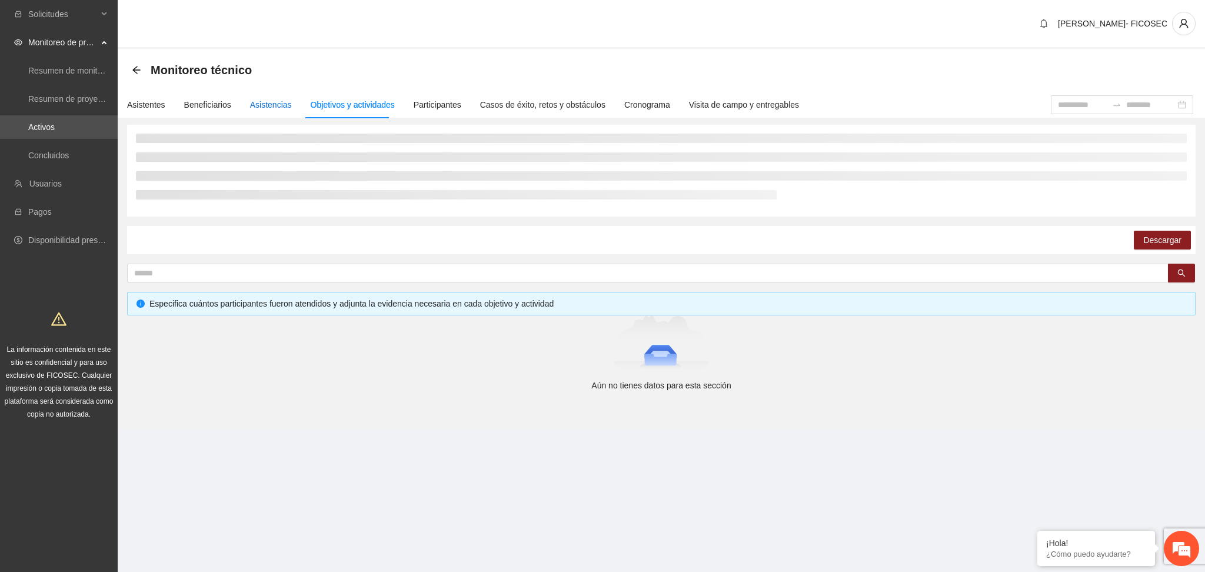
click at [251, 111] on div "Asistencias" at bounding box center [271, 104] width 42 height 27
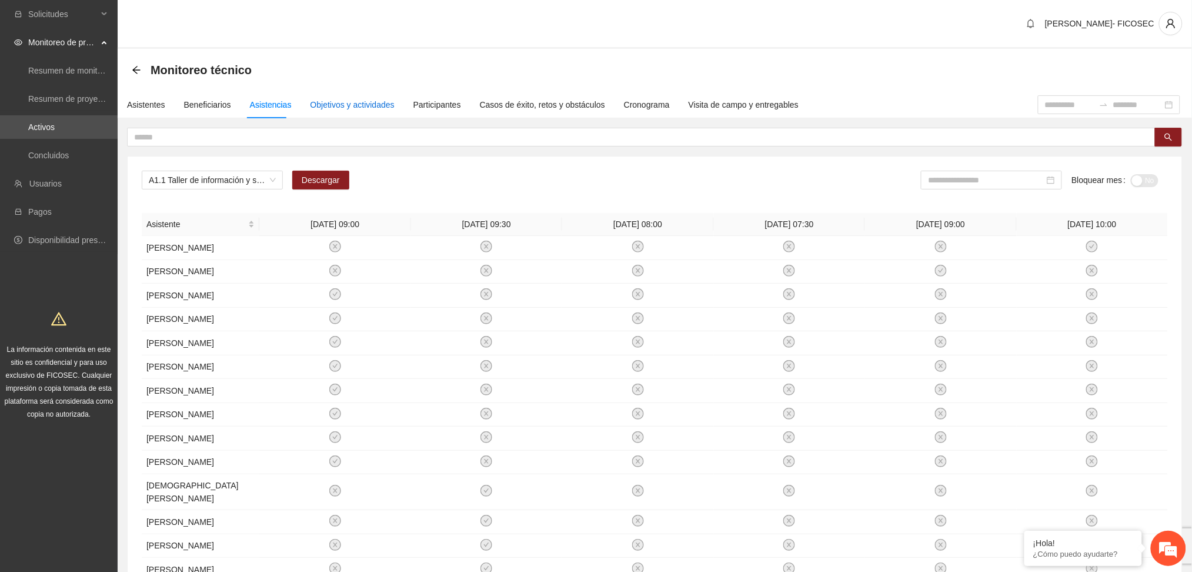
click at [386, 102] on div "Objetivos y actividades" at bounding box center [353, 104] width 84 height 13
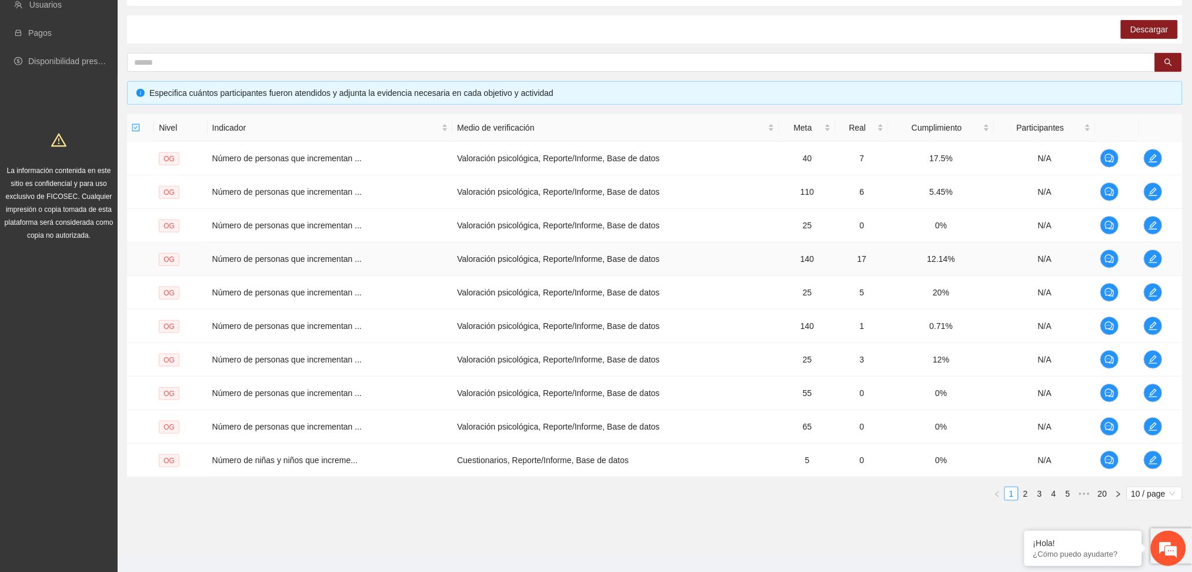
scroll to position [196, 0]
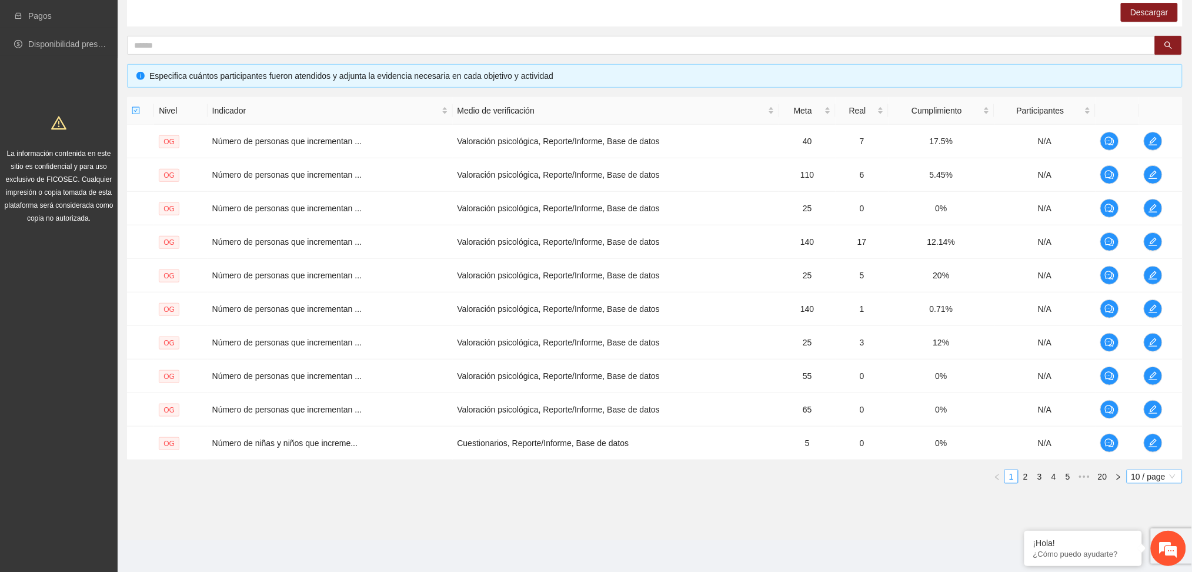
click at [1162, 479] on span "10 / page" at bounding box center [1155, 476] width 46 height 13
click at [1150, 559] on div "100 / page" at bounding box center [1155, 554] width 42 height 13
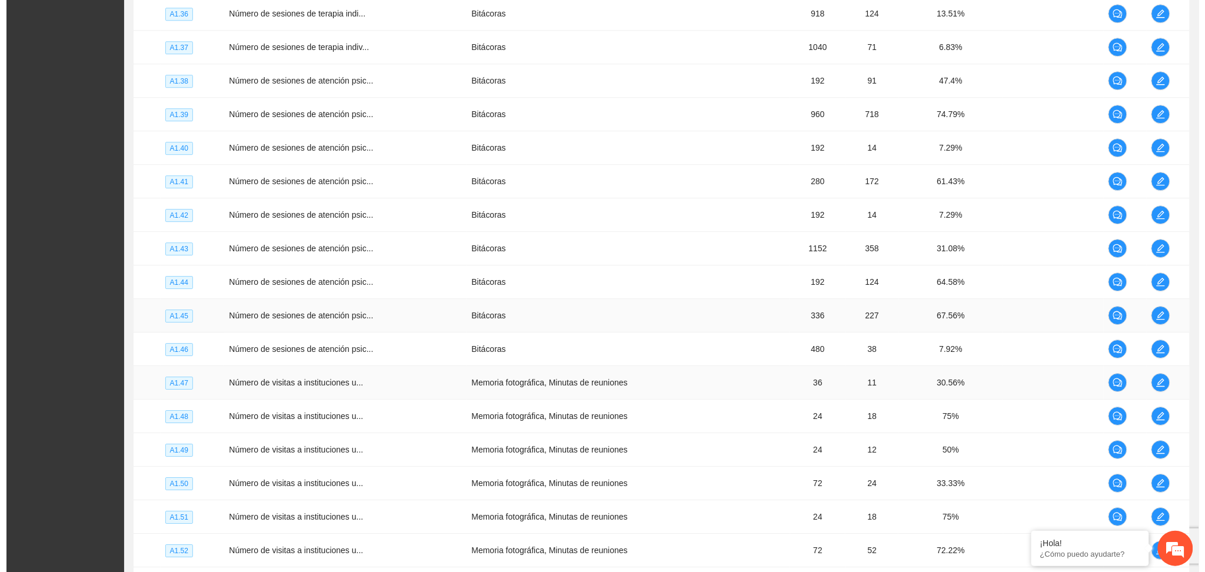
scroll to position [2784, 0]
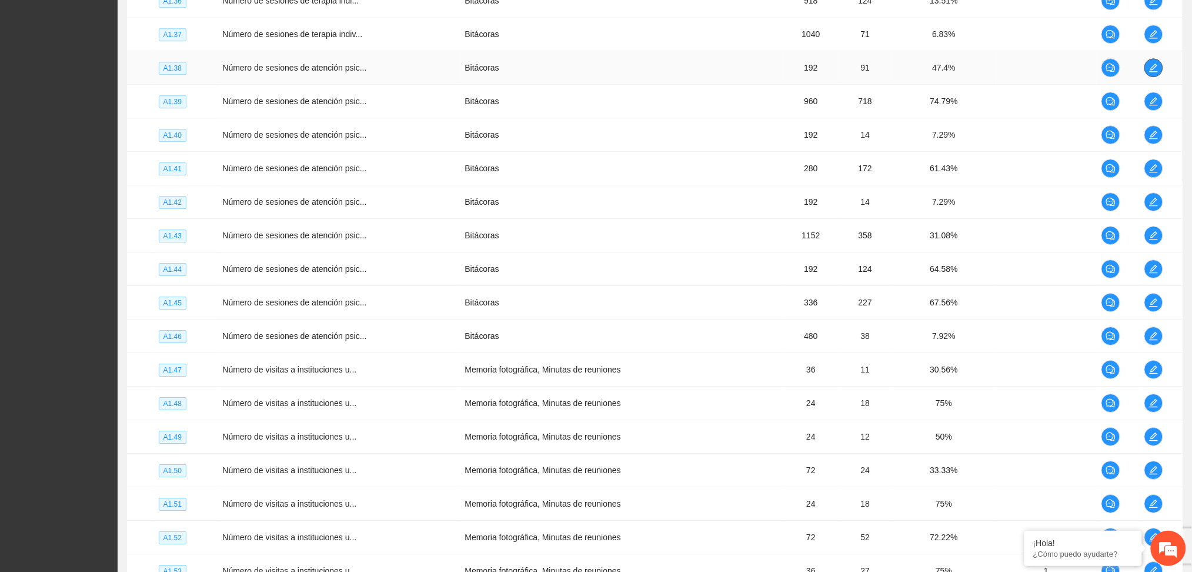
click at [1158, 66] on icon "edit" at bounding box center [1153, 67] width 9 height 9
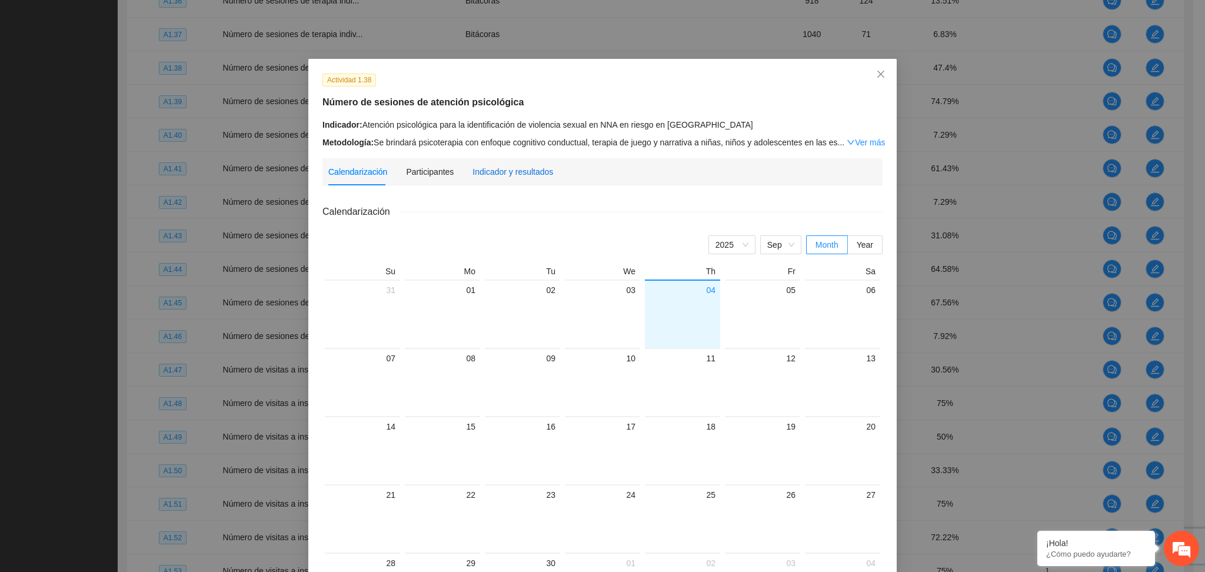
click at [501, 165] on div "Indicador y resultados" at bounding box center [512, 171] width 81 height 13
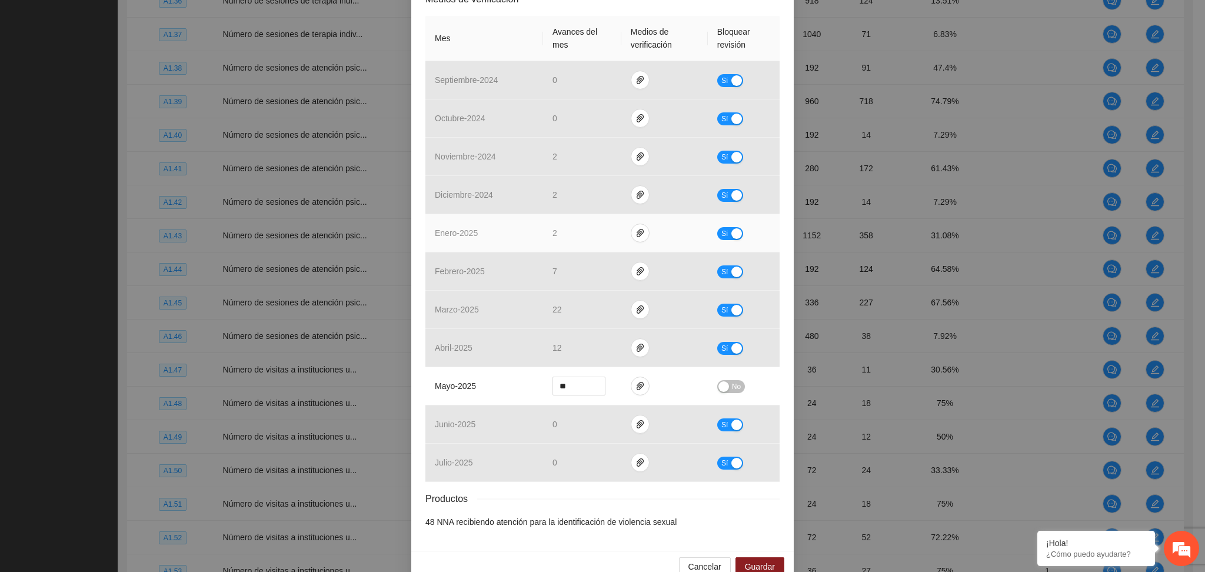
scroll to position [296, 0]
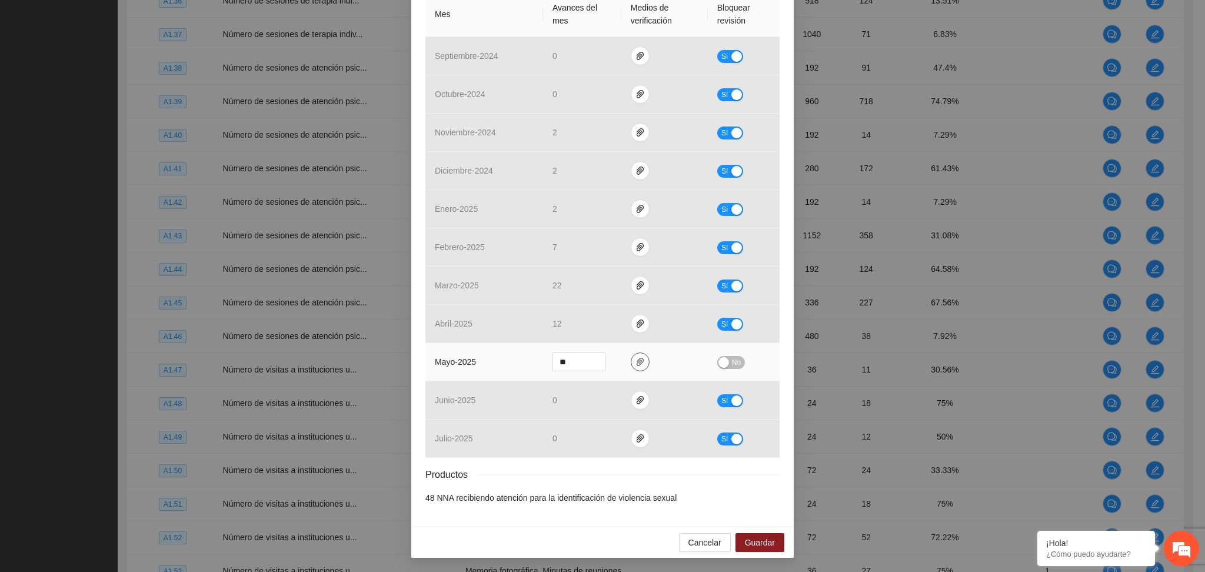
click at [631, 356] on button "button" at bounding box center [640, 361] width 19 height 19
click at [631, 358] on span "paper-clip" at bounding box center [640, 361] width 18 height 9
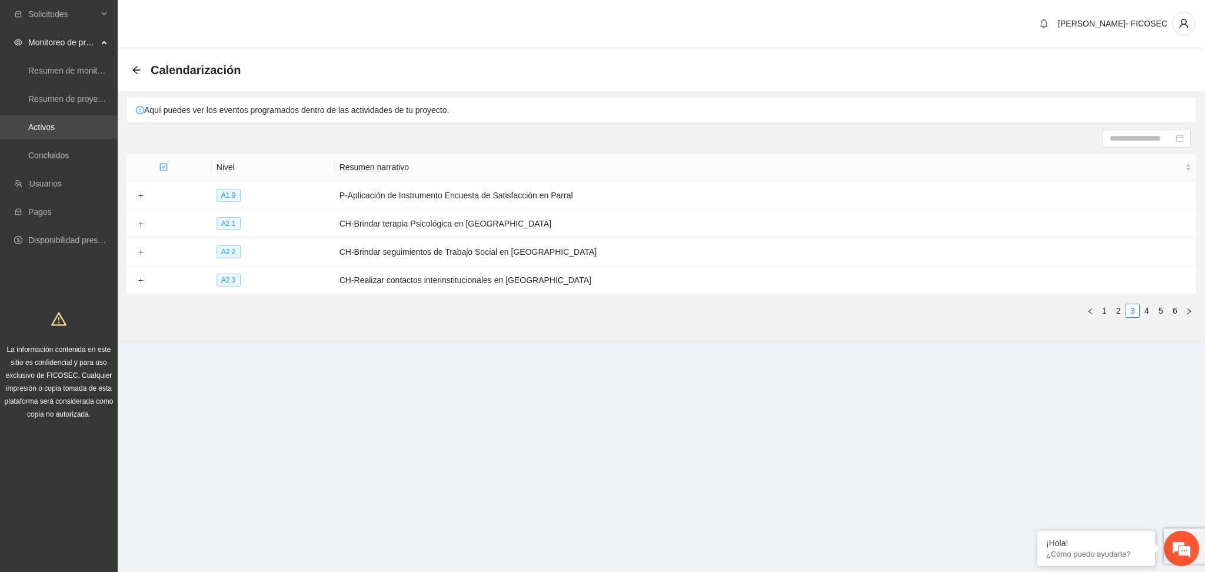
drag, startPoint x: 0, startPoint y: 0, endPoint x: 64, endPoint y: 128, distance: 143.4
click at [55, 128] on link "Activos" at bounding box center [41, 126] width 26 height 9
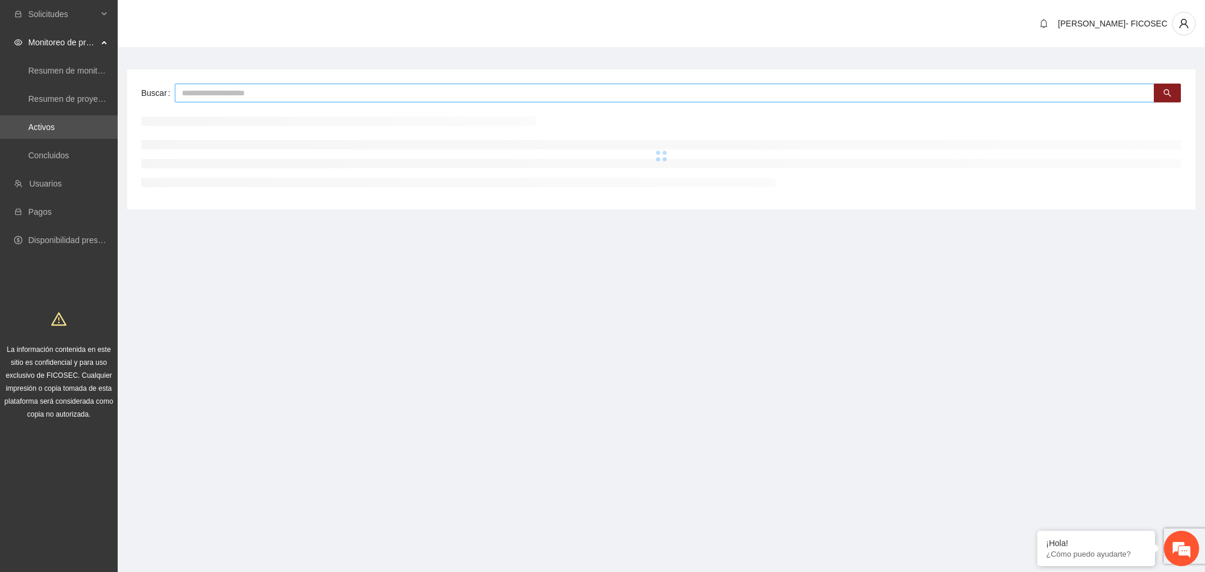
click at [239, 92] on input "text" at bounding box center [664, 93] width 979 height 19
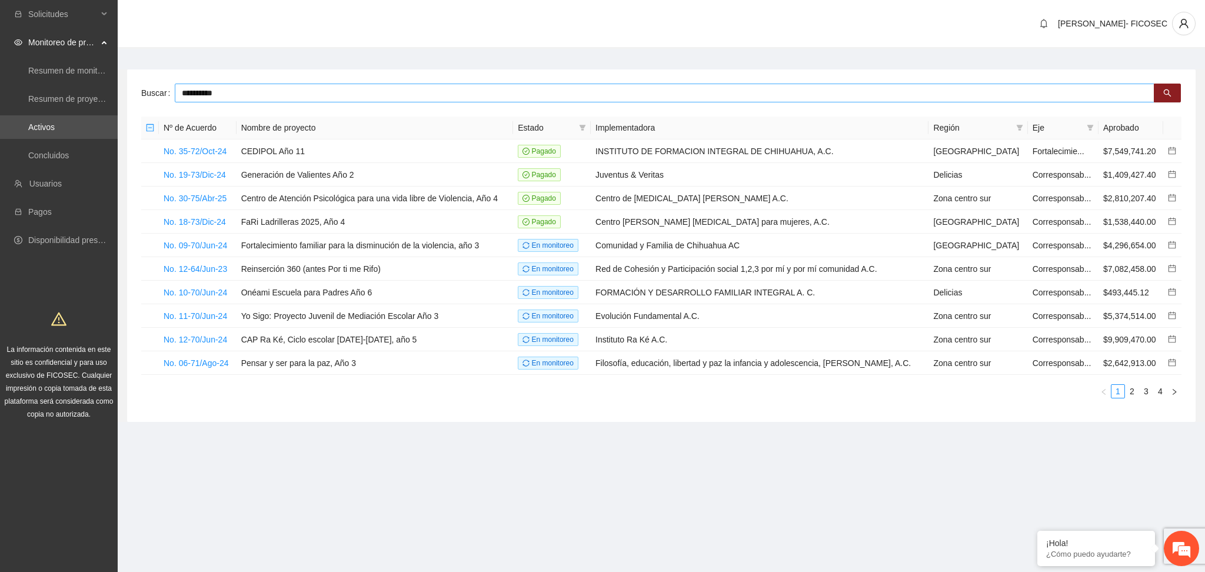
type input "**********"
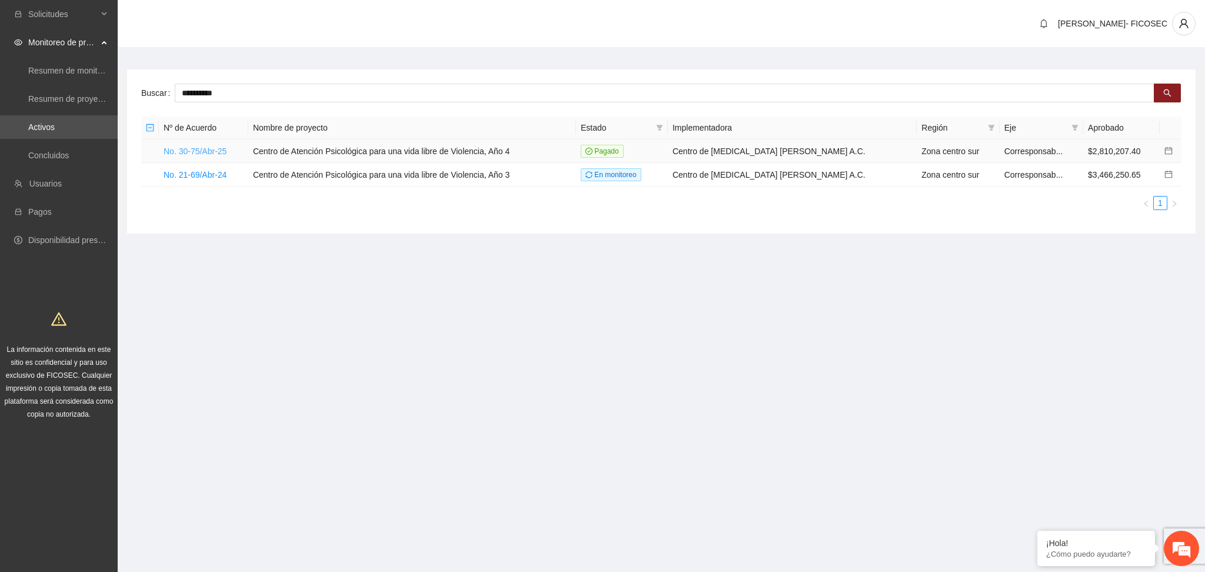
click at [202, 149] on link "No. 30-75/Abr-25" at bounding box center [195, 150] width 63 height 9
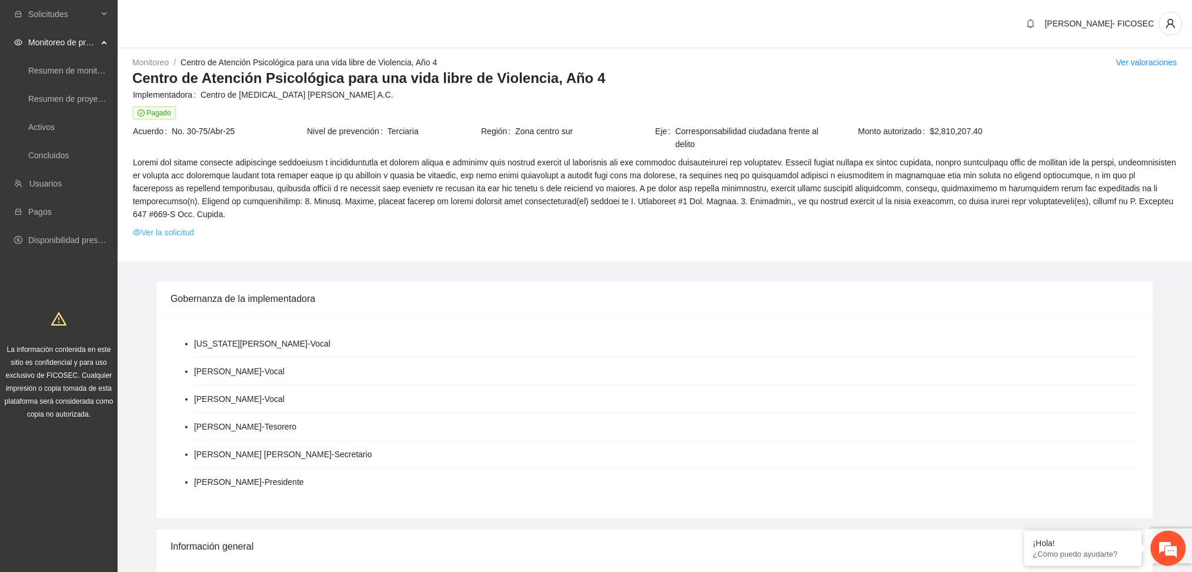
click at [168, 232] on link "Ver la solicitud" at bounding box center [163, 232] width 61 height 13
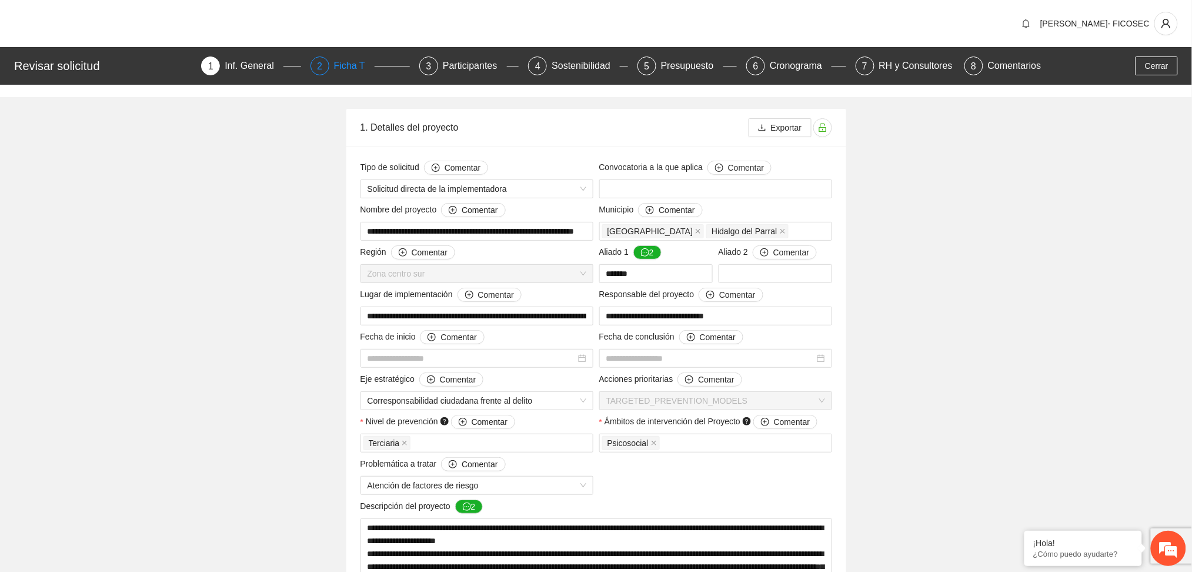
type input "**********"
click at [339, 65] on div "Ficha T" at bounding box center [354, 65] width 41 height 19
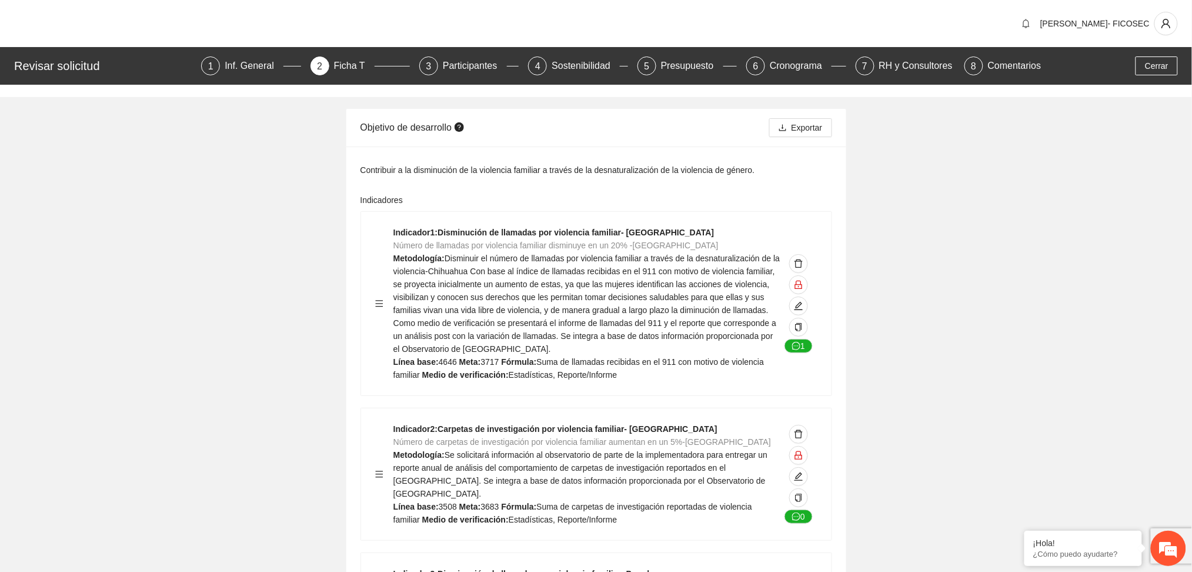
drag, startPoint x: 945, startPoint y: 273, endPoint x: 866, endPoint y: 260, distance: 79.9
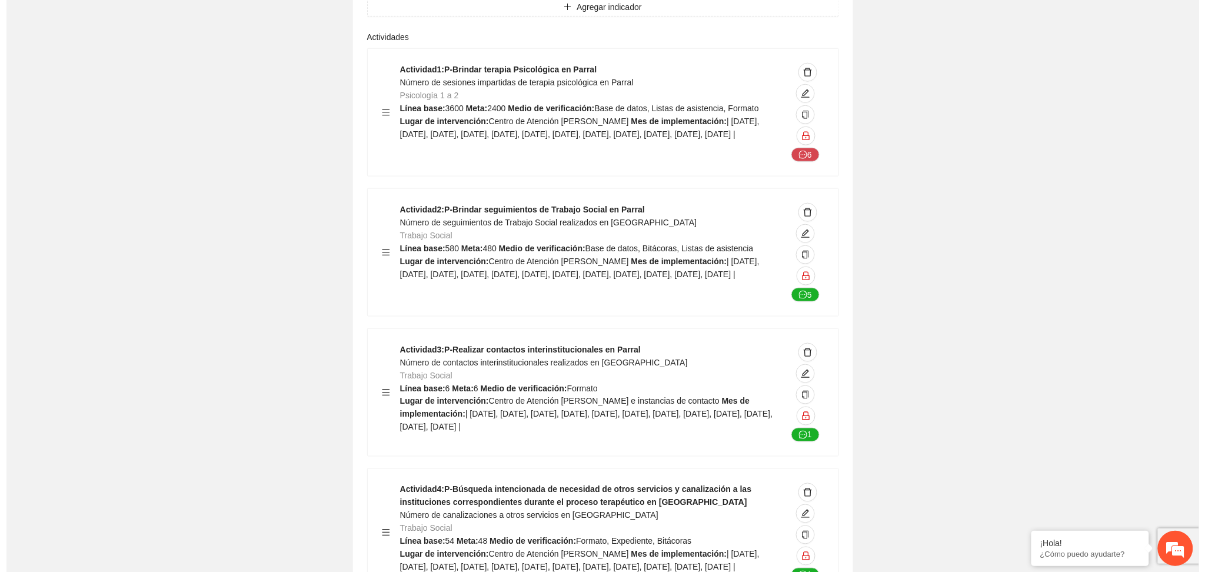
scroll to position [2039, 0]
click at [798, 97] on icon "edit" at bounding box center [798, 92] width 9 height 9
type textarea "**********"
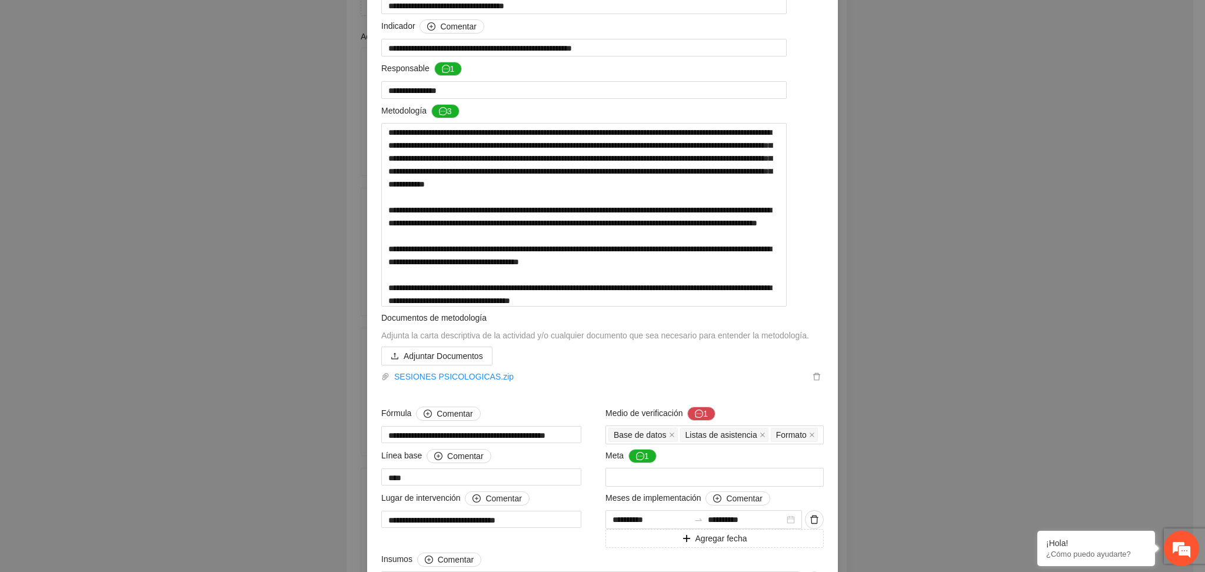
scroll to position [156, 0]
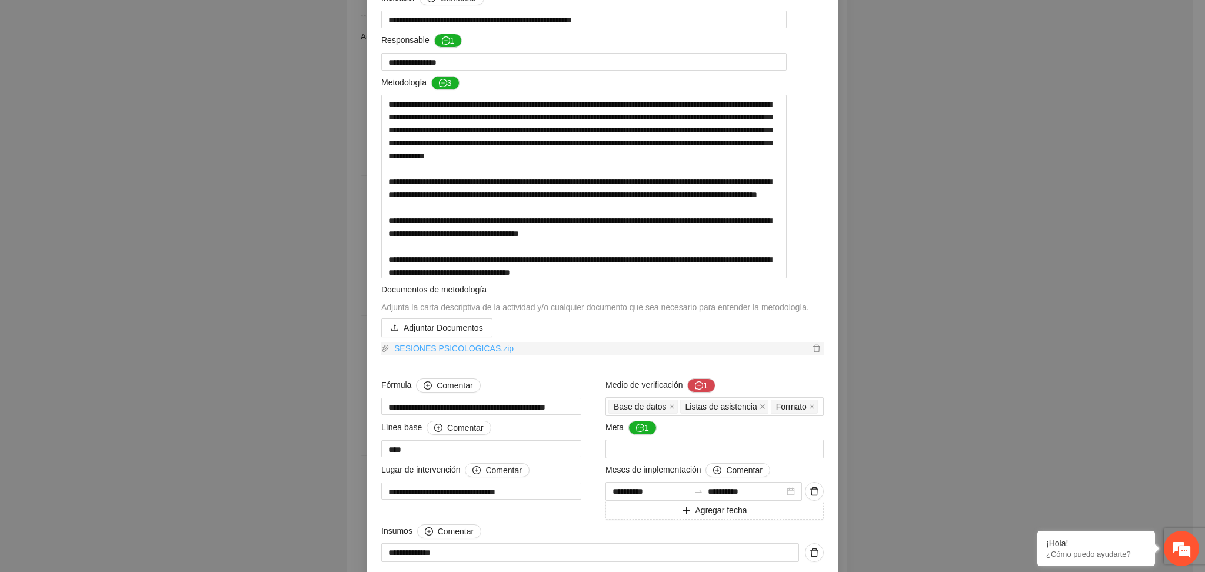
click at [466, 355] on link "SESIONES PSICOLOGICAS.zip" at bounding box center [599, 348] width 420 height 13
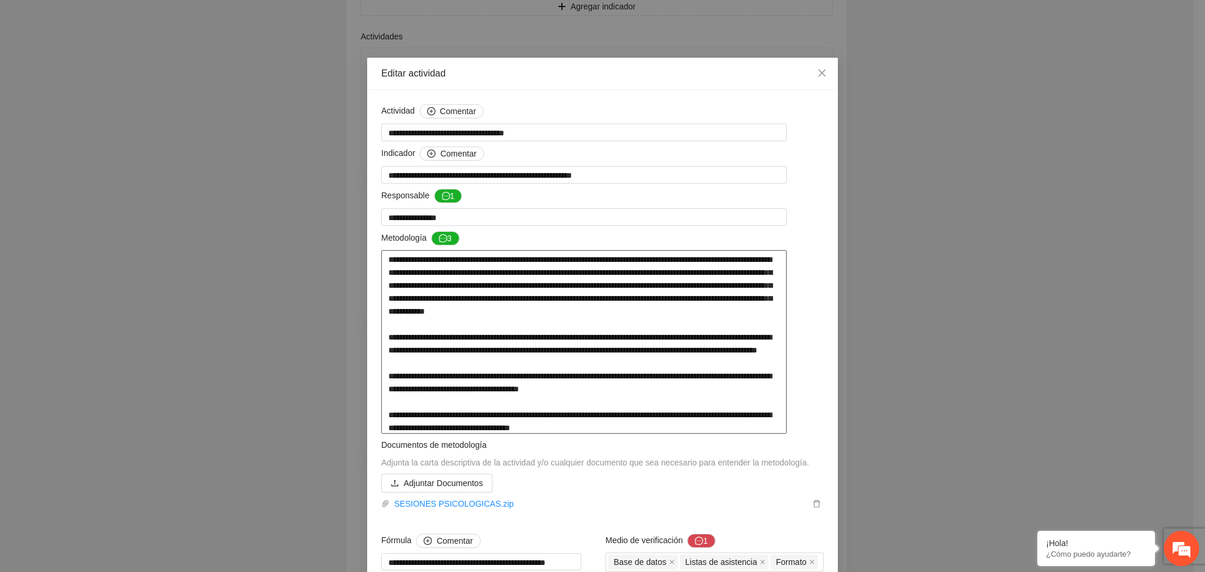
scroll to position [0, 0]
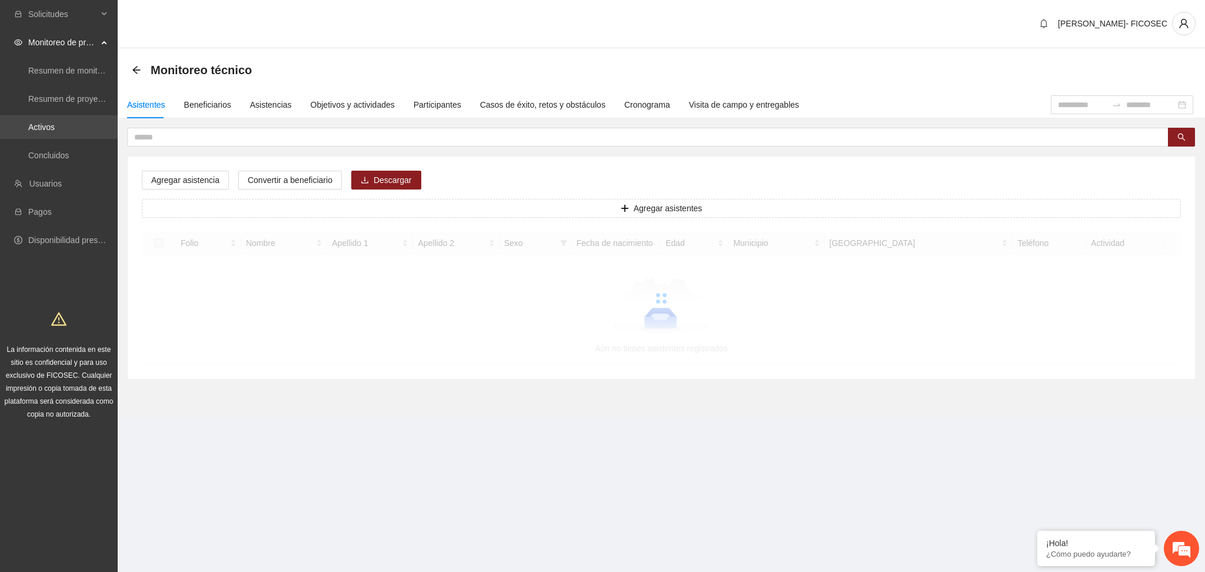
click at [45, 126] on link "Activos" at bounding box center [41, 126] width 26 height 9
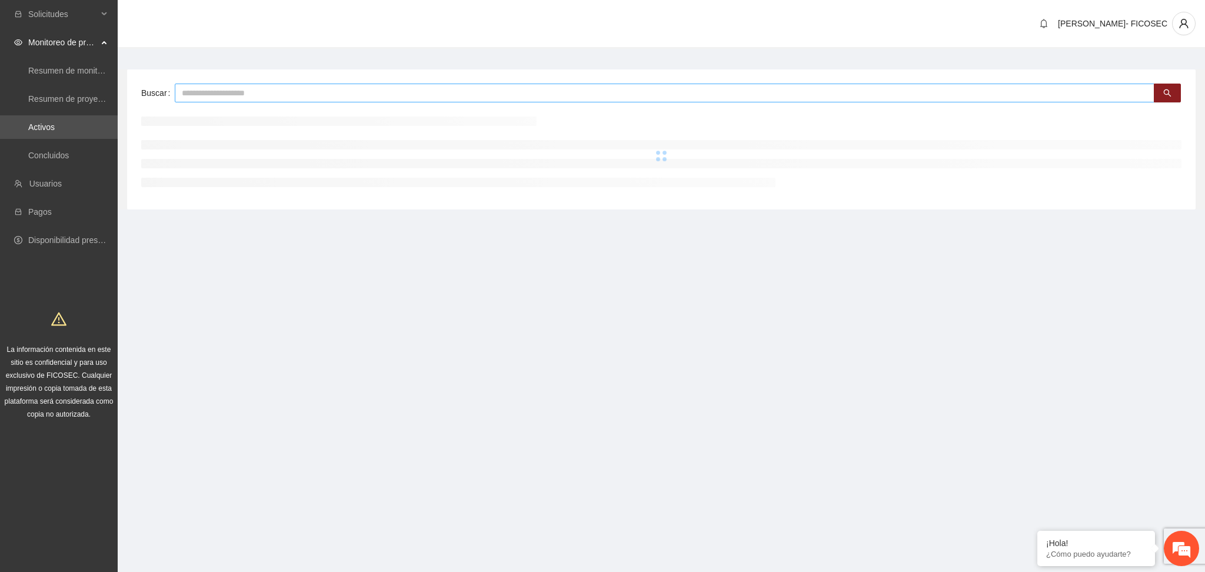
click at [250, 93] on input "text" at bounding box center [664, 93] width 979 height 19
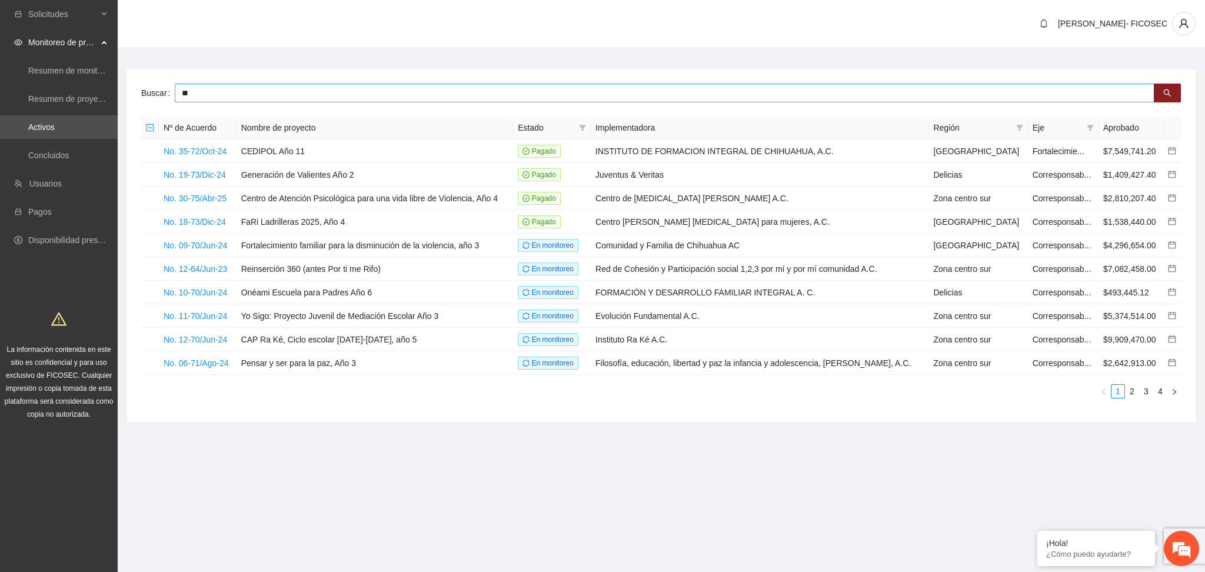
type input "*"
type input "****"
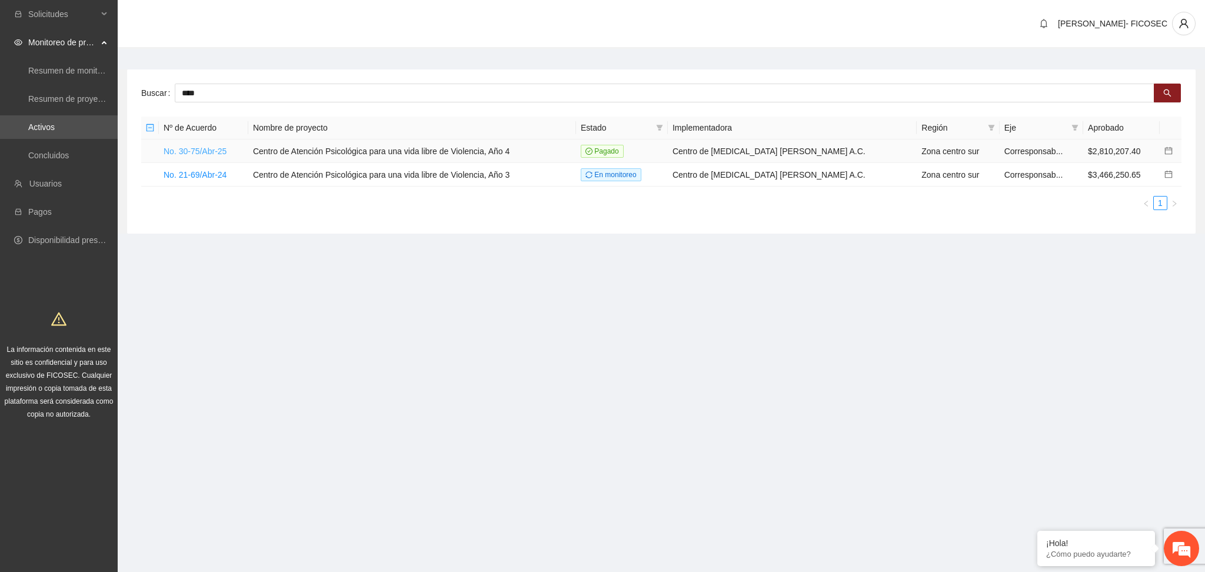
click at [211, 148] on link "No. 30-75/Abr-25" at bounding box center [195, 150] width 63 height 9
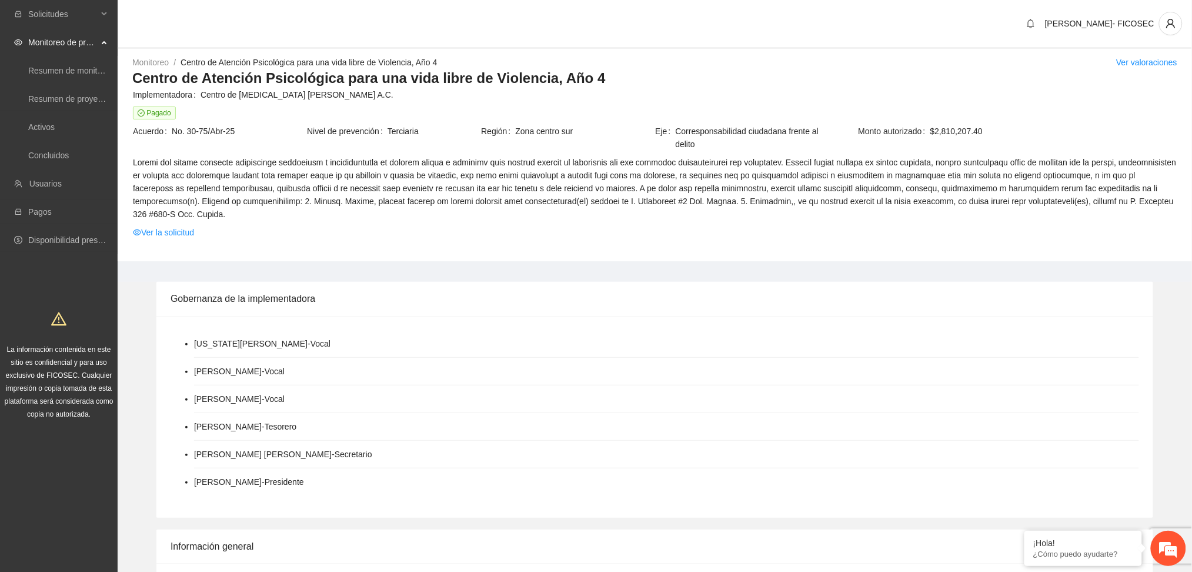
click at [183, 225] on td "Ver la solicitud" at bounding box center [654, 234] width 1045 height 18
click at [190, 235] on link "Ver la solicitud" at bounding box center [163, 232] width 61 height 13
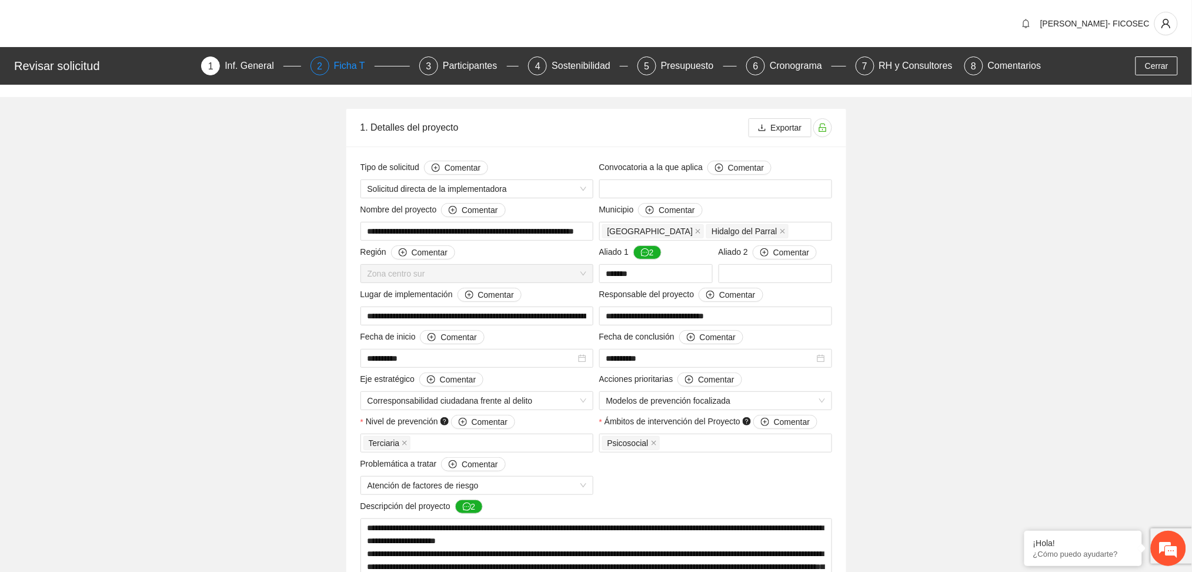
click at [335, 64] on div "Ficha T" at bounding box center [354, 65] width 41 height 19
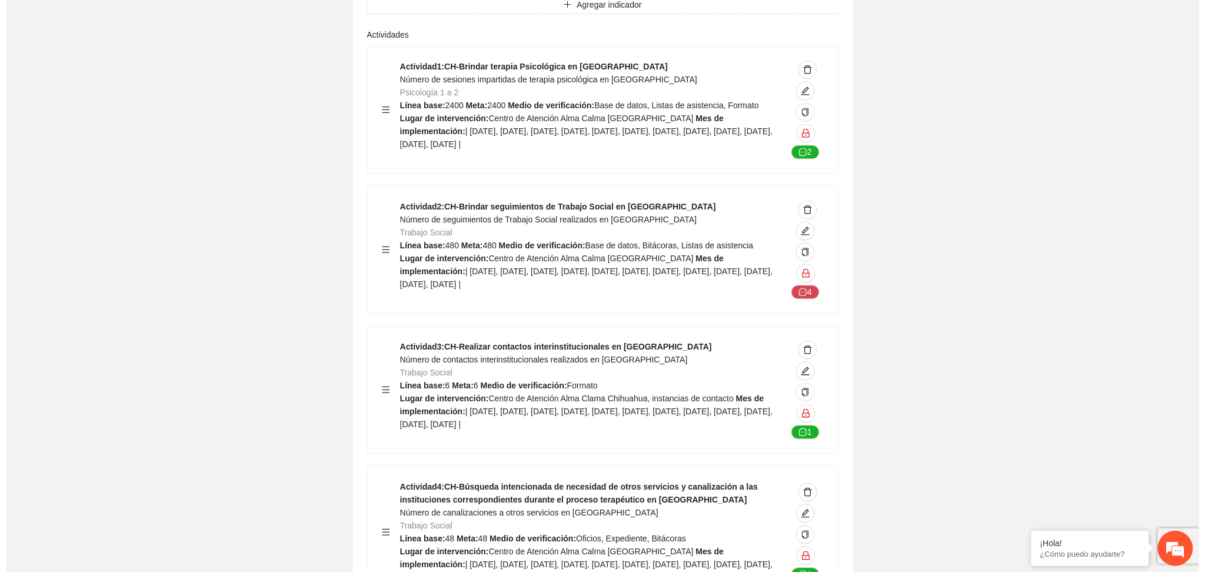
scroll to position [4000, 0]
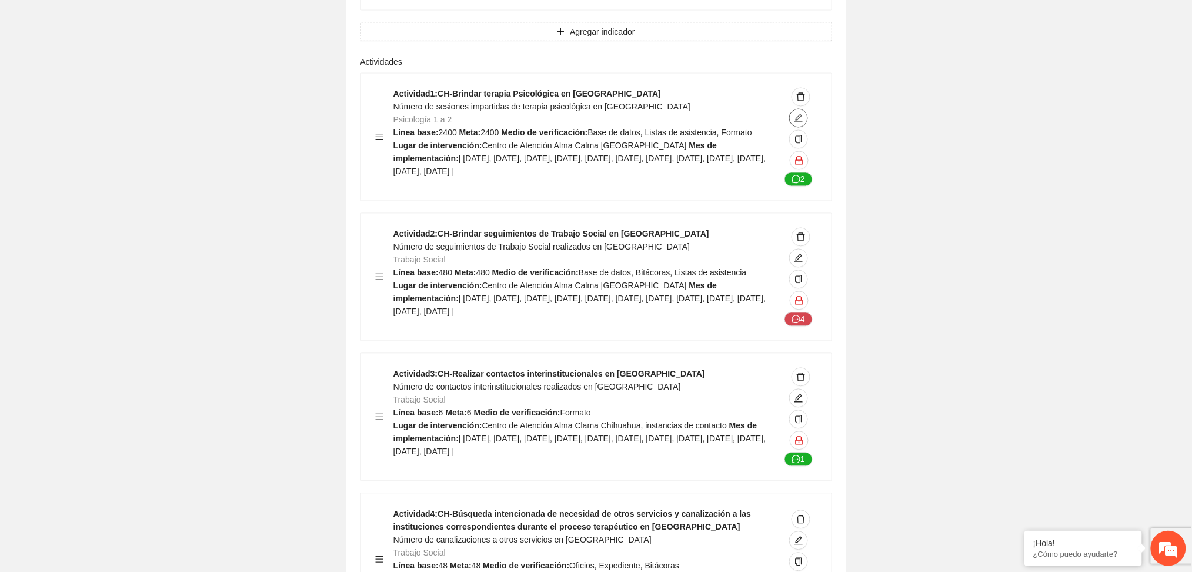
click at [796, 123] on icon "edit" at bounding box center [798, 118] width 9 height 9
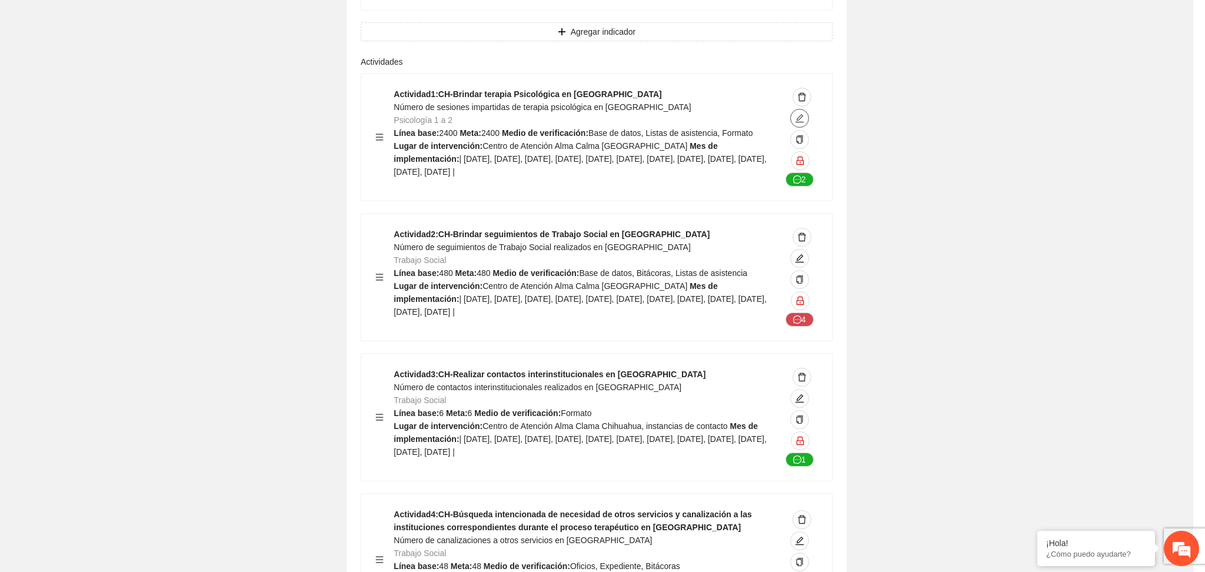
type textarea "**********"
type input "**********"
